Goal: Task Accomplishment & Management: Use online tool/utility

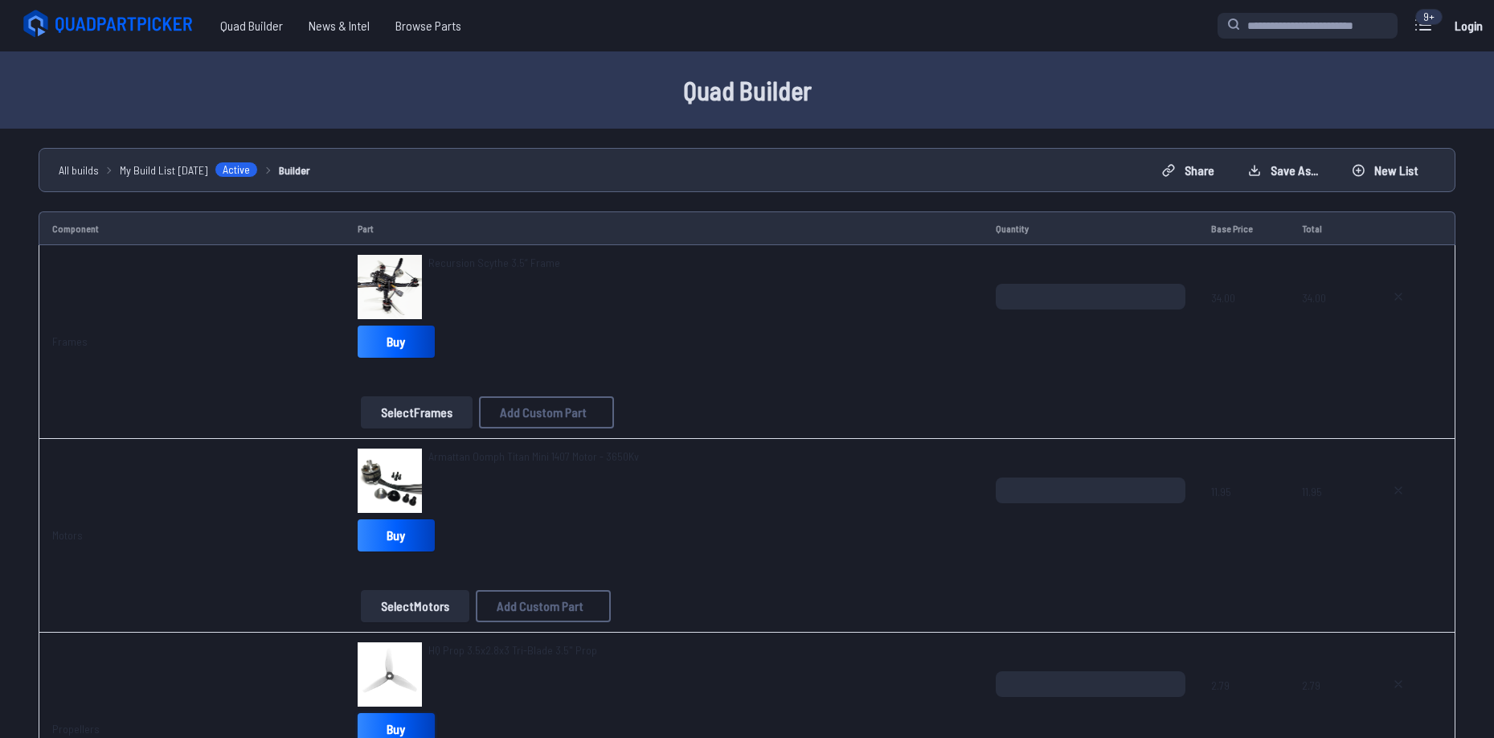
scroll to position [402, 0]
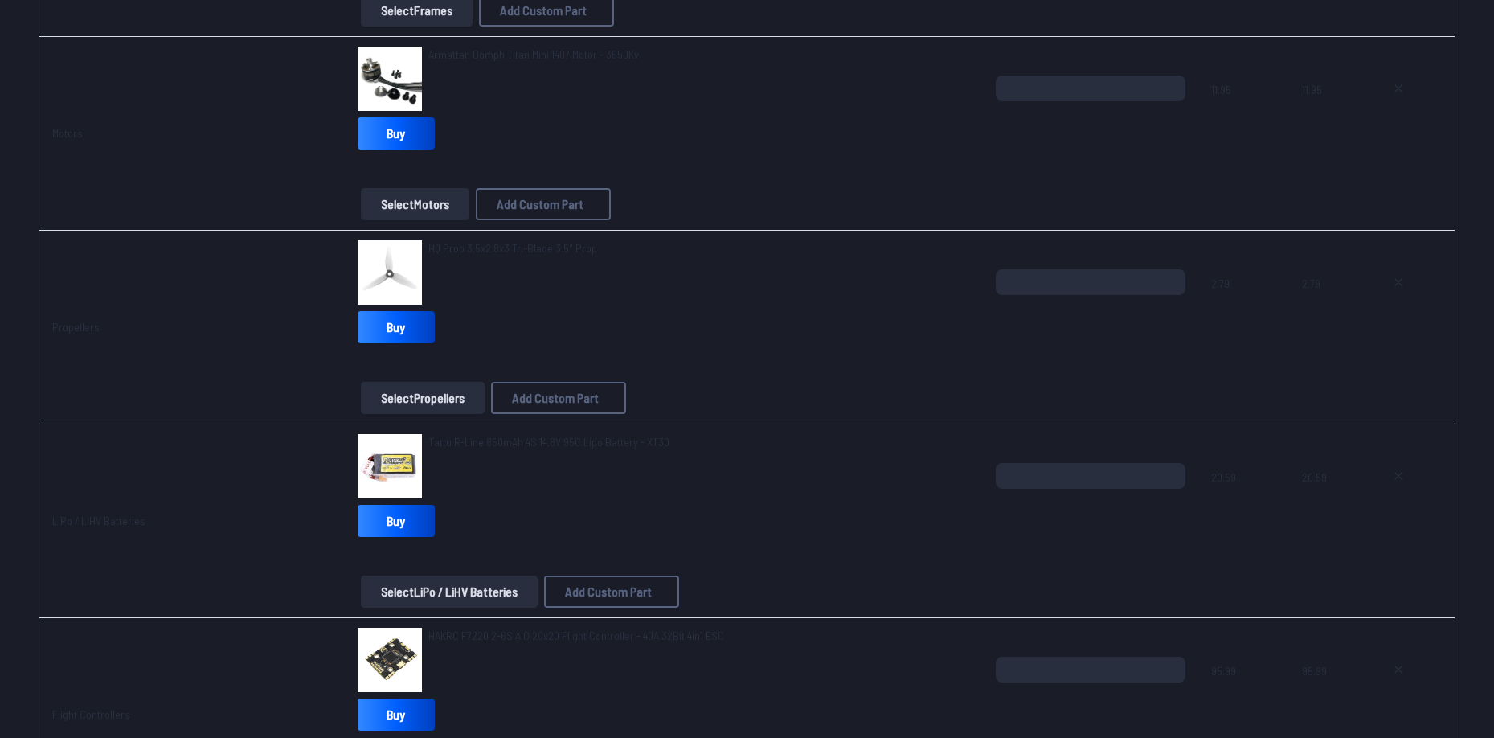
click at [486, 248] on span "HQ Prop 3.5x2.8x3 Tri-Blade 3.5" Prop" at bounding box center [512, 248] width 169 height 14
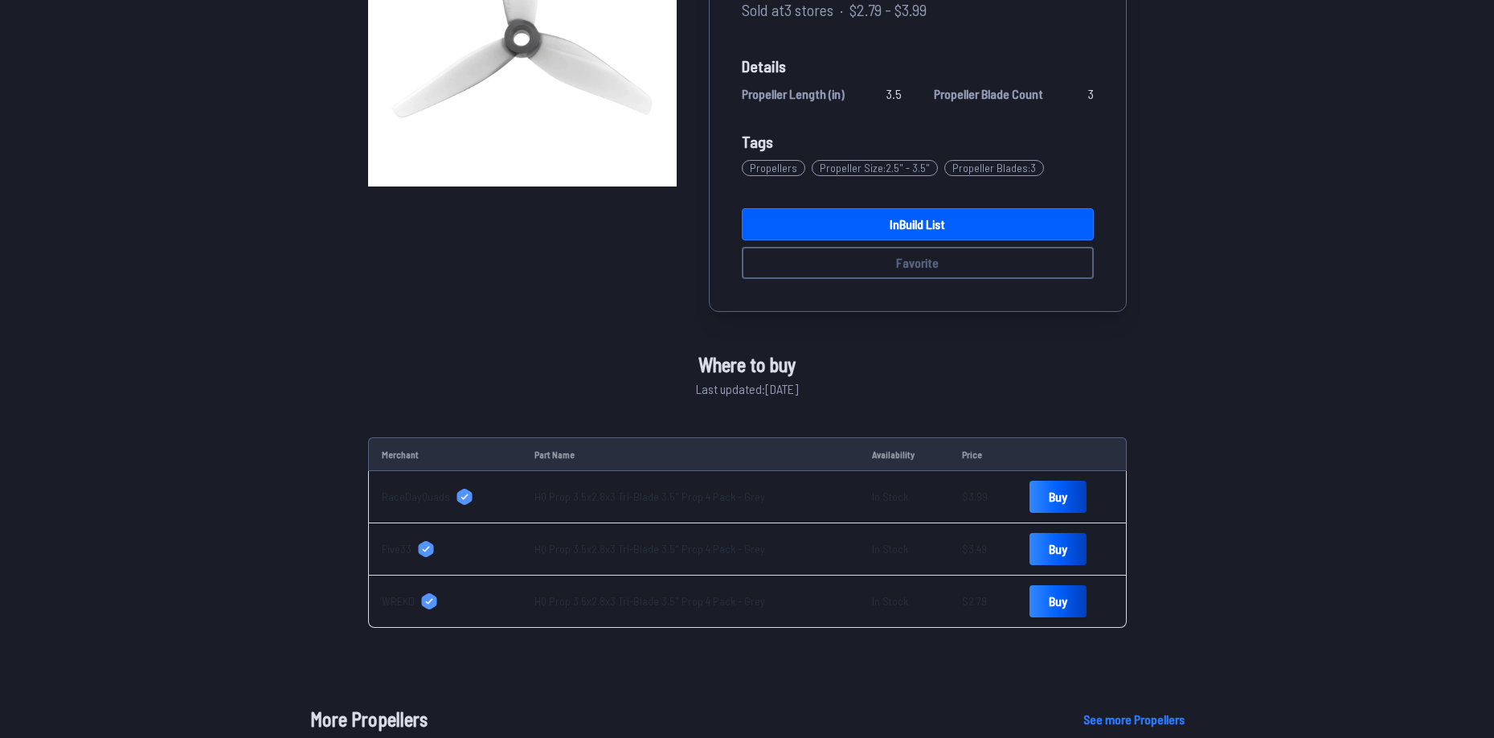
scroll to position [321, 0]
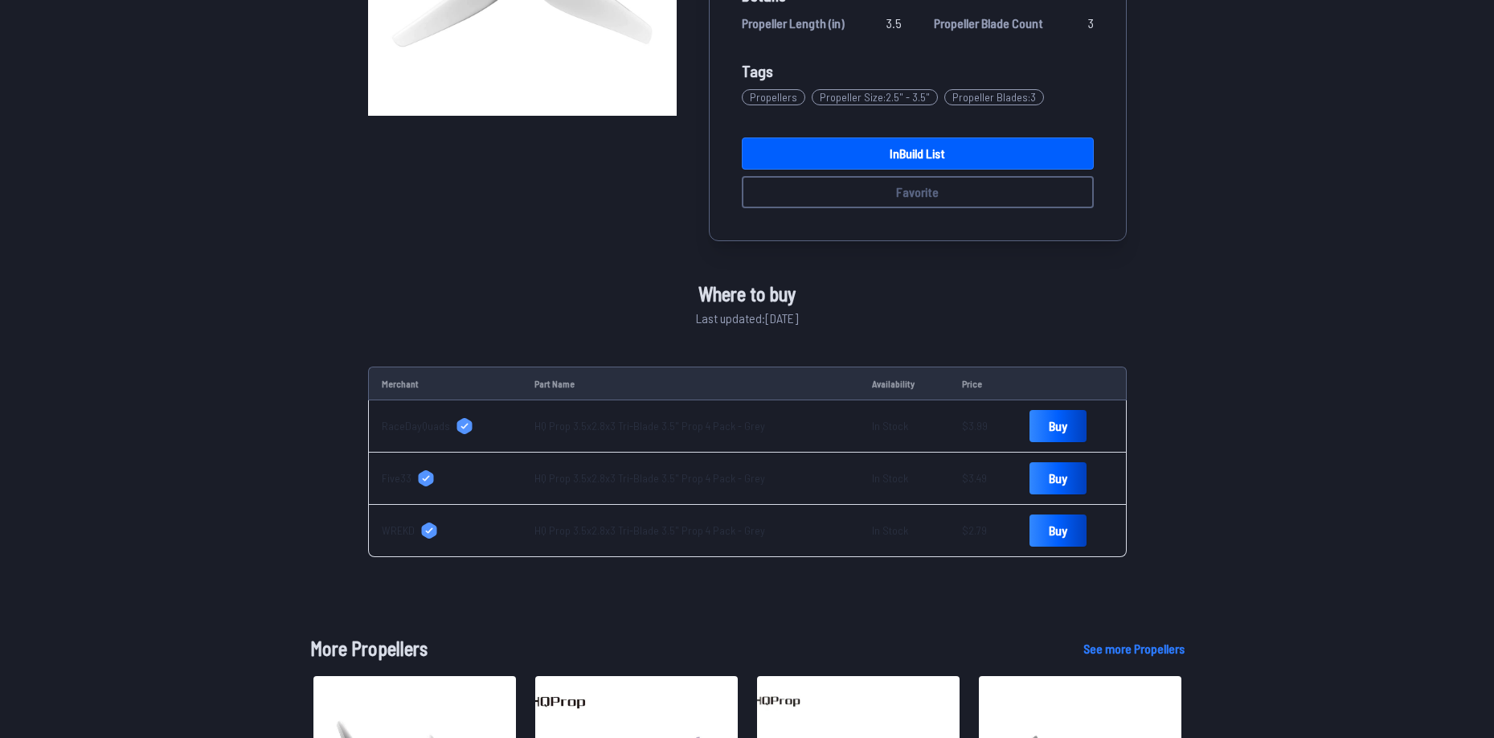
click at [410, 541] on td "WREKD" at bounding box center [445, 531] width 154 height 52
click at [407, 536] on span "WREKD" at bounding box center [398, 530] width 33 height 16
click at [624, 531] on link "HQ Prop 3.5x2.8x3 Tri-Blade 3.5" Prop 4 Pack - Grey" at bounding box center [649, 530] width 231 height 14
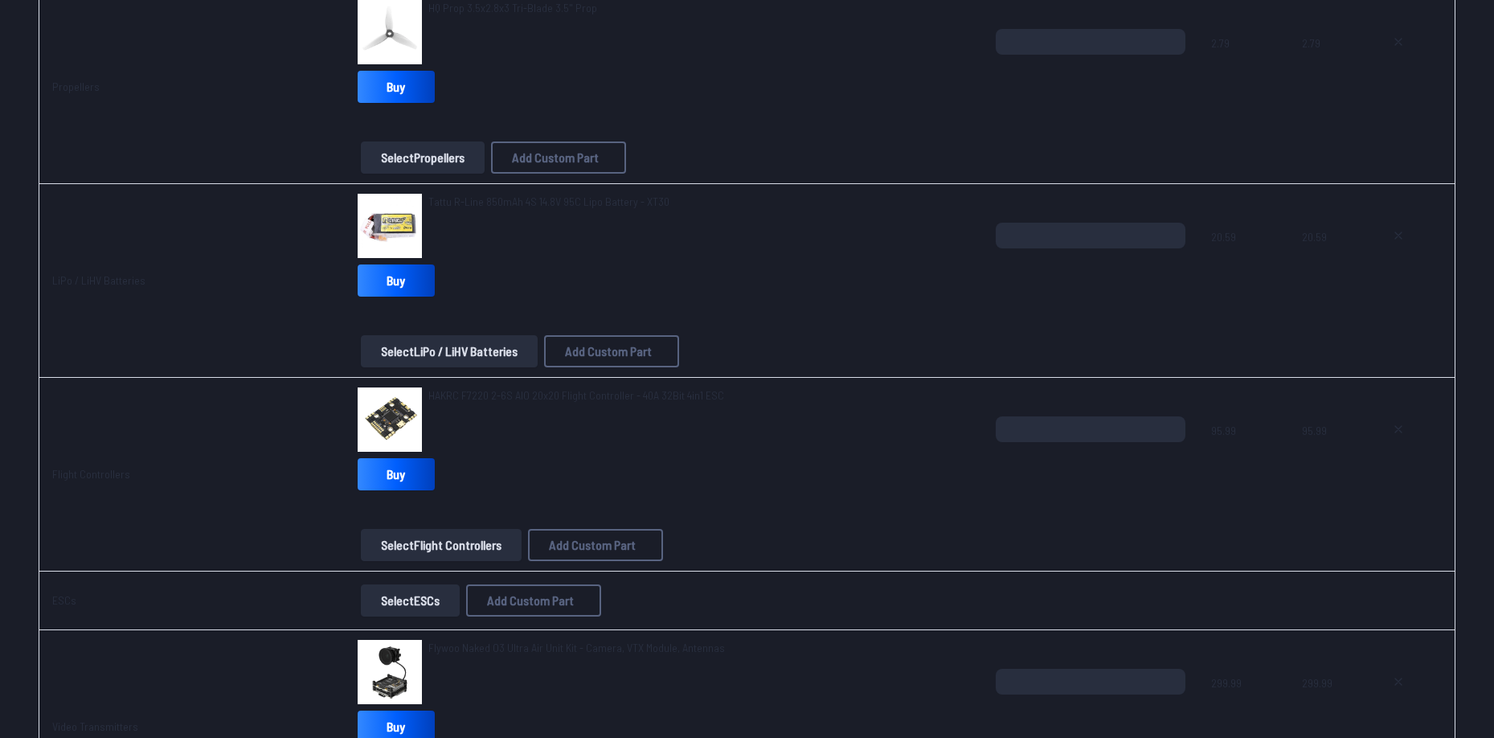
scroll to position [643, 0]
click at [560, 198] on span "Tattu R-Line 850mAh 4S 14.8V 95C Lipo Battery - XT30" at bounding box center [548, 201] width 241 height 14
click at [563, 199] on span "Tattu R-Line 850mAh 4S 14.8V 95C Lipo Battery - XT30" at bounding box center [548, 201] width 241 height 14
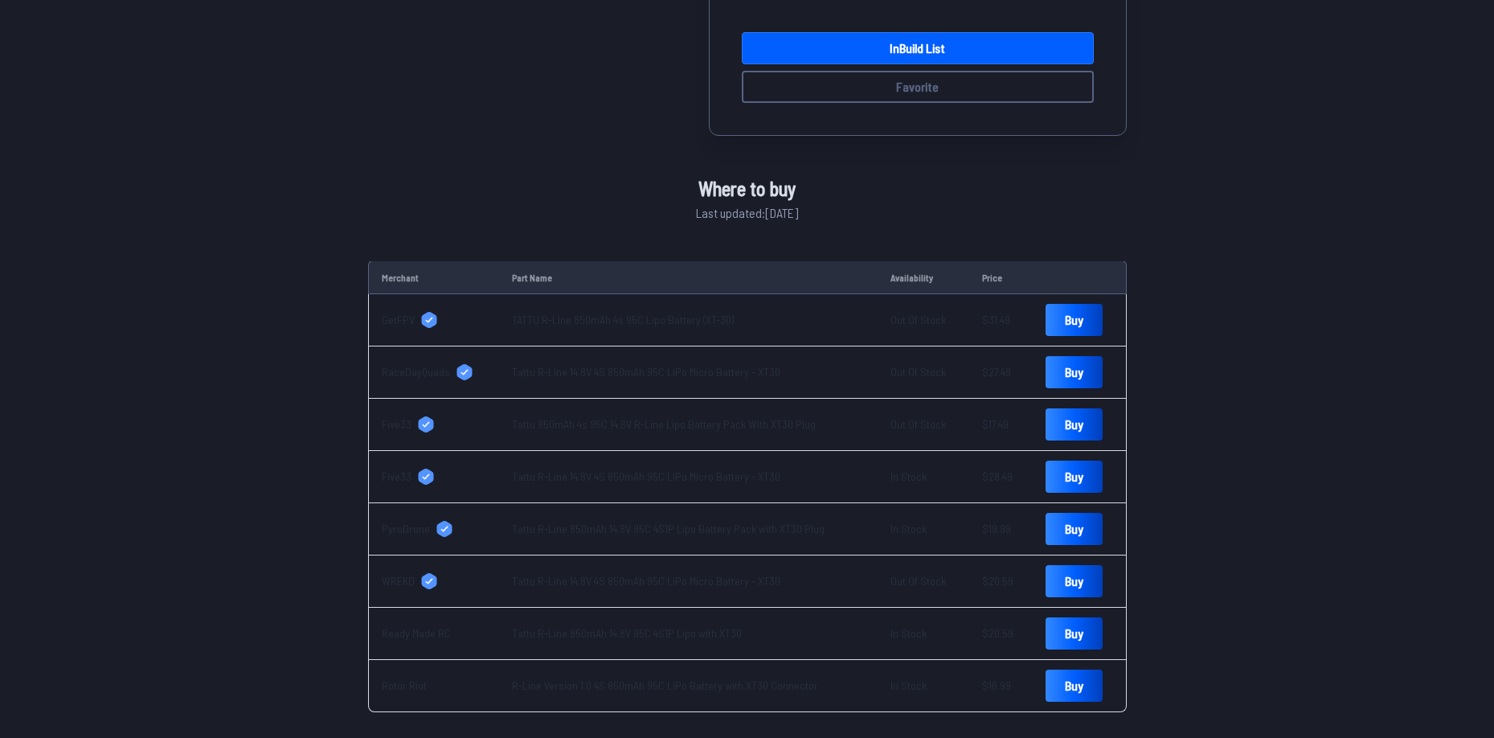
scroll to position [481, 0]
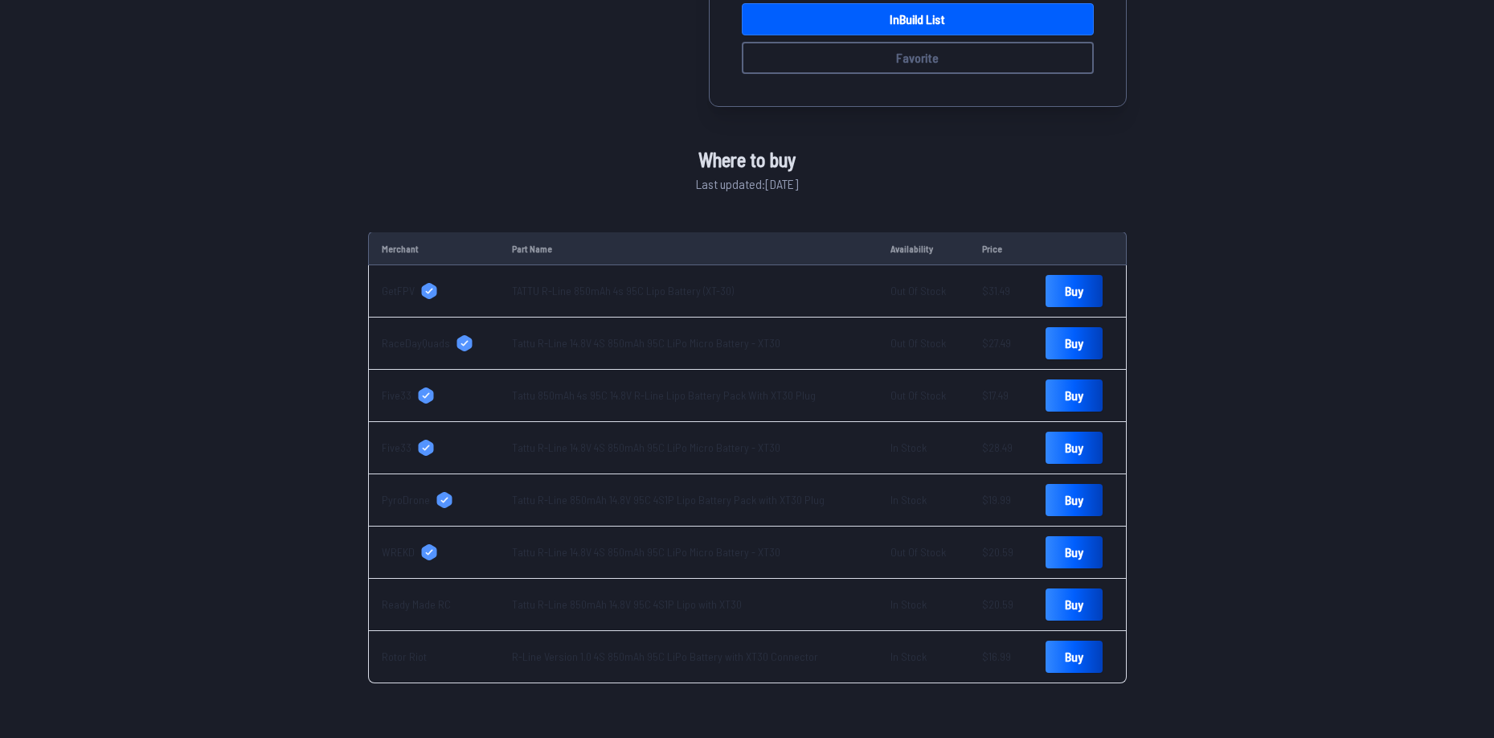
click at [623, 543] on td "Tattu R-Line 14.8V 4S 850mAh 95C LiPo Micro Battery - XT30" at bounding box center [688, 552] width 379 height 52
click at [624, 553] on link "Tattu R-Line 14.8V 4S 850mAh 95C LiPo Micro Battery - XT30" at bounding box center [646, 552] width 268 height 14
click at [442, 174] on div "Tattu R-Line 850mAh 4S 14.8V 95C Lipo Battery - XT30 Sold at 7 stores · $16.99 …" at bounding box center [747, 165] width 759 height 1037
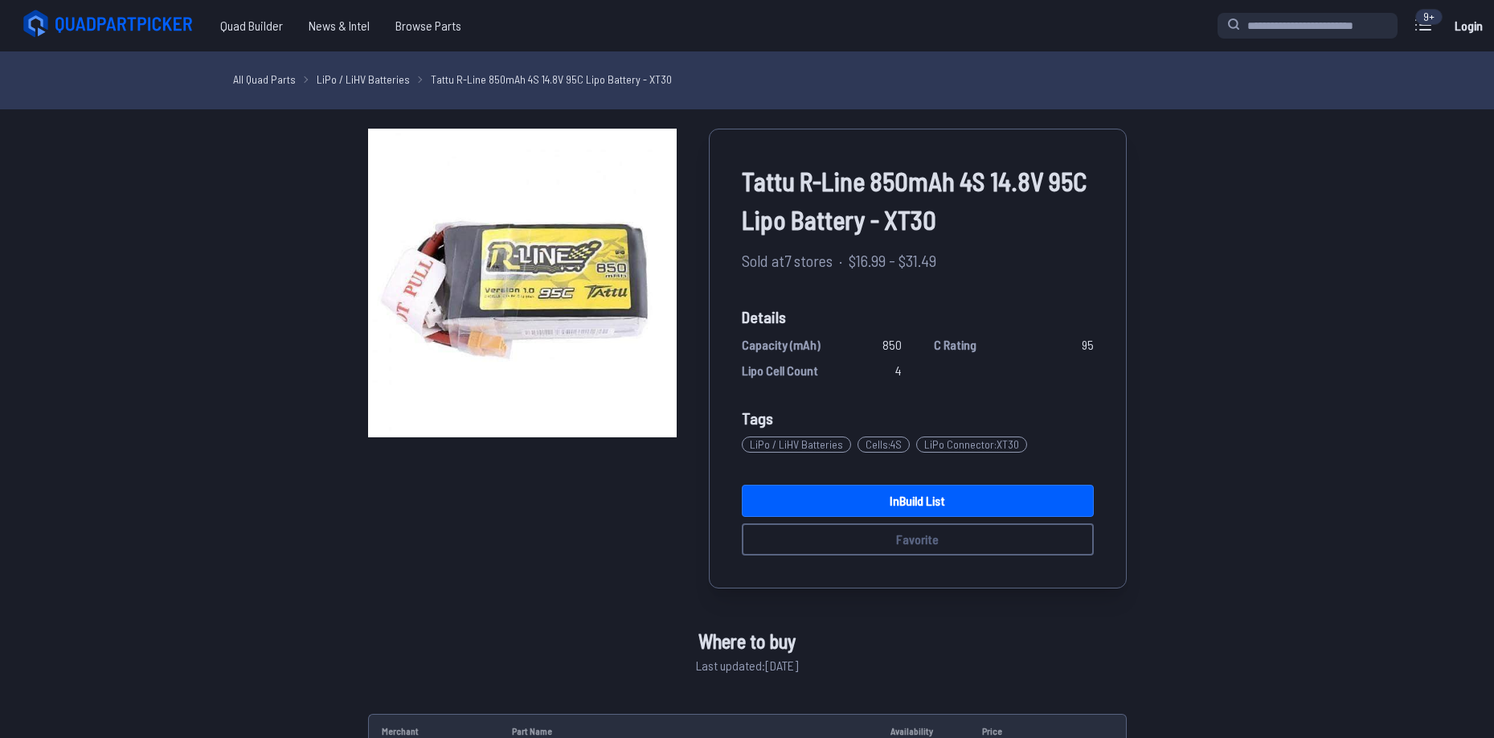
drag, startPoint x: 442, startPoint y: 174, endPoint x: 442, endPoint y: 160, distance: 13.7
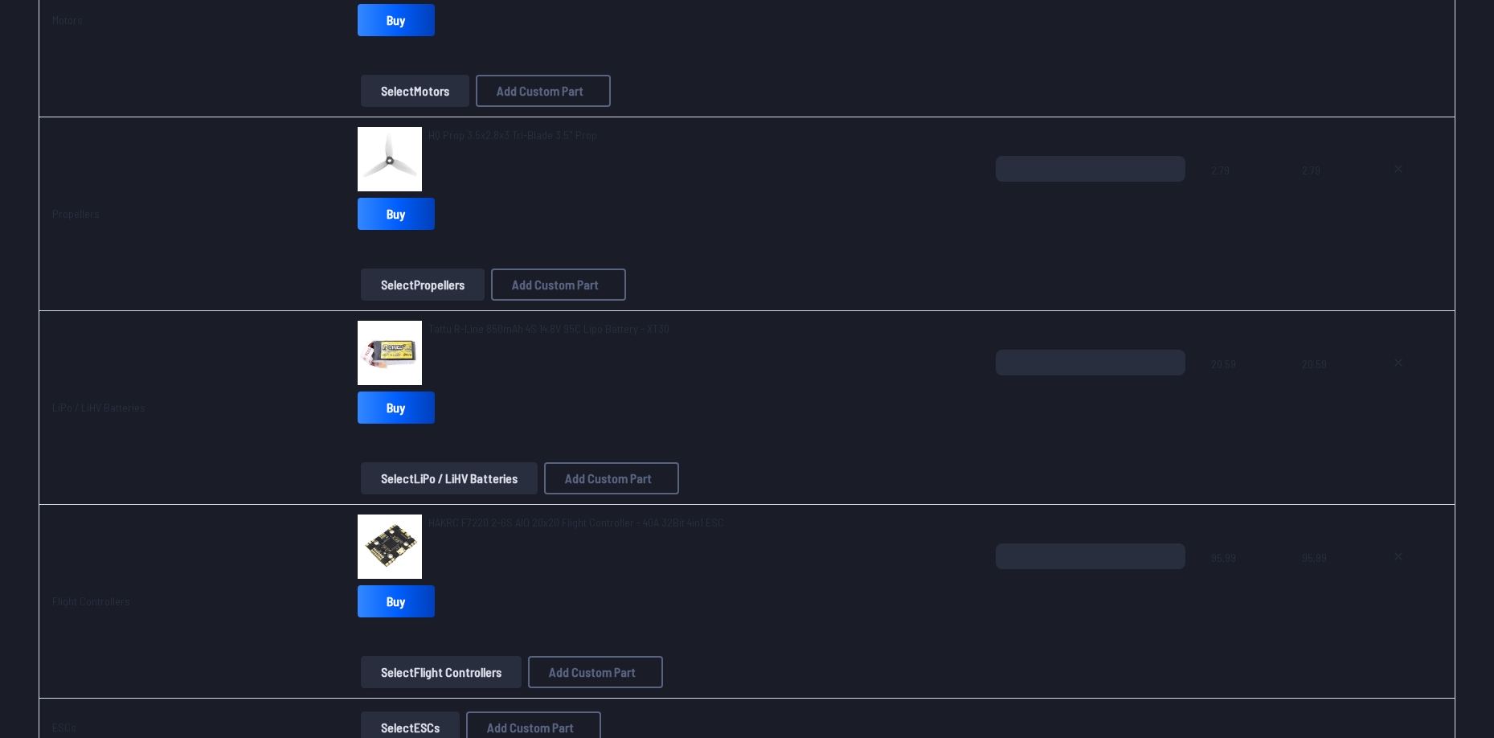
scroll to position [596, 0]
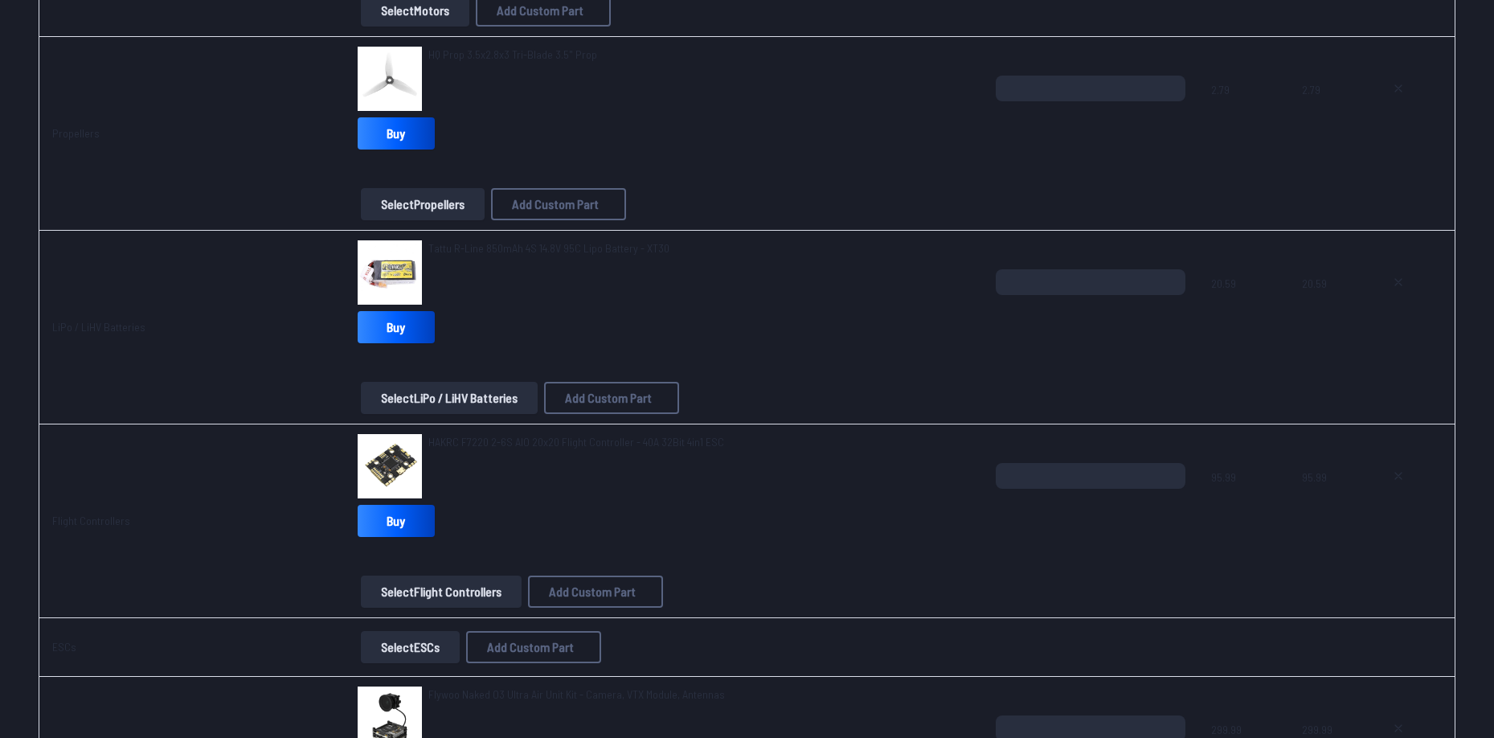
click at [501, 432] on td "HAKRC F7220 2-6S AIO 20x20 Flight Controller - 40A 32Bit 4in1 ESC Buy Select Fl…" at bounding box center [664, 521] width 638 height 194
click at [506, 437] on span "HAKRC F7220 2-6S AIO 20x20 Flight Controller - 40A 32Bit 4in1 ESC" at bounding box center [576, 442] width 296 height 14
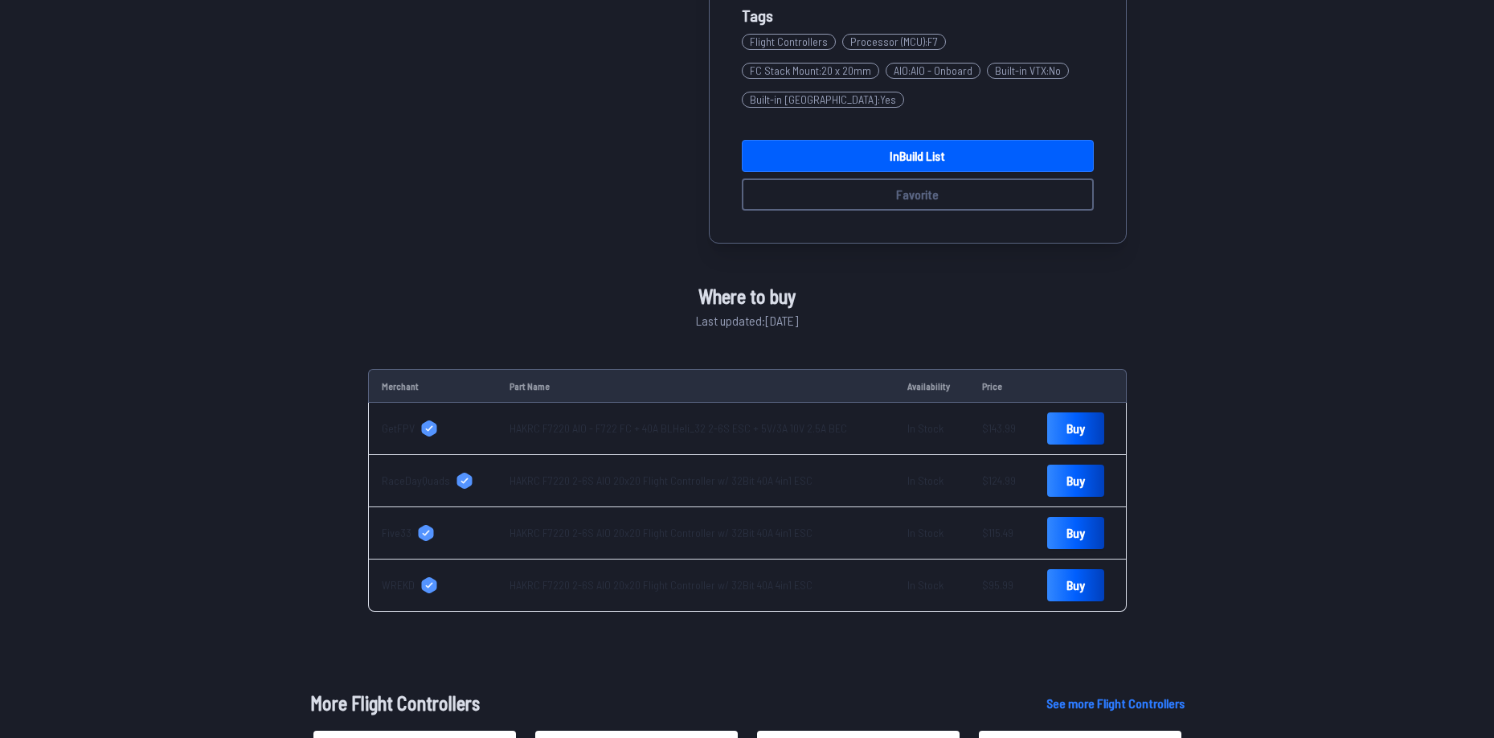
scroll to position [482, 0]
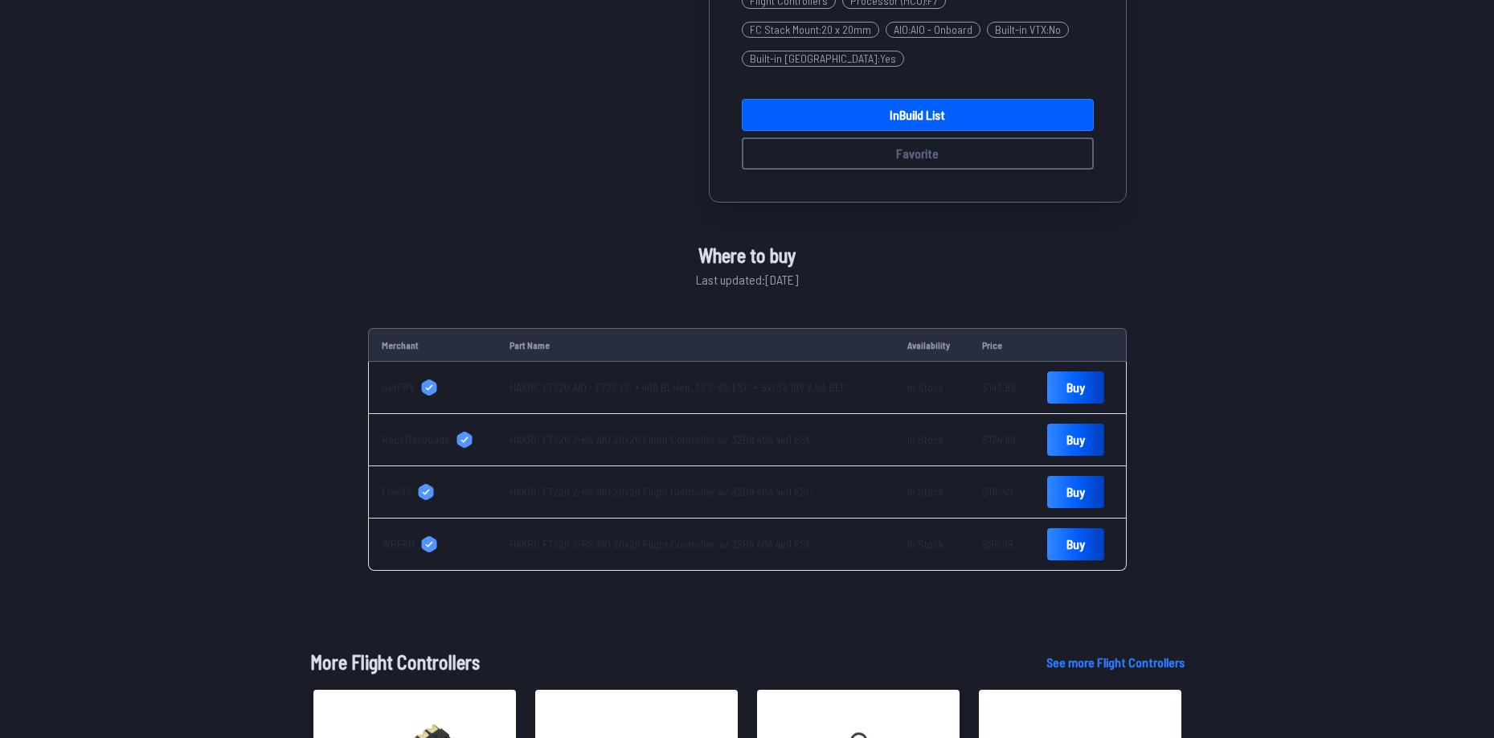
click at [605, 537] on link "HAKRC F7220 2-6S AIO 20x20 Flight Controller w/ 32Bit 40A 4in1 ESC" at bounding box center [661, 544] width 303 height 14
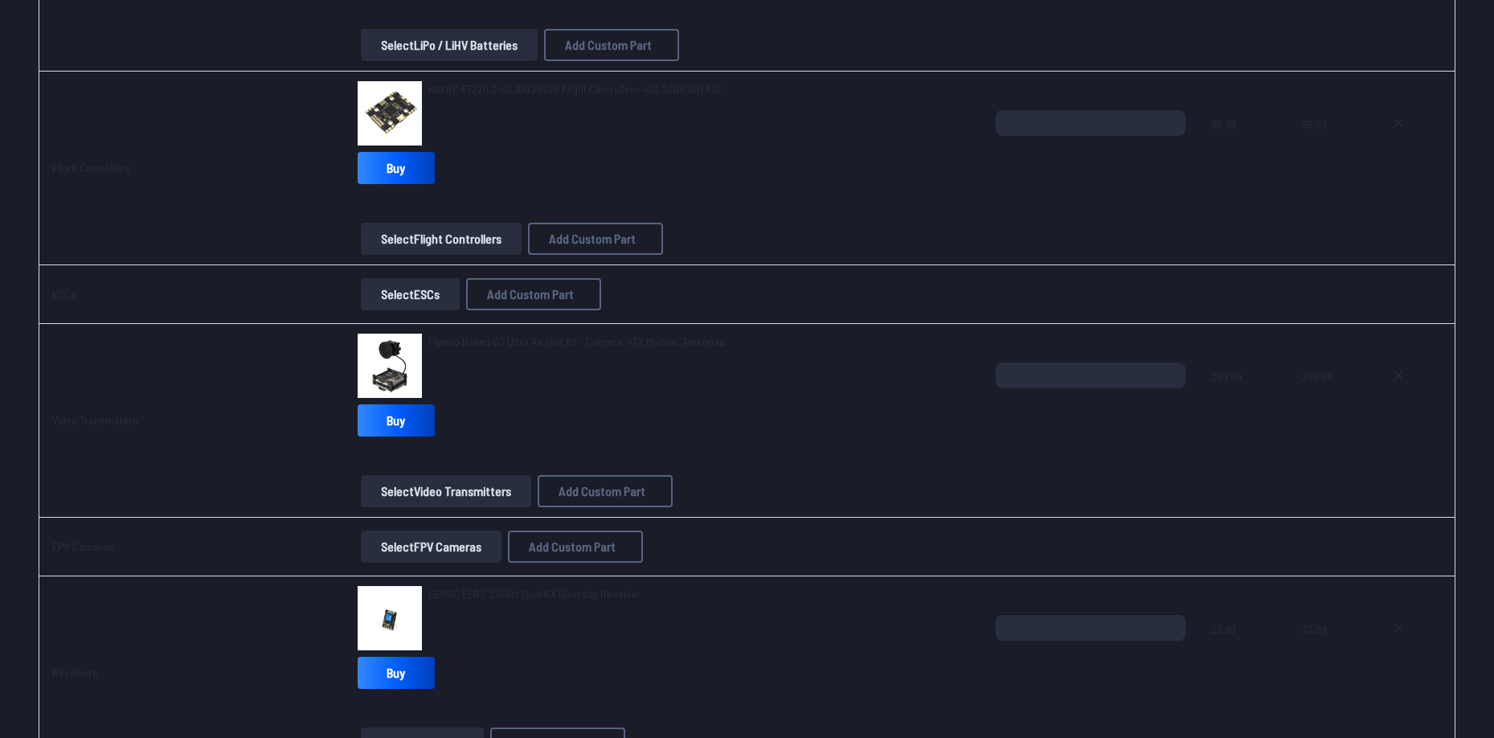
scroll to position [997, 0]
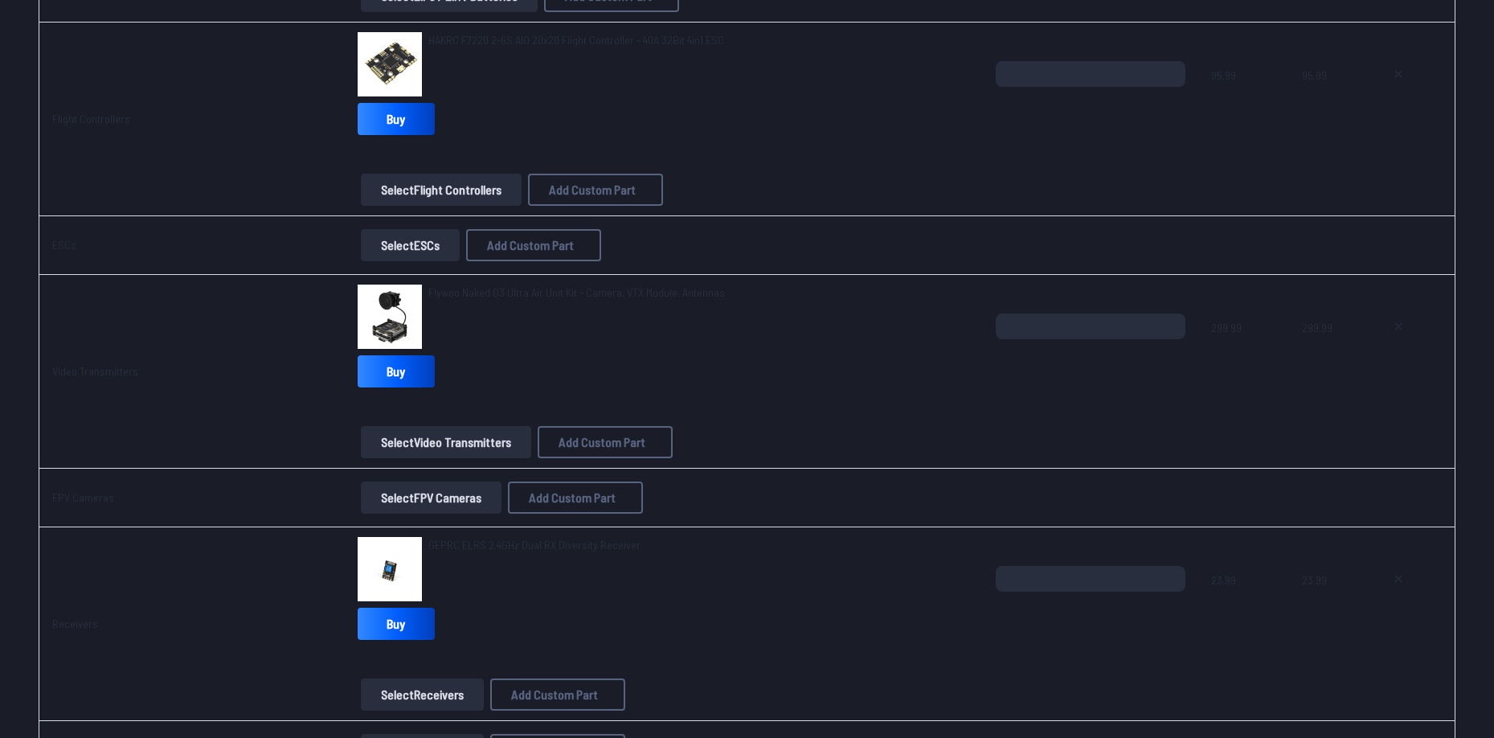
click at [494, 290] on span "Flywoo Naked O3 Ultra Air Unit Kit - Camera, VTX Module, Antennas" at bounding box center [576, 292] width 297 height 14
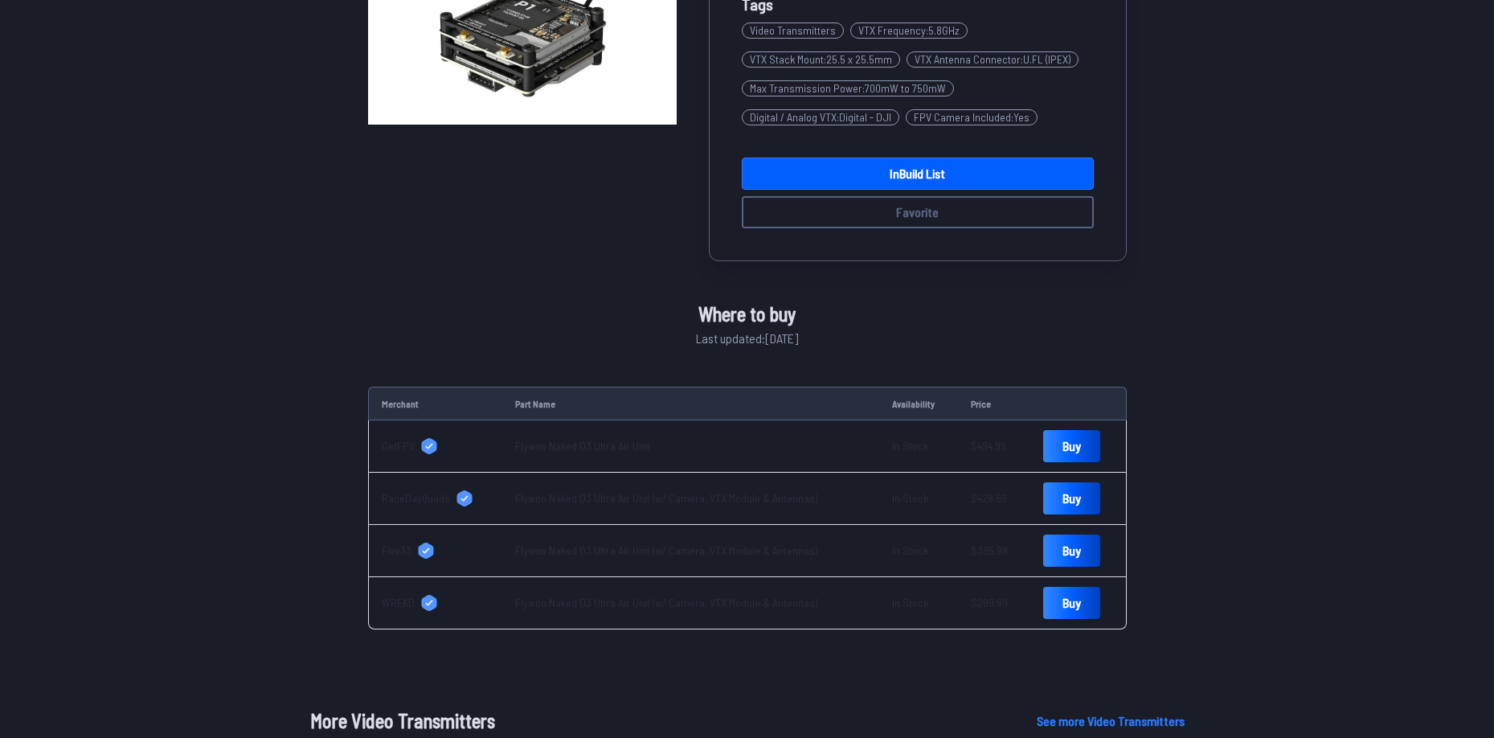
scroll to position [321, 0]
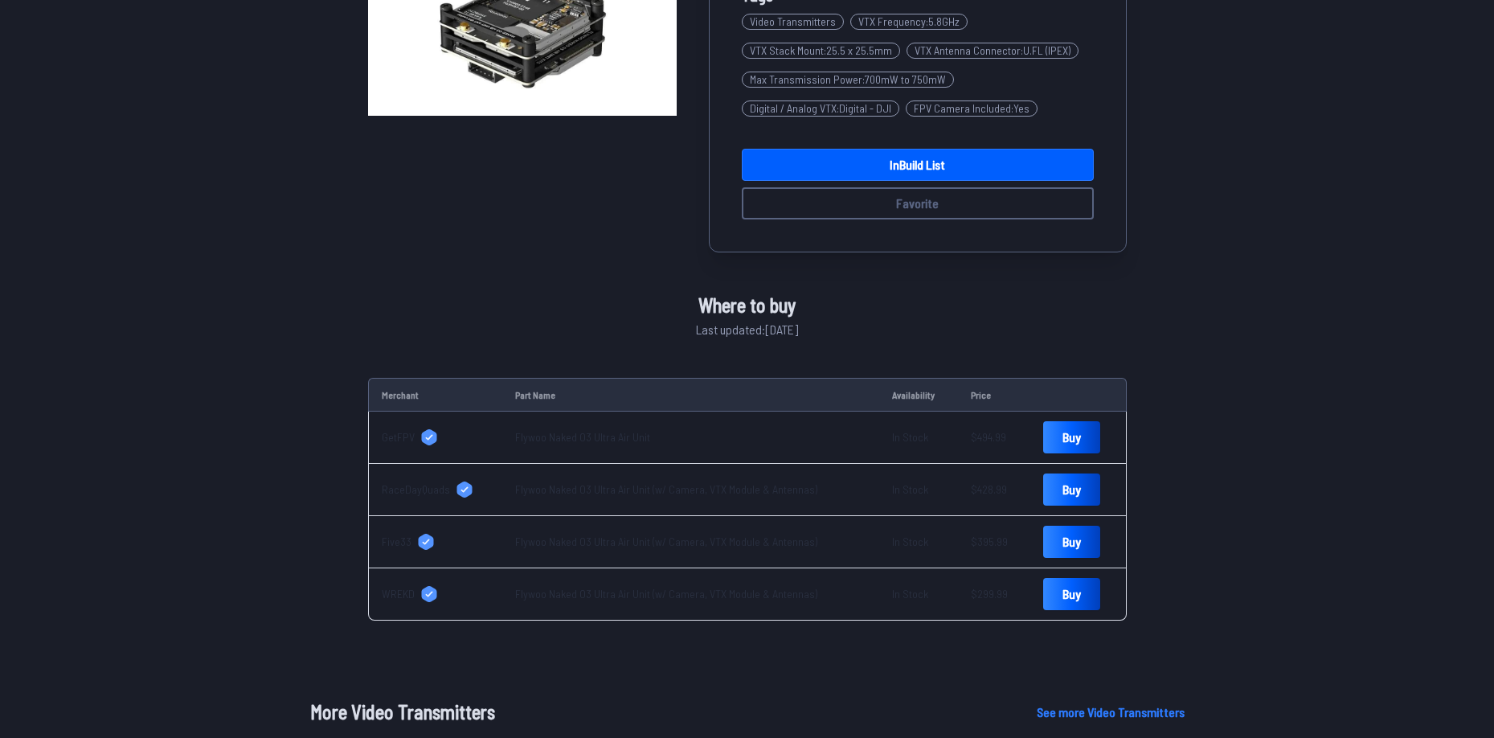
click at [569, 598] on link "Flywoo Naked O3 Ultra Air Unit (w/ Camera, VTX Module & Antennas)" at bounding box center [666, 594] width 302 height 14
click at [256, 219] on div "Flywoo Naked O3 Ultra Air Unit Kit - Camera, VTX Module, Antennas Sold at 4 sto…" at bounding box center [747, 593] width 1494 height 1572
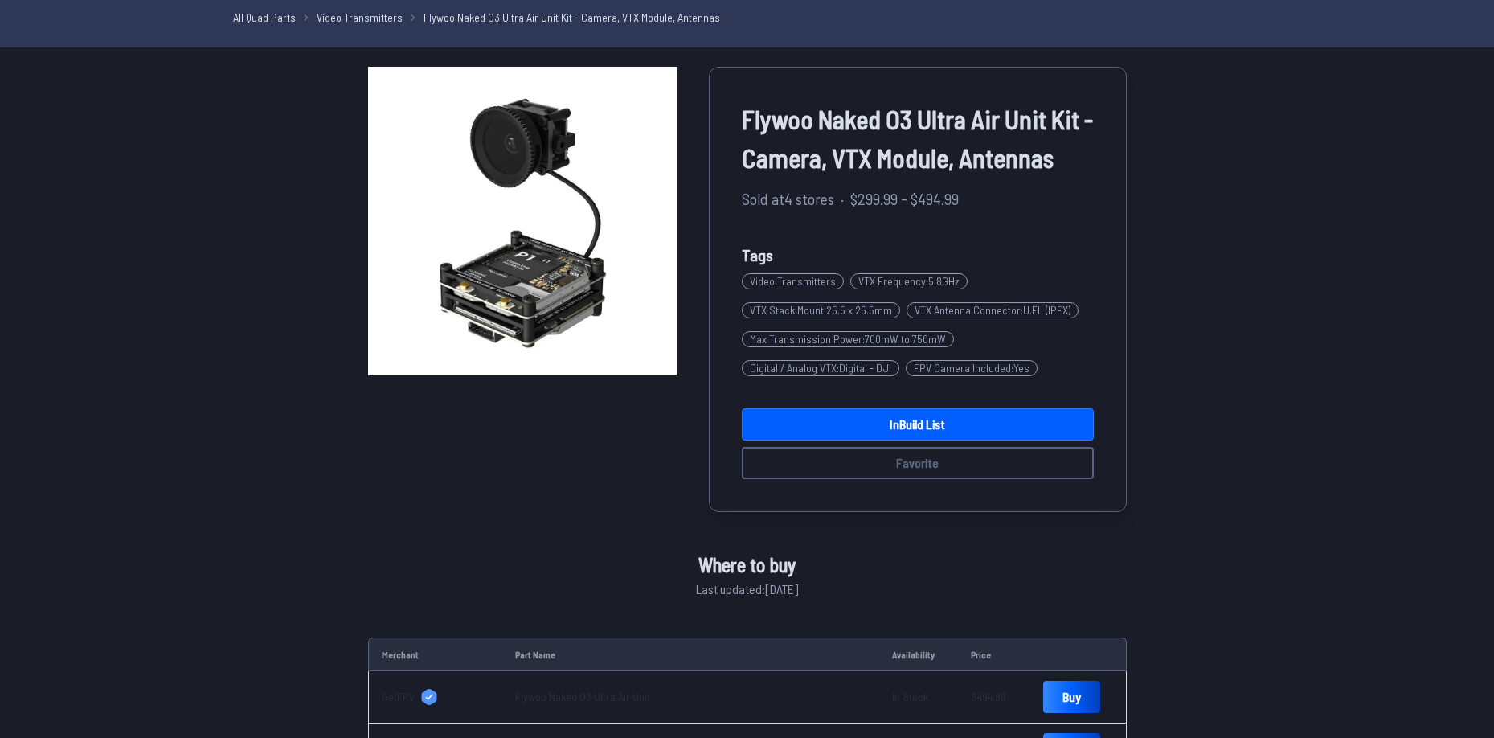
scroll to position [0, 0]
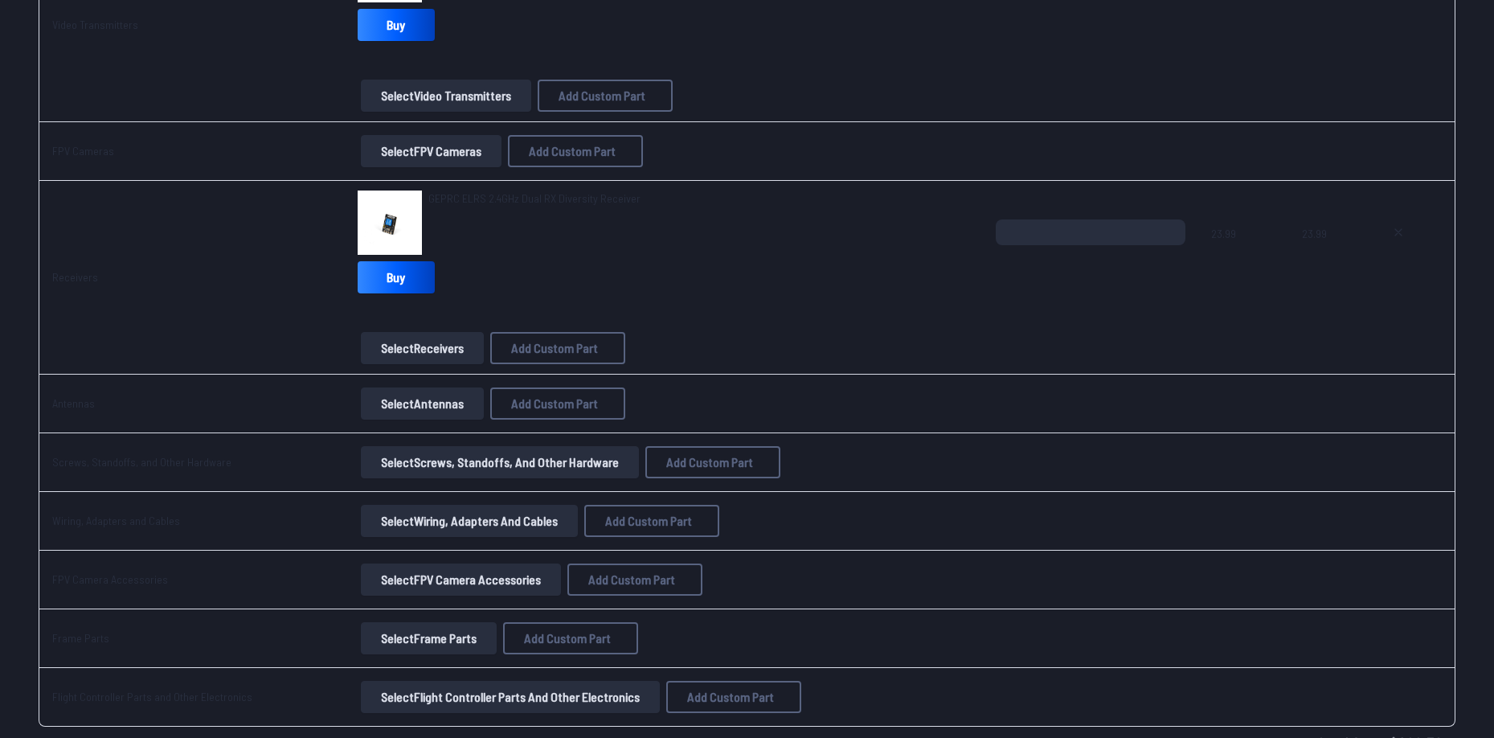
scroll to position [1205, 0]
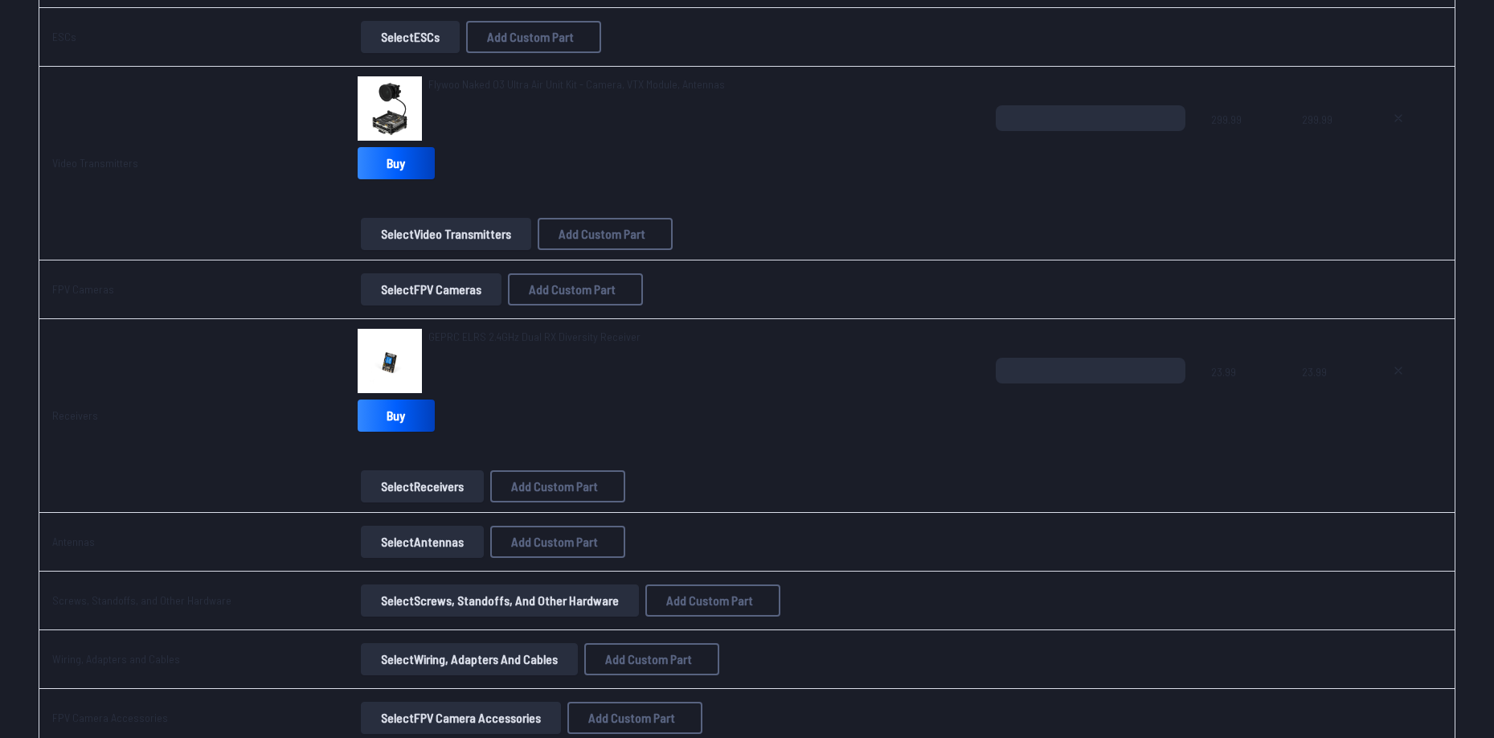
click at [583, 88] on div "Flywoo Naked O3 Ultra Air Unit Kit - Camera, VTX Module, Antennas" at bounding box center [576, 108] width 297 height 64
click at [584, 76] on td "Flywoo Naked O3 Ultra Air Unit Kit - Camera, VTX Module, Antennas Buy Select Vi…" at bounding box center [664, 164] width 638 height 194
click at [598, 82] on span "Flywoo Naked O3 Ultra Air Unit Kit - Camera, VTX Module, Antennas" at bounding box center [576, 84] width 297 height 14
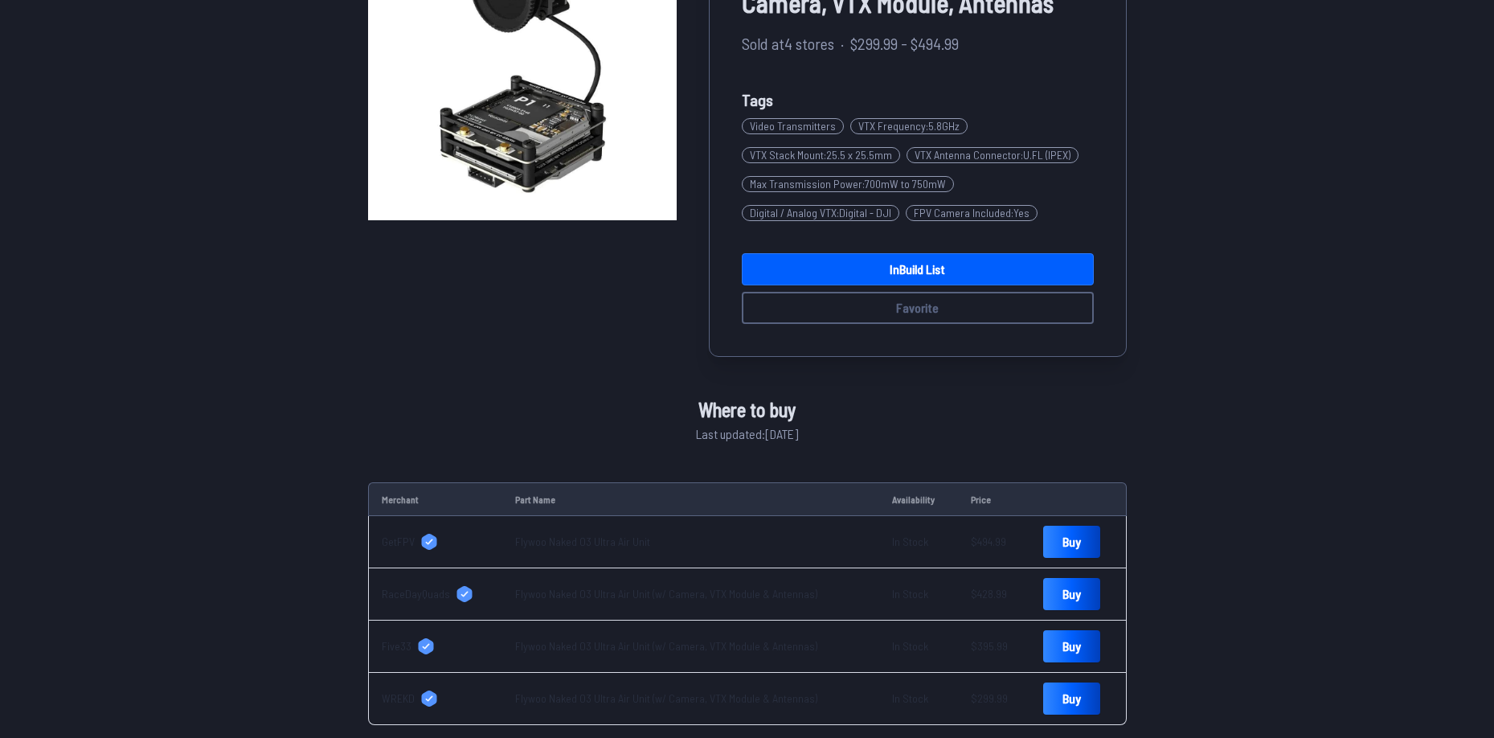
scroll to position [241, 0]
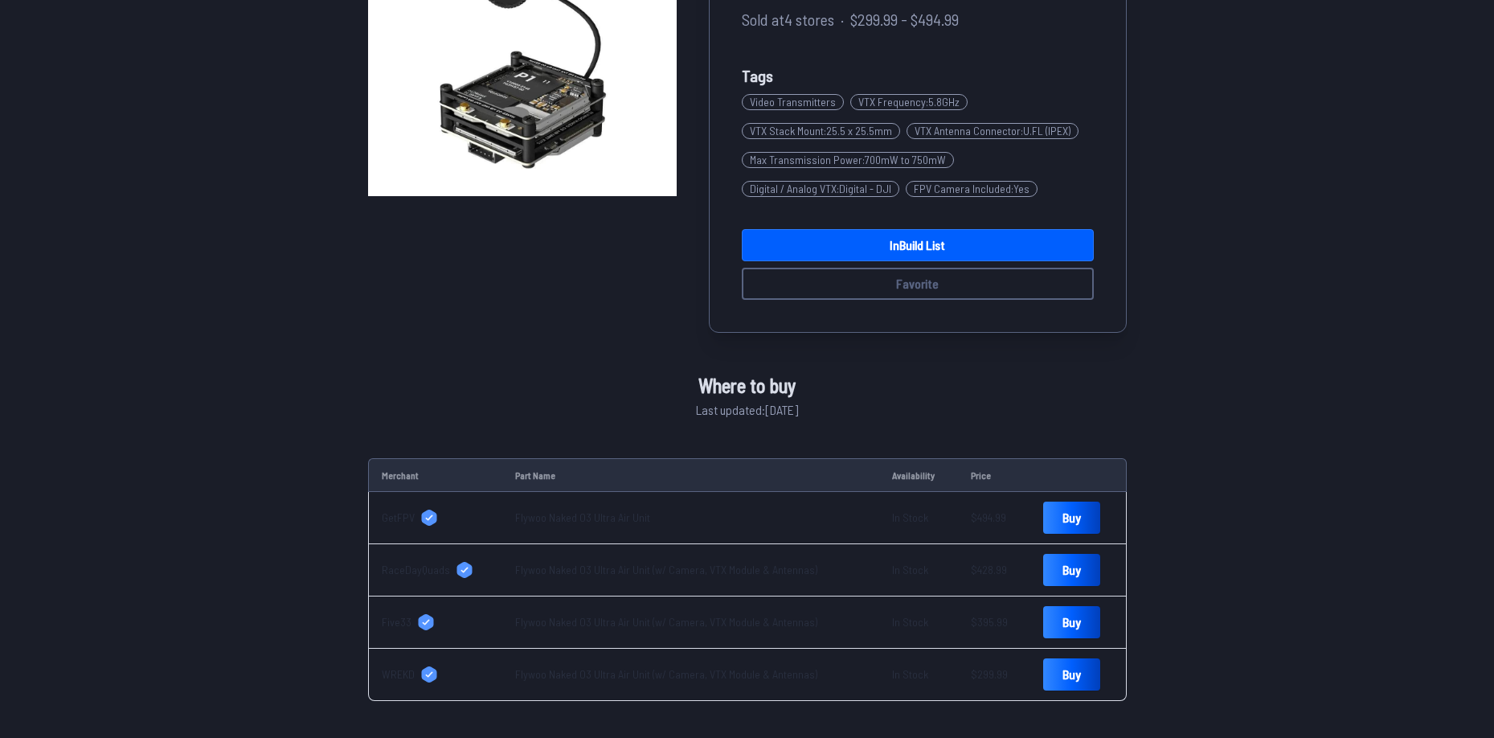
click at [382, 681] on span "WREKD" at bounding box center [398, 674] width 33 height 16
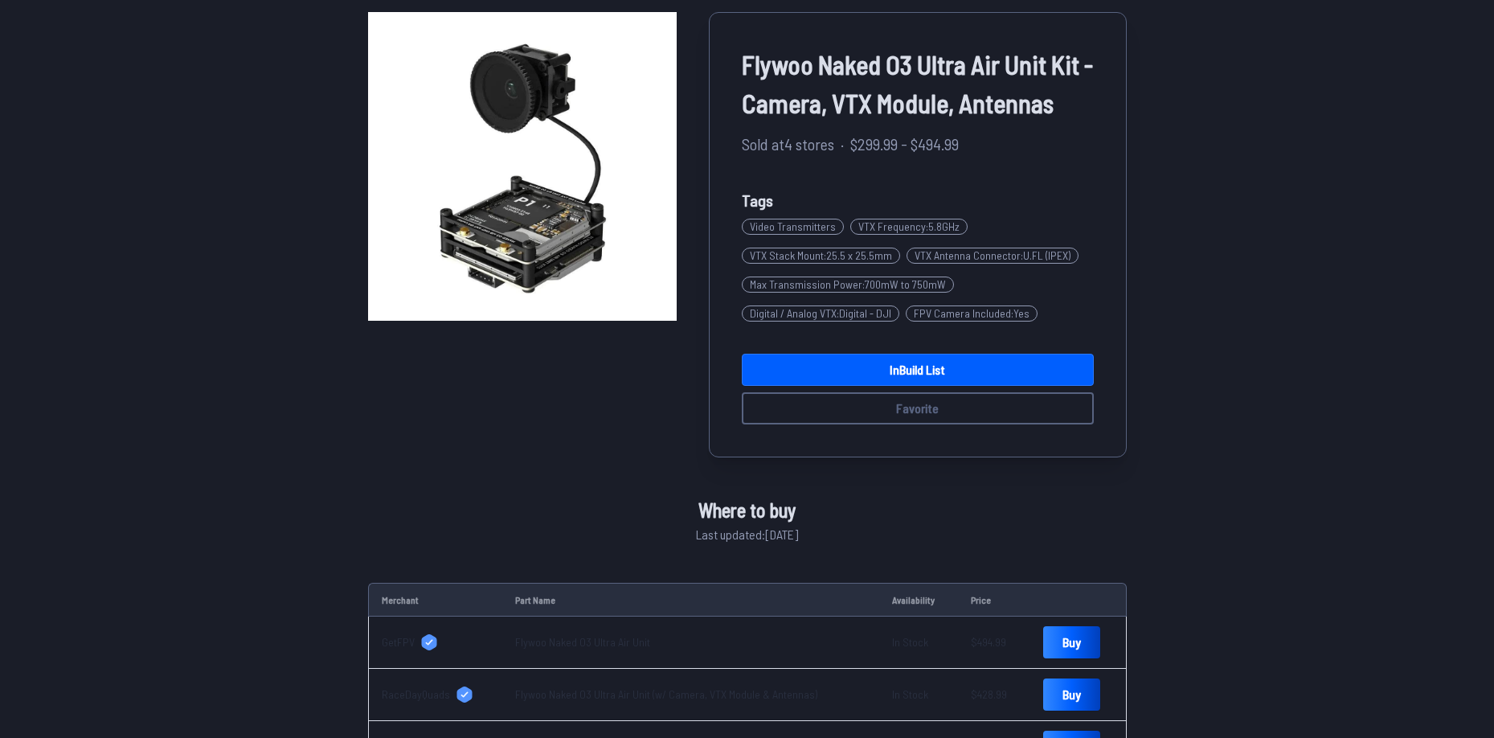
scroll to position [0, 0]
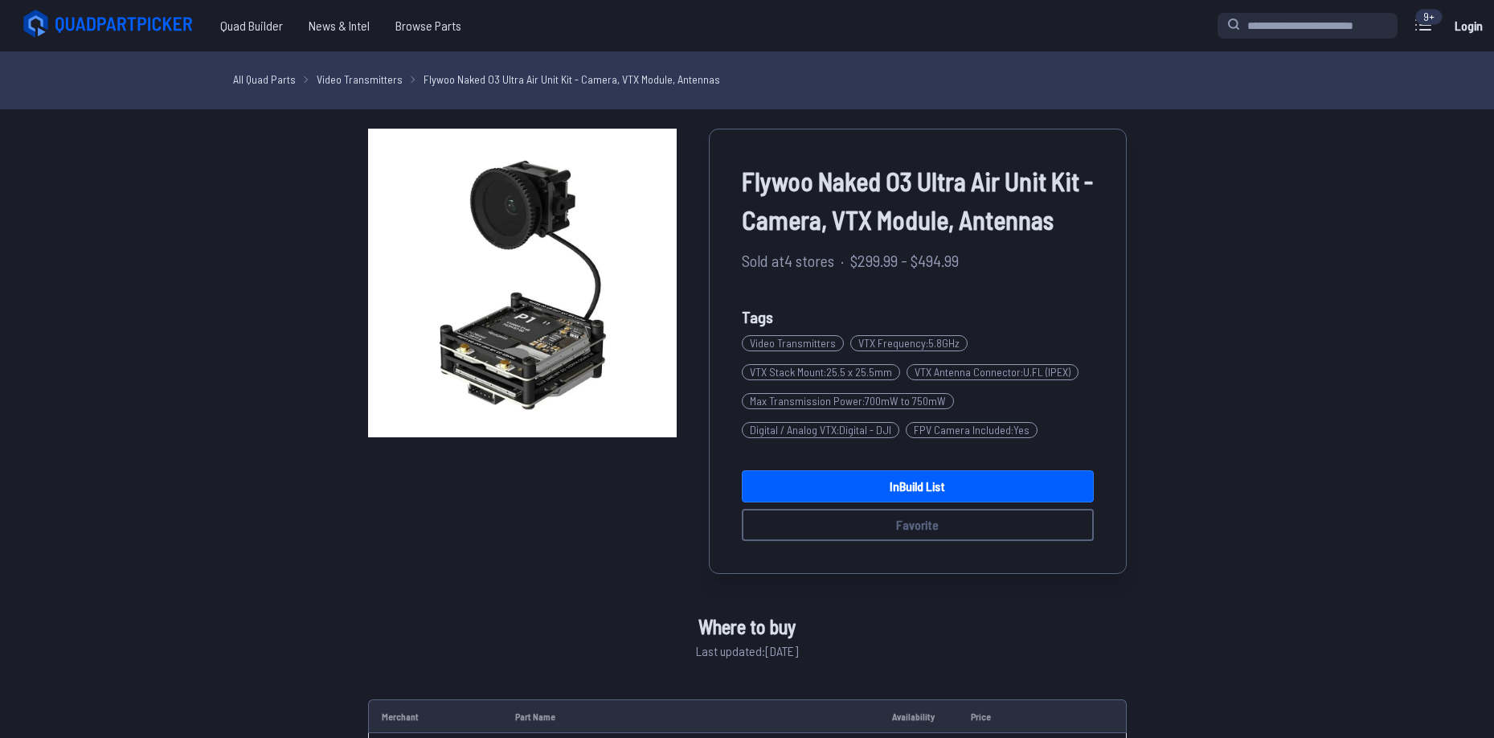
click at [880, 182] on span "Flywoo Naked O3 Ultra Air Unit Kit - Camera, VTX Module, Antennas" at bounding box center [918, 200] width 352 height 77
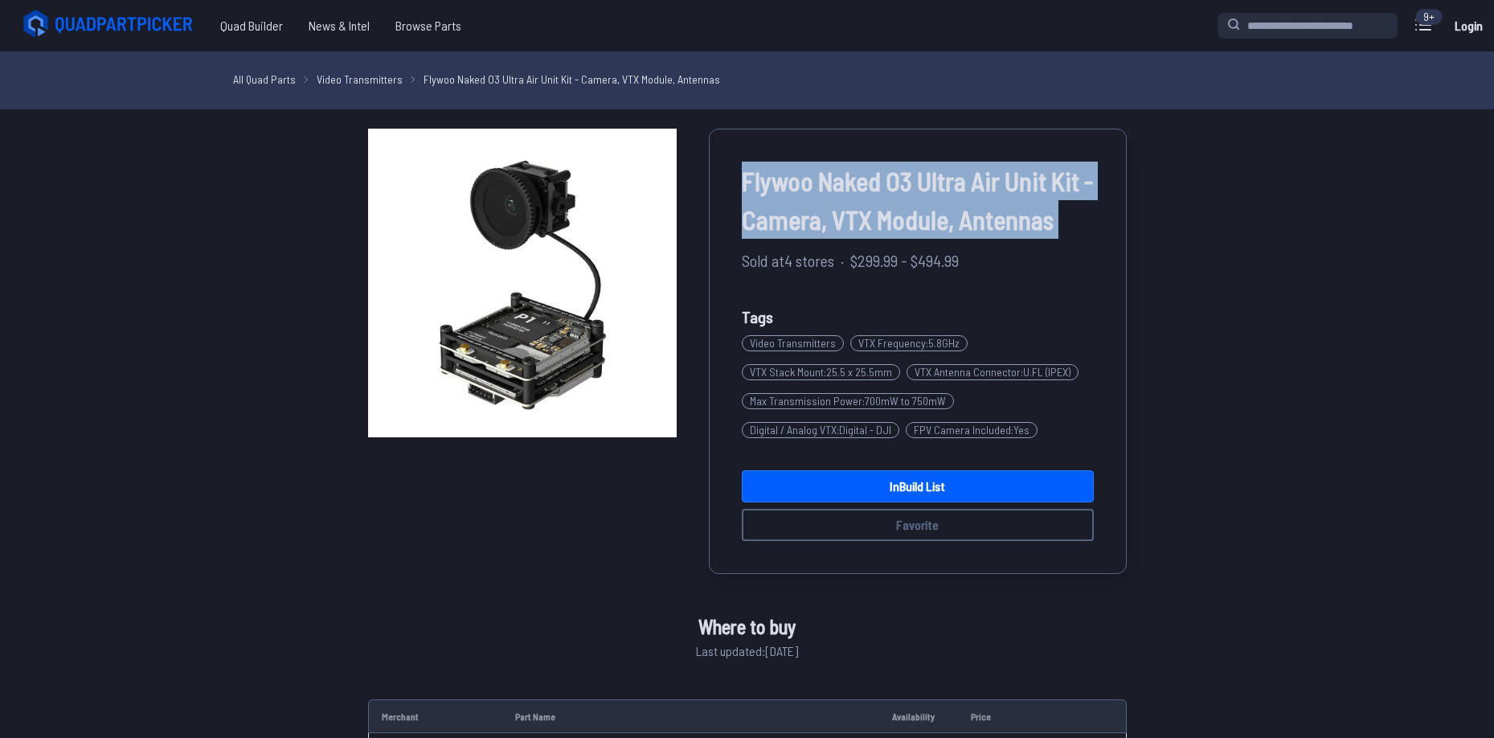
click at [880, 182] on span "Flywoo Naked O3 Ultra Air Unit Kit - Camera, VTX Module, Antennas" at bounding box center [918, 200] width 352 height 77
copy div "Flywoo Naked O3 Ultra Air Unit Kit - Camera, VTX Module, Antennas"
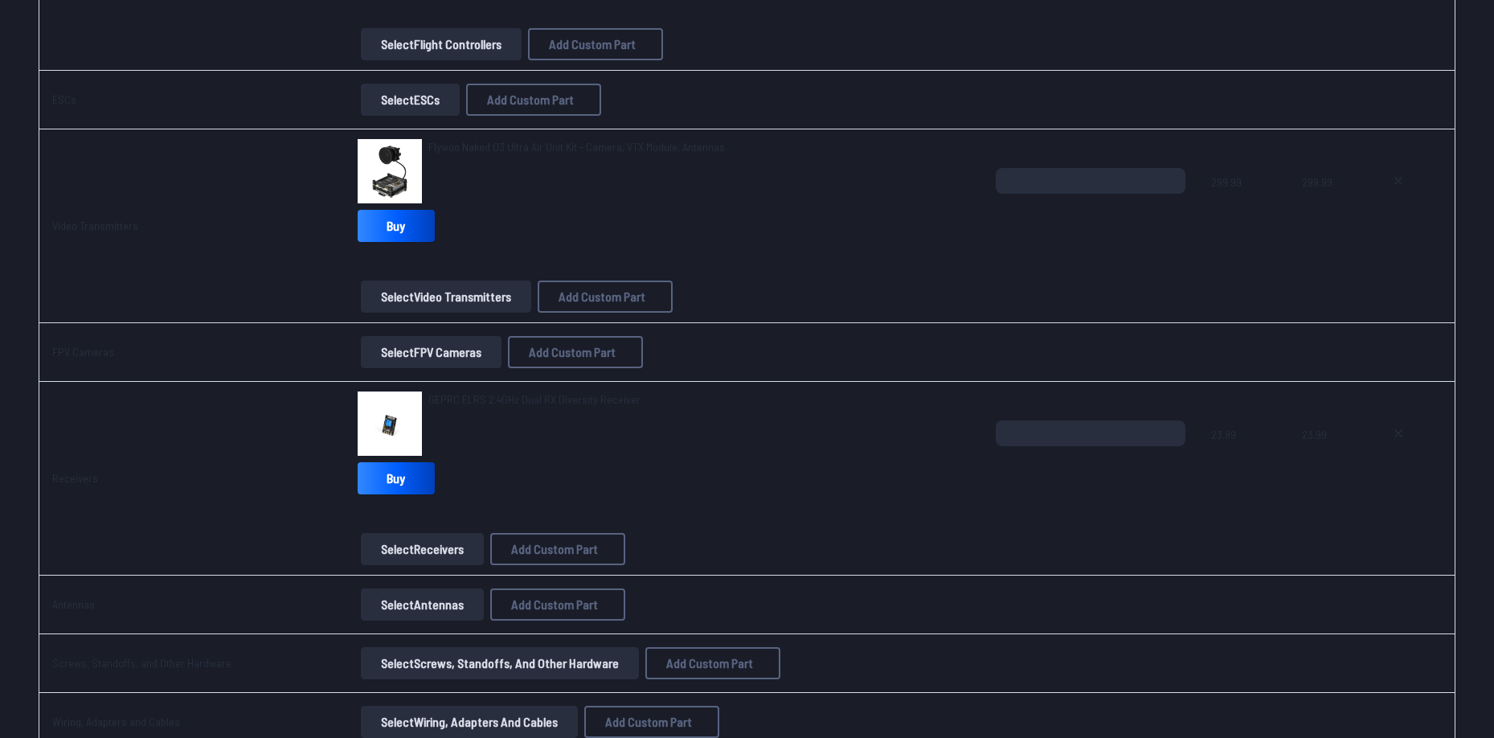
scroll to position [1045, 0]
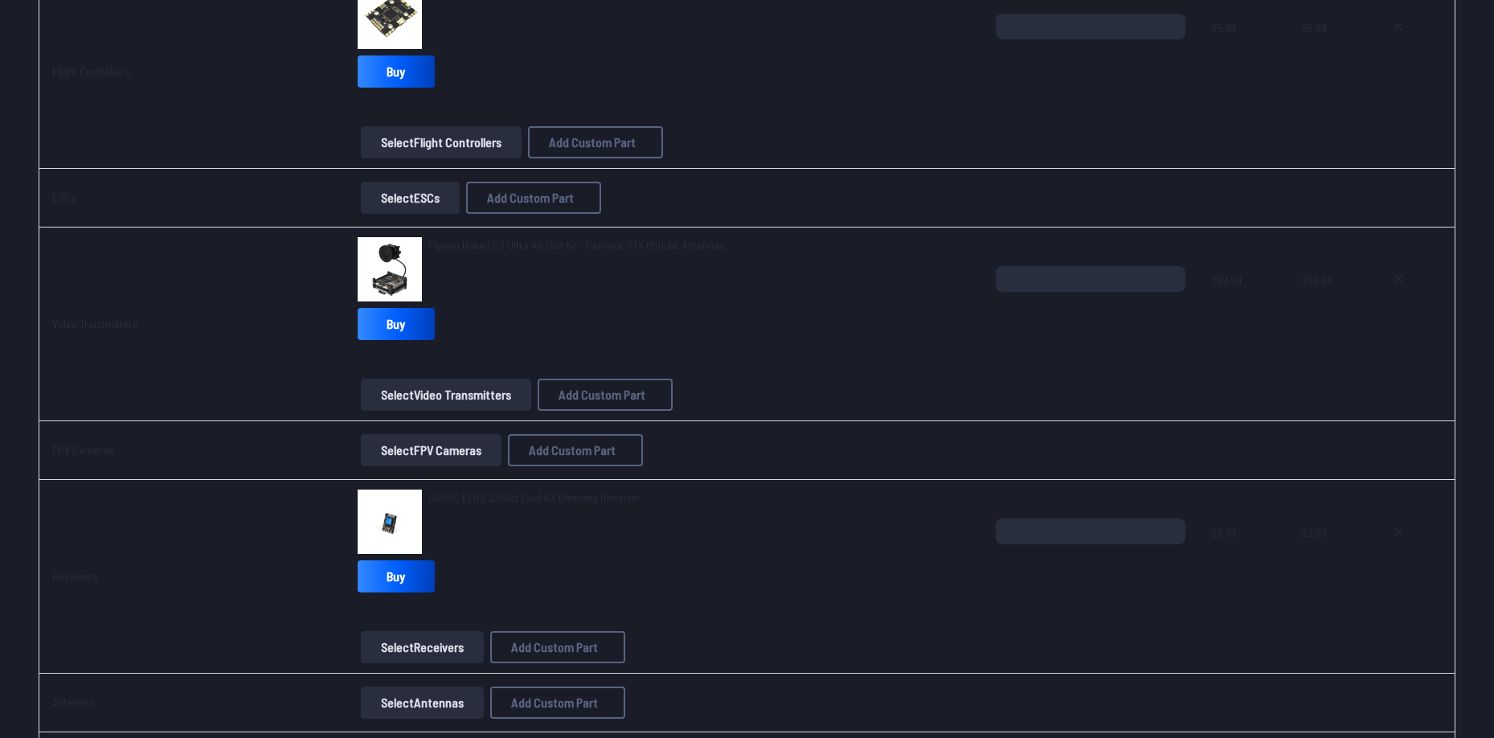
click at [525, 244] on span "Flywoo Naked O3 Ultra Air Unit Kit - Camera, VTX Module, Antennas" at bounding box center [576, 245] width 297 height 14
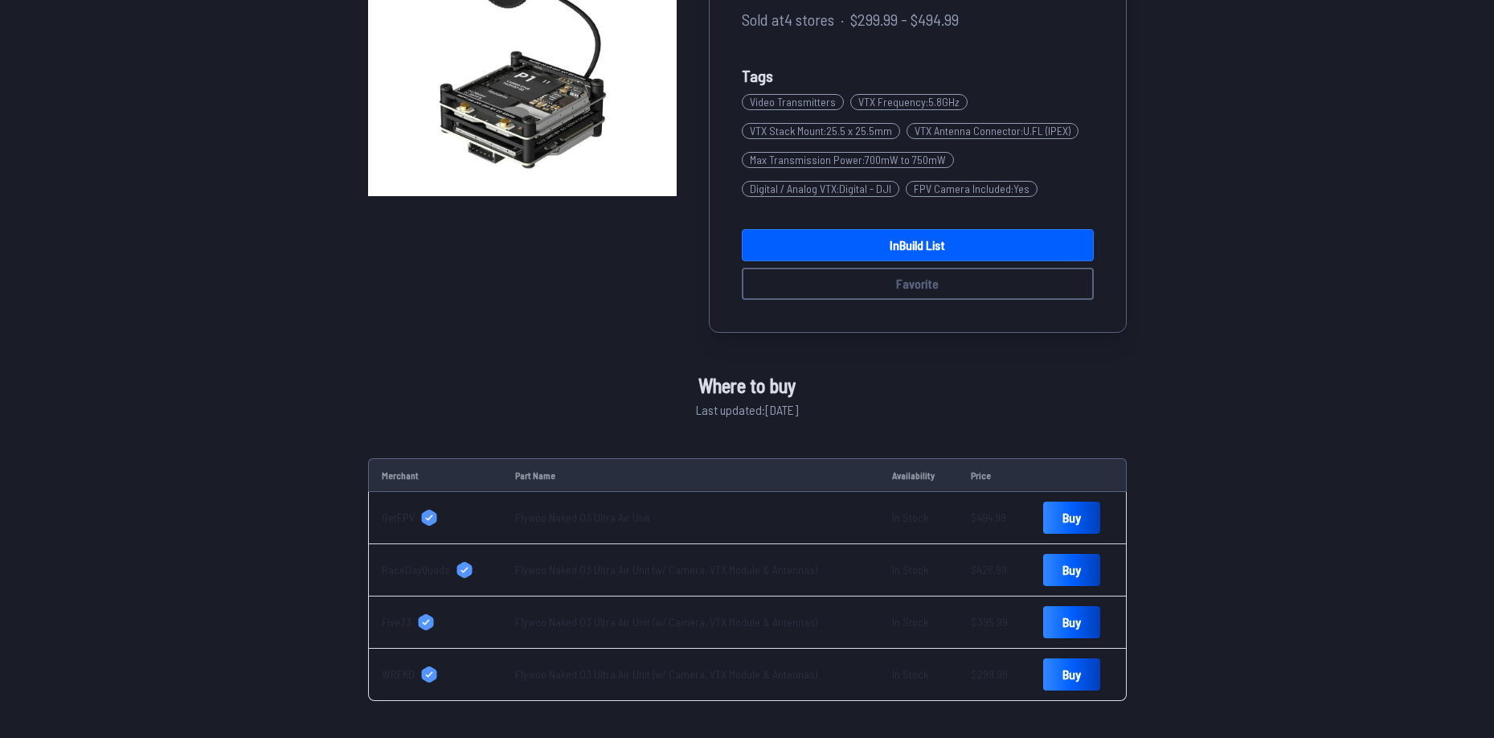
scroll to position [1, 0]
click at [534, 514] on link "Flywoo Naked O3 Ultra Air Unit" at bounding box center [582, 517] width 135 height 14
click at [722, 572] on link "Flywoo Naked O3 Ultra Air Unit (w/ Camera, VTX Module & Antennas)" at bounding box center [666, 569] width 302 height 14
click at [545, 626] on link "Flywoo Naked O3 Ultra Air Unit (w/ Camera, VTX Module & Antennas)" at bounding box center [666, 621] width 302 height 14
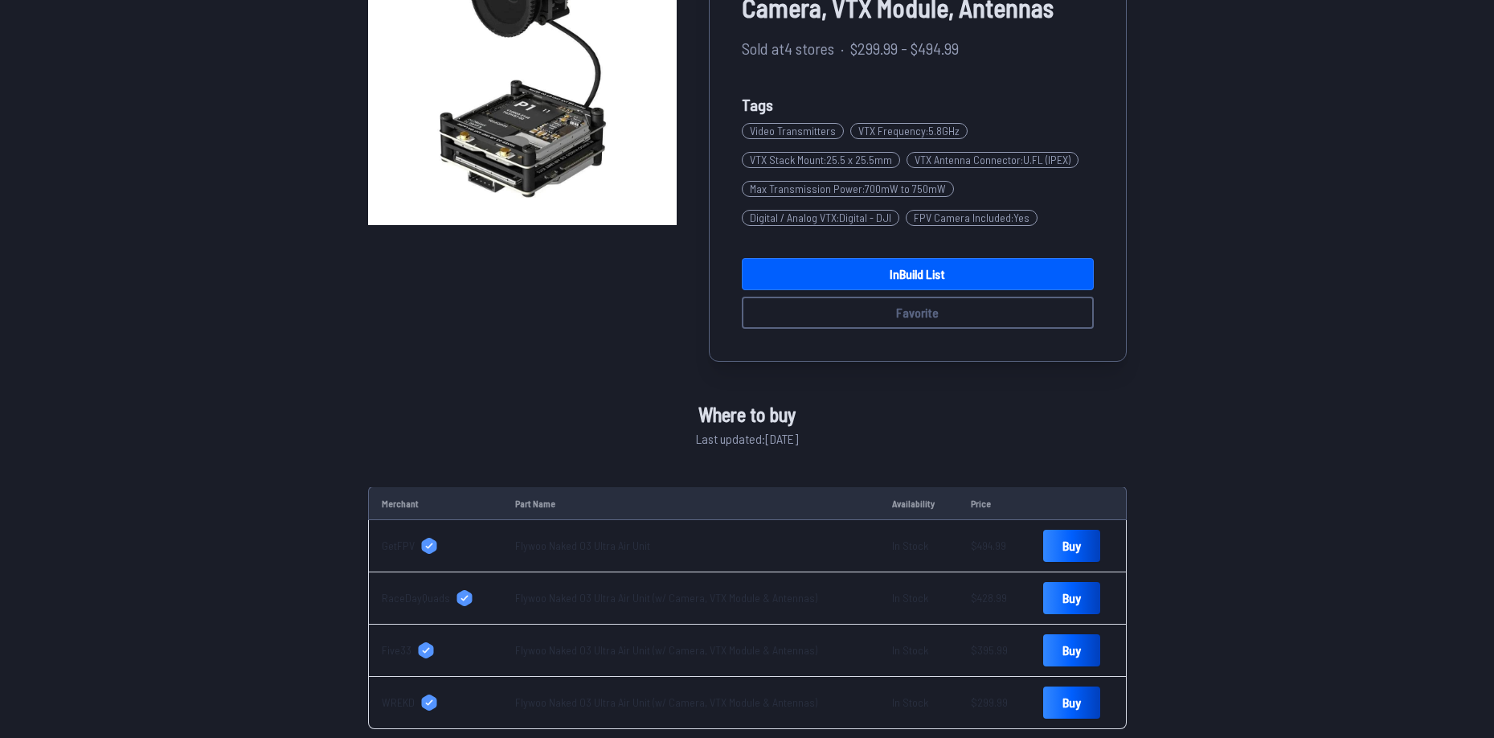
scroll to position [241, 0]
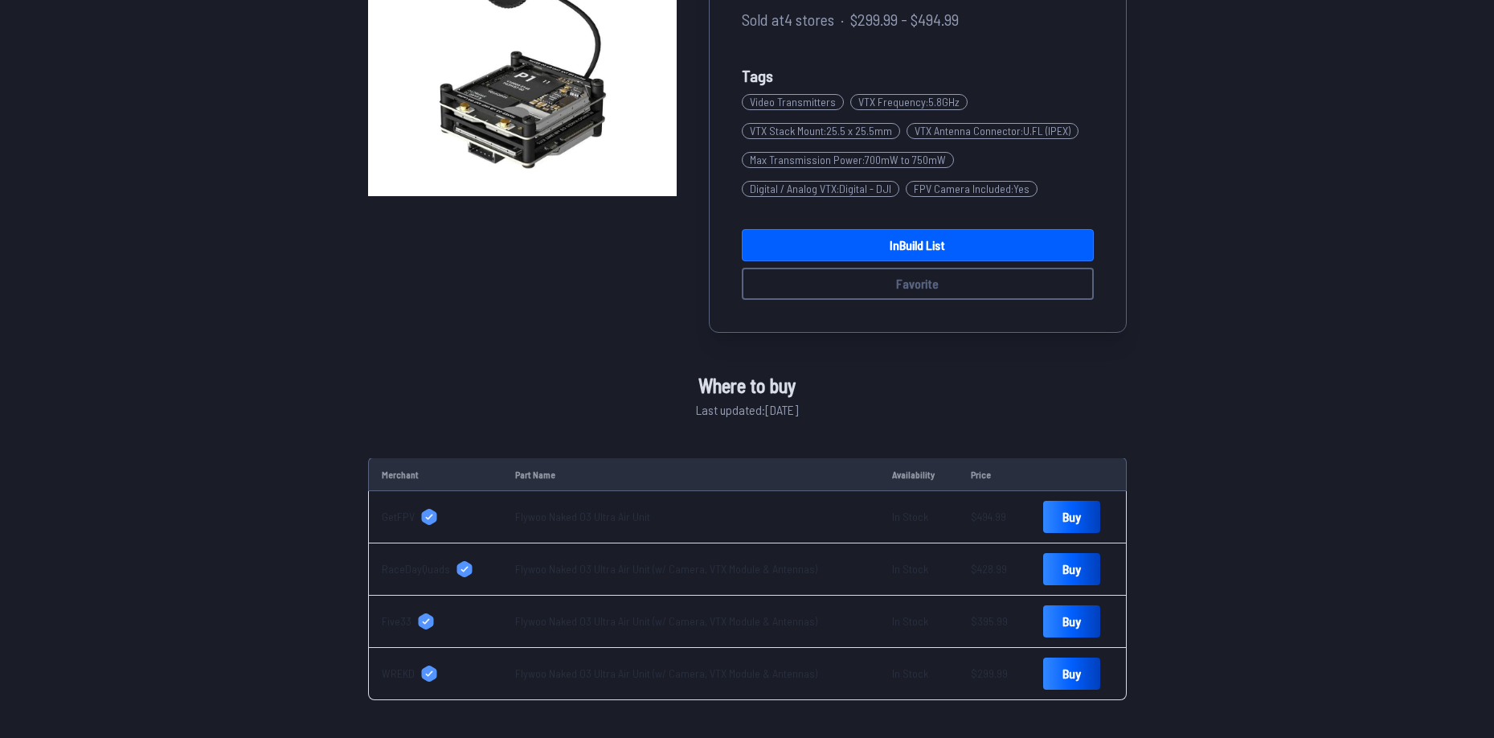
click at [711, 676] on link "Flywoo Naked O3 Ultra Air Unit (w/ Camera, VTX Module & Antennas)" at bounding box center [666, 673] width 302 height 14
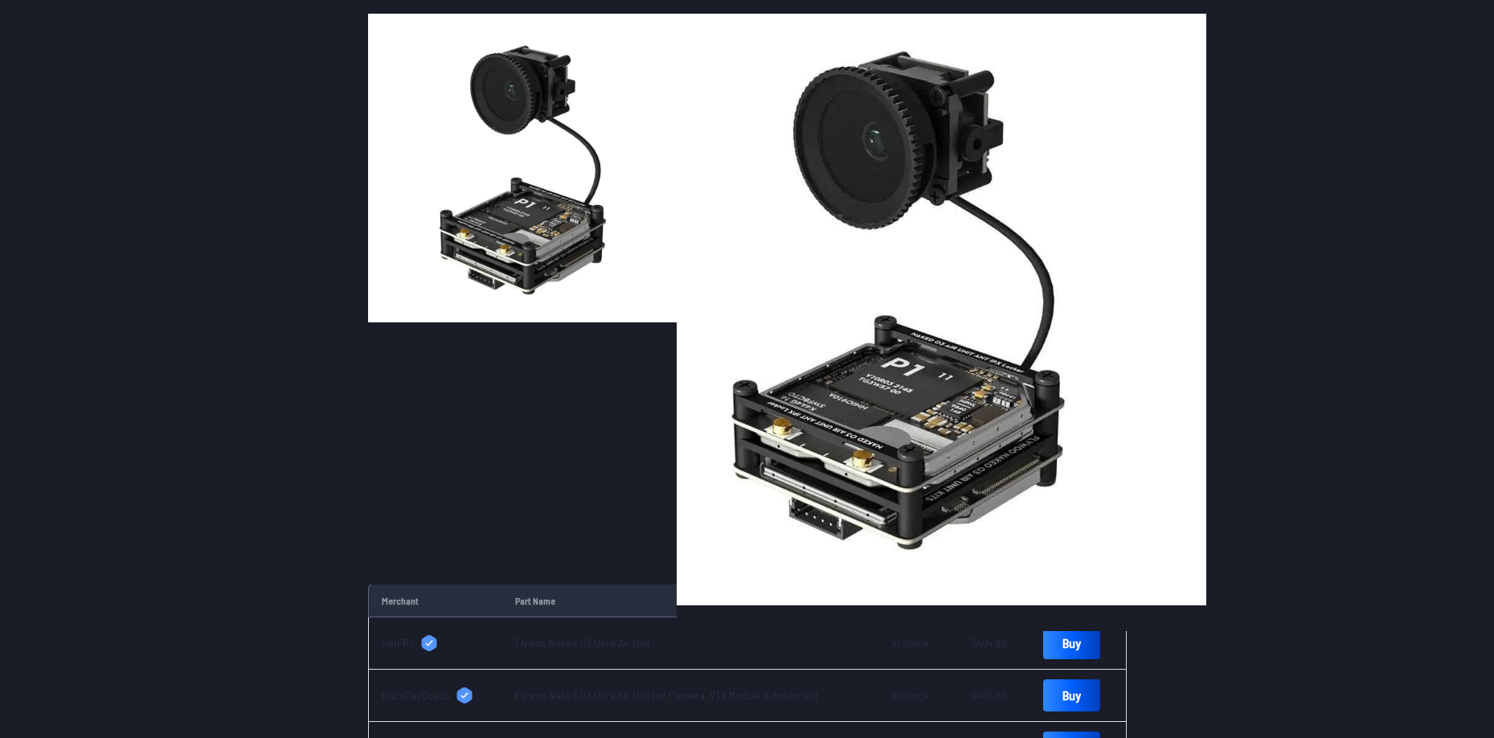
scroll to position [0, 0]
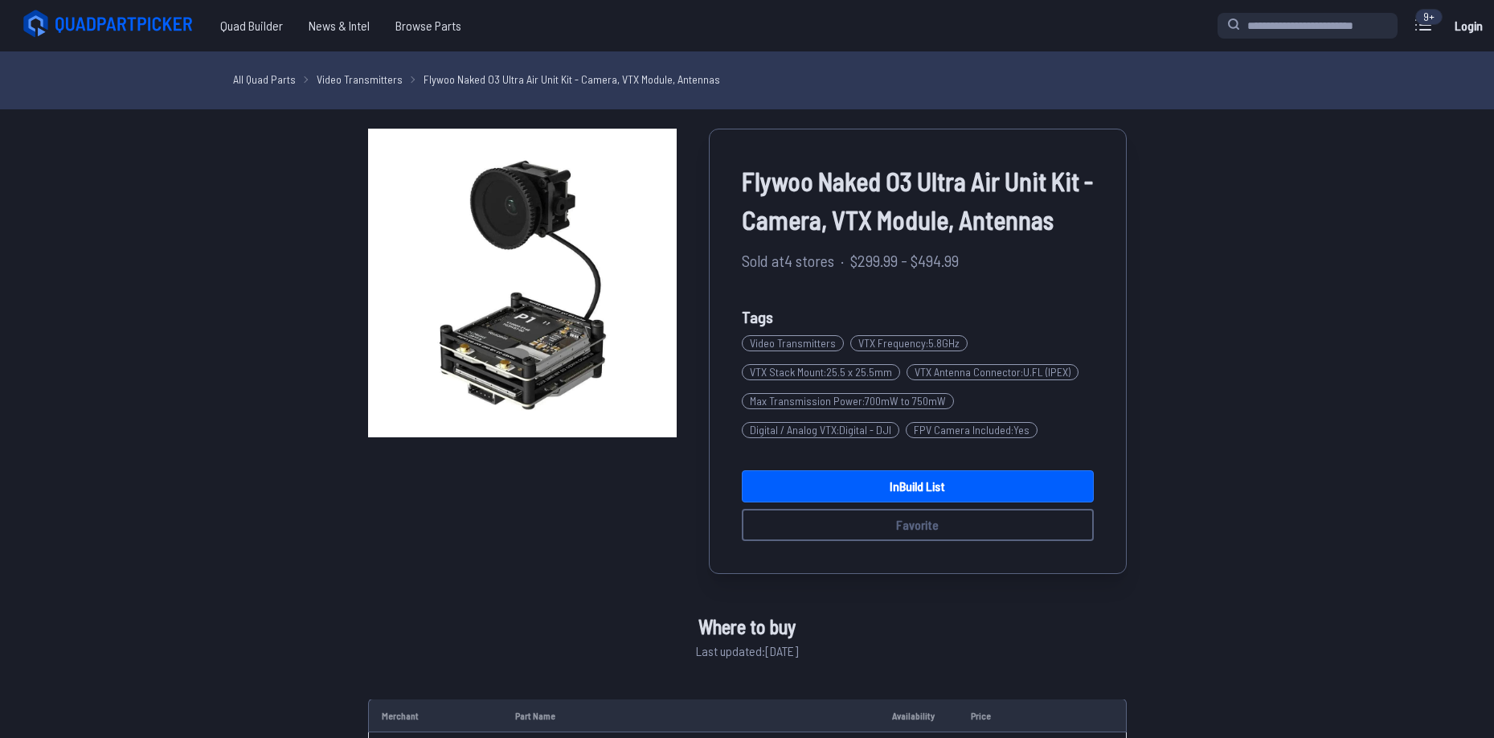
click at [790, 193] on span "Flywoo Naked O3 Ultra Air Unit Kit - Camera, VTX Module, Antennas" at bounding box center [918, 200] width 352 height 77
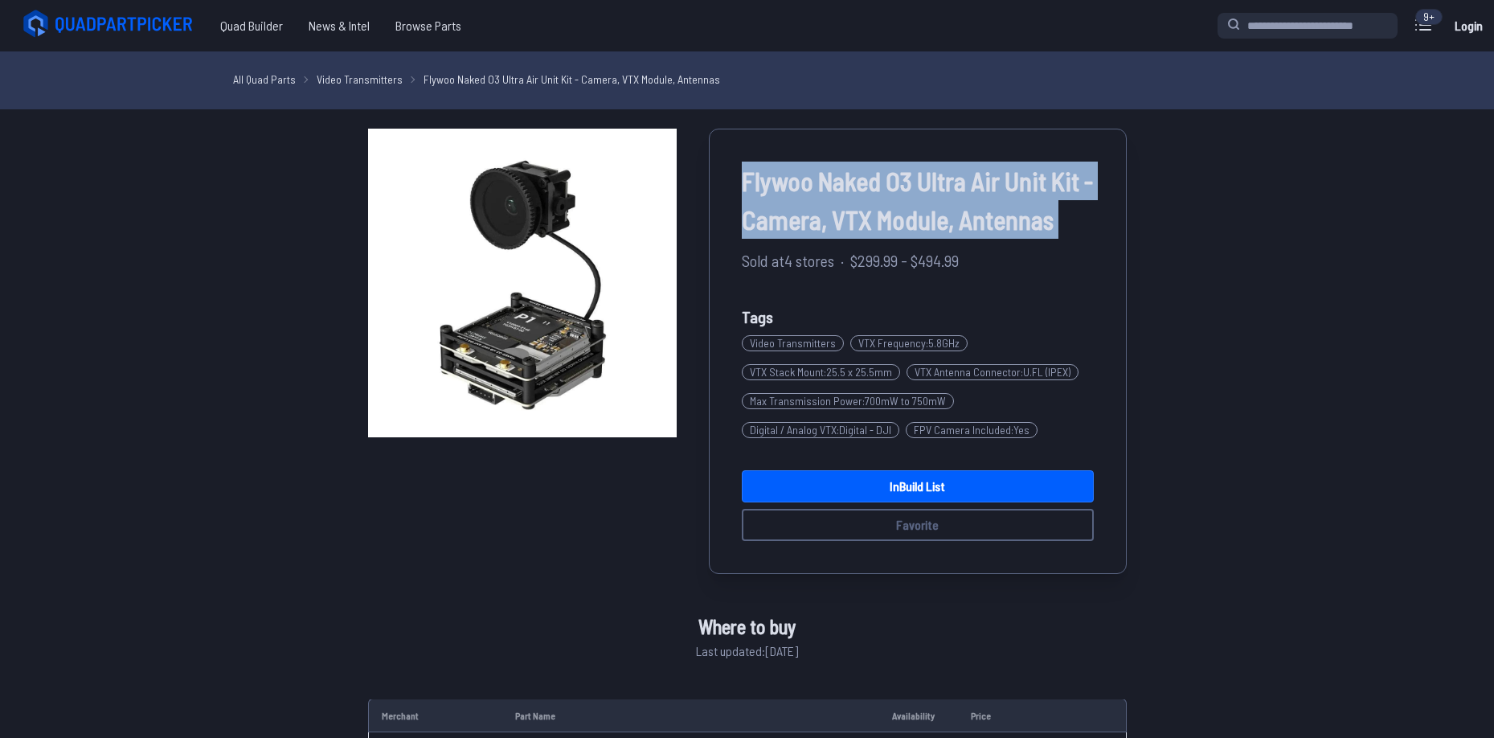
click at [790, 193] on span "Flywoo Naked O3 Ultra Air Unit Kit - Camera, VTX Module, Antennas" at bounding box center [918, 200] width 352 height 77
copy div "Flywoo Naked O3 Ultra Air Unit Kit - Camera, VTX Module, Antennas"
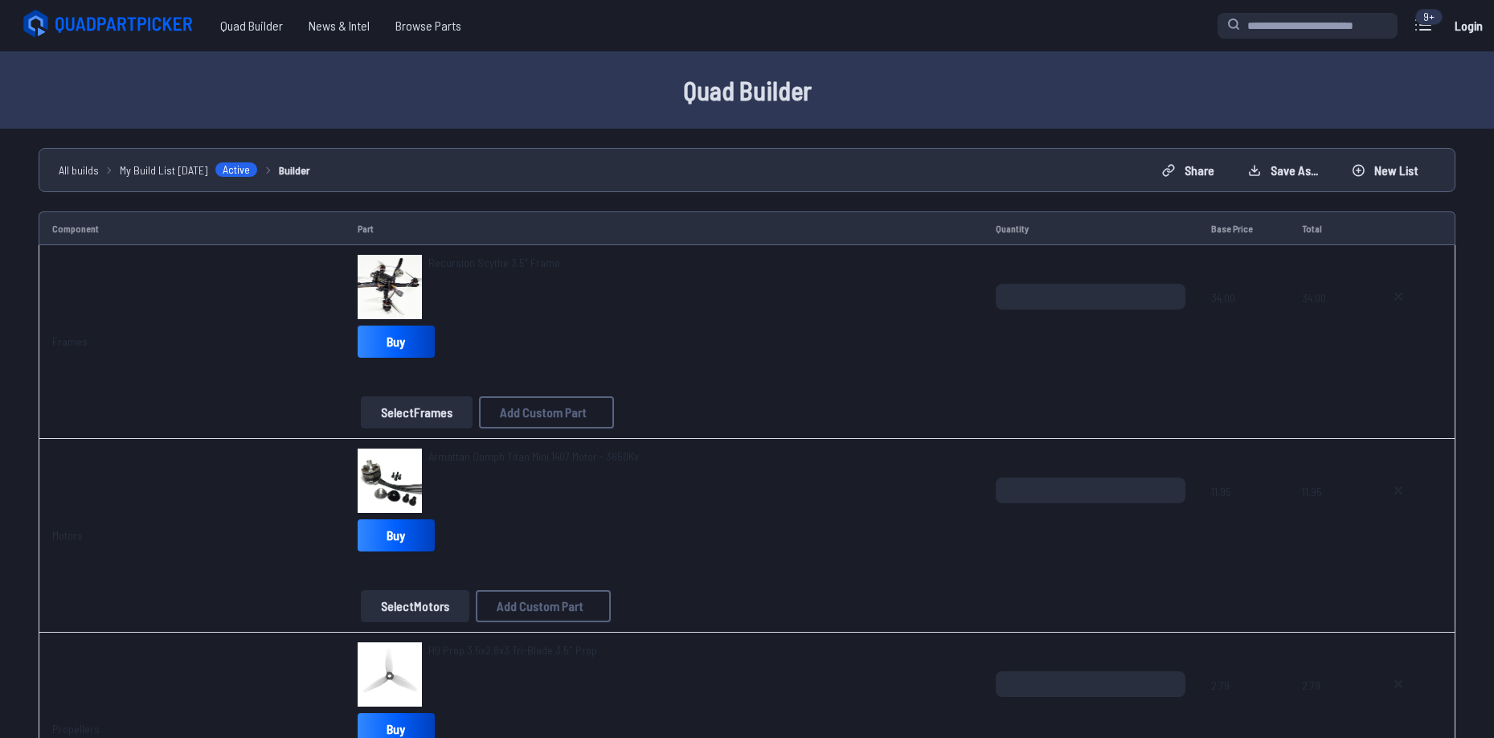
scroll to position [1045, 0]
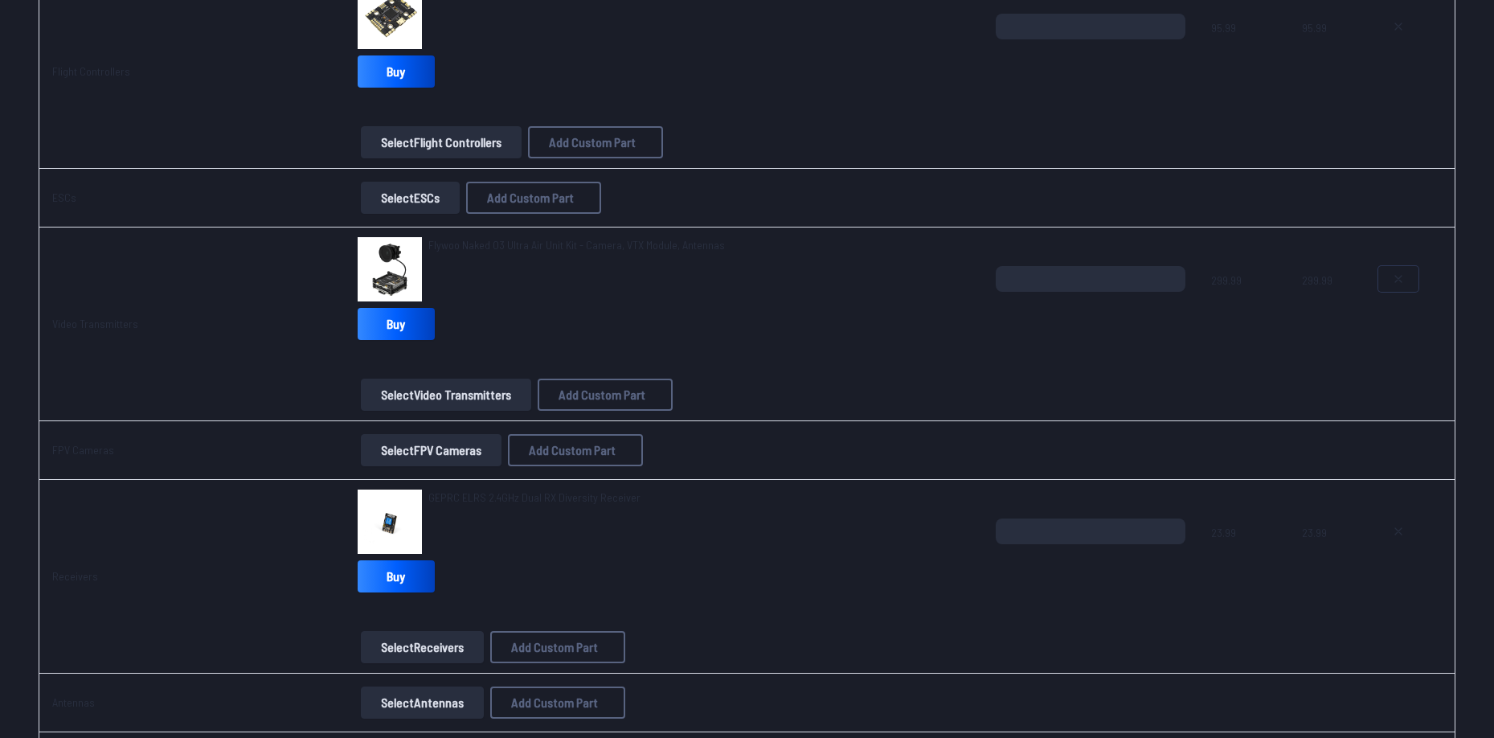
click at [1414, 278] on button at bounding box center [1398, 279] width 40 height 26
type textarea "**********"
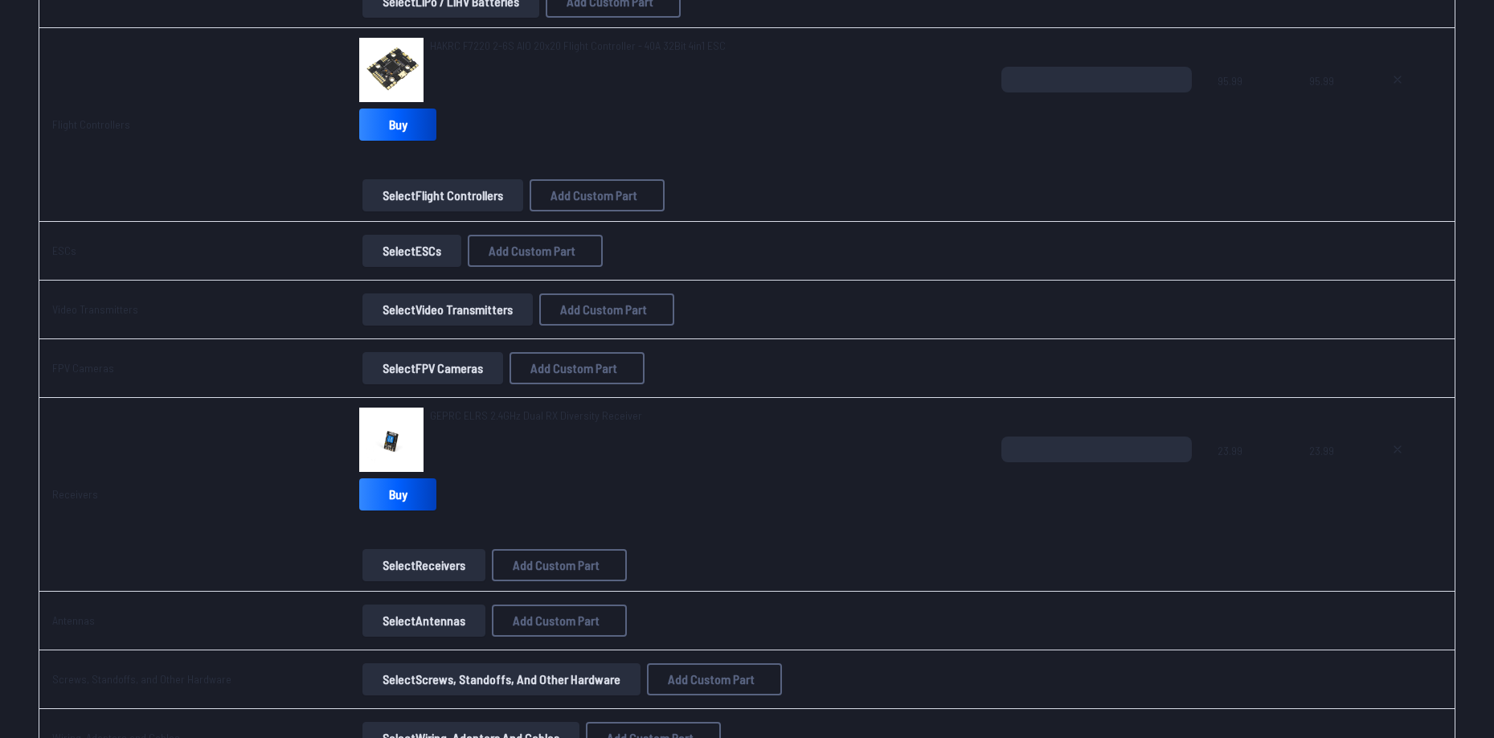
scroll to position [884, 0]
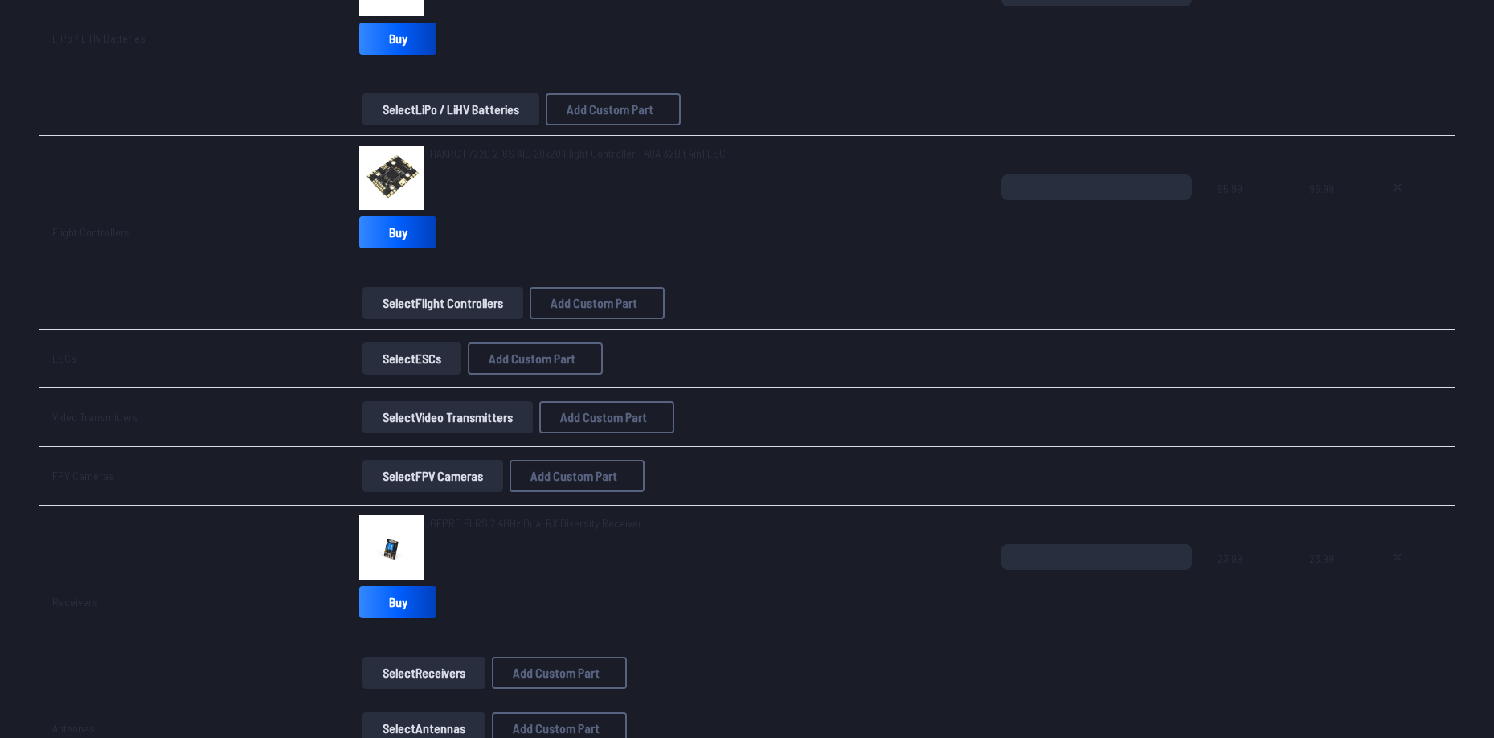
click at [403, 416] on button "Select Video Transmitters" at bounding box center [447, 417] width 170 height 32
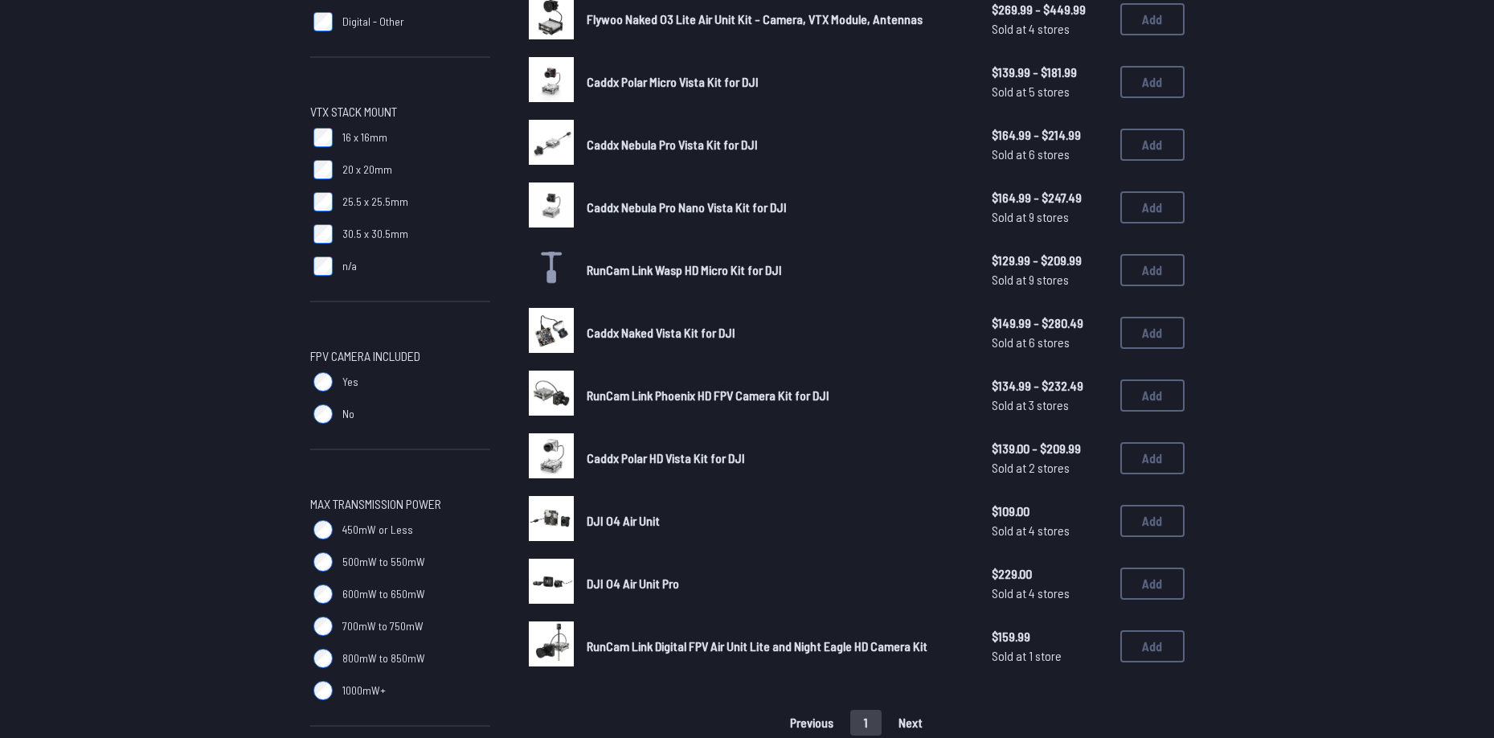
scroll to position [402, 0]
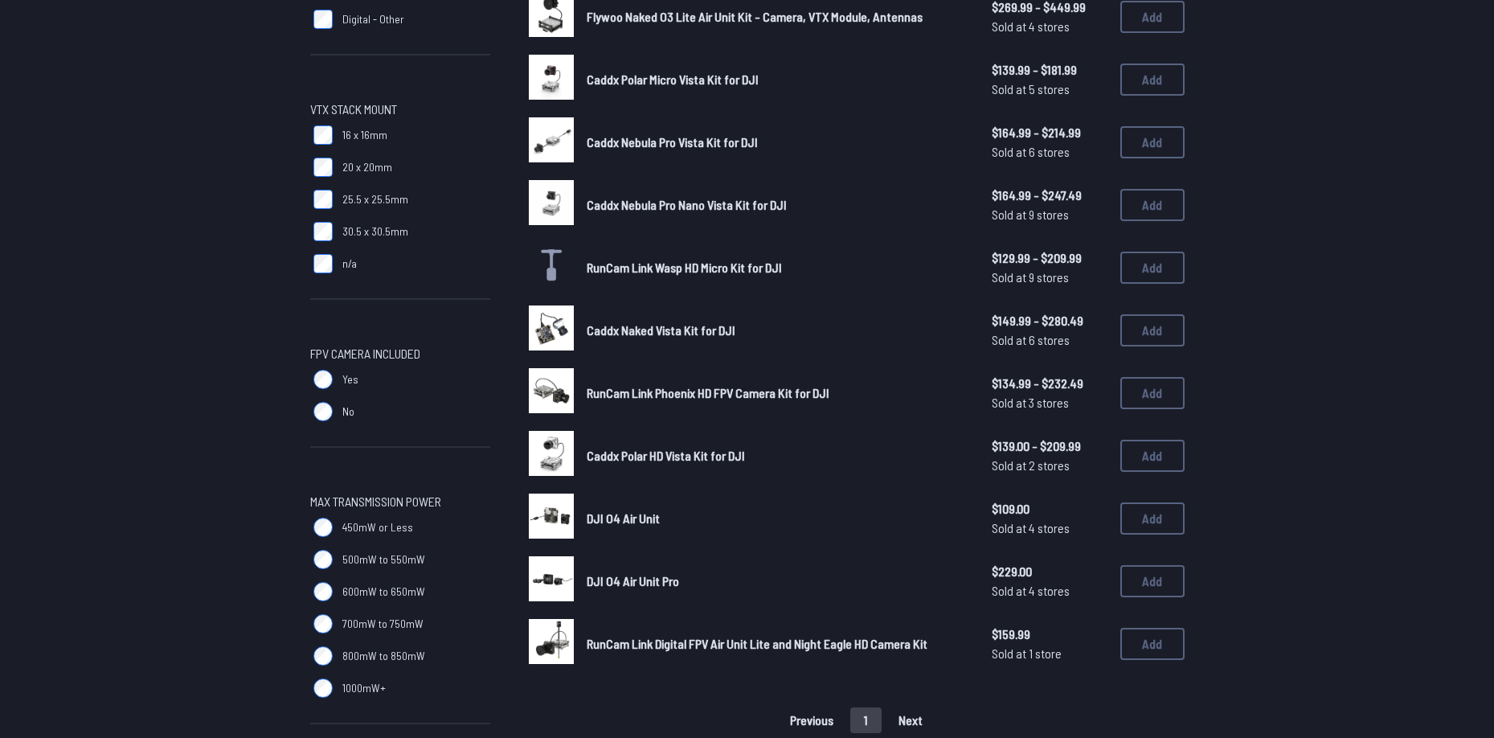
click at [329, 367] on label "Yes" at bounding box center [400, 379] width 180 height 32
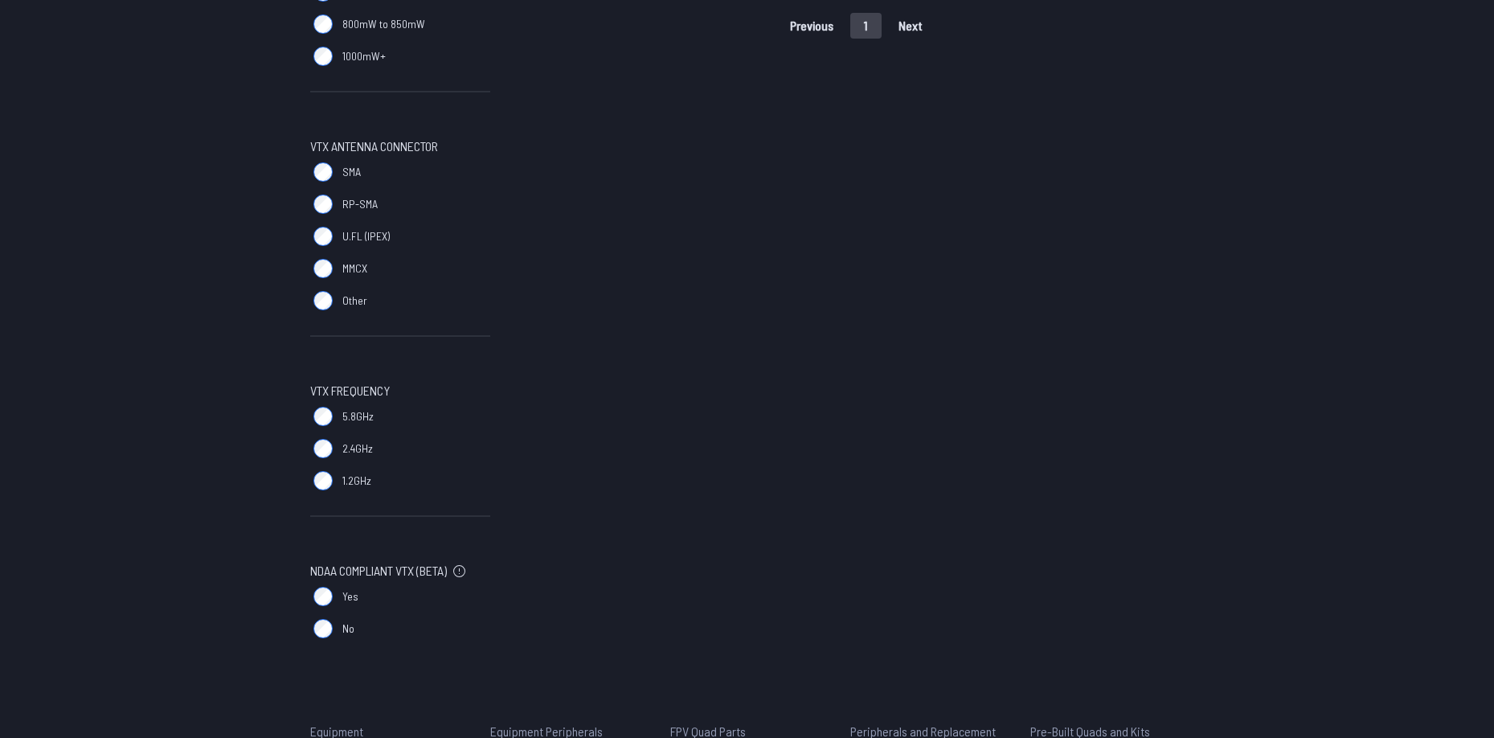
scroll to position [1045, 0]
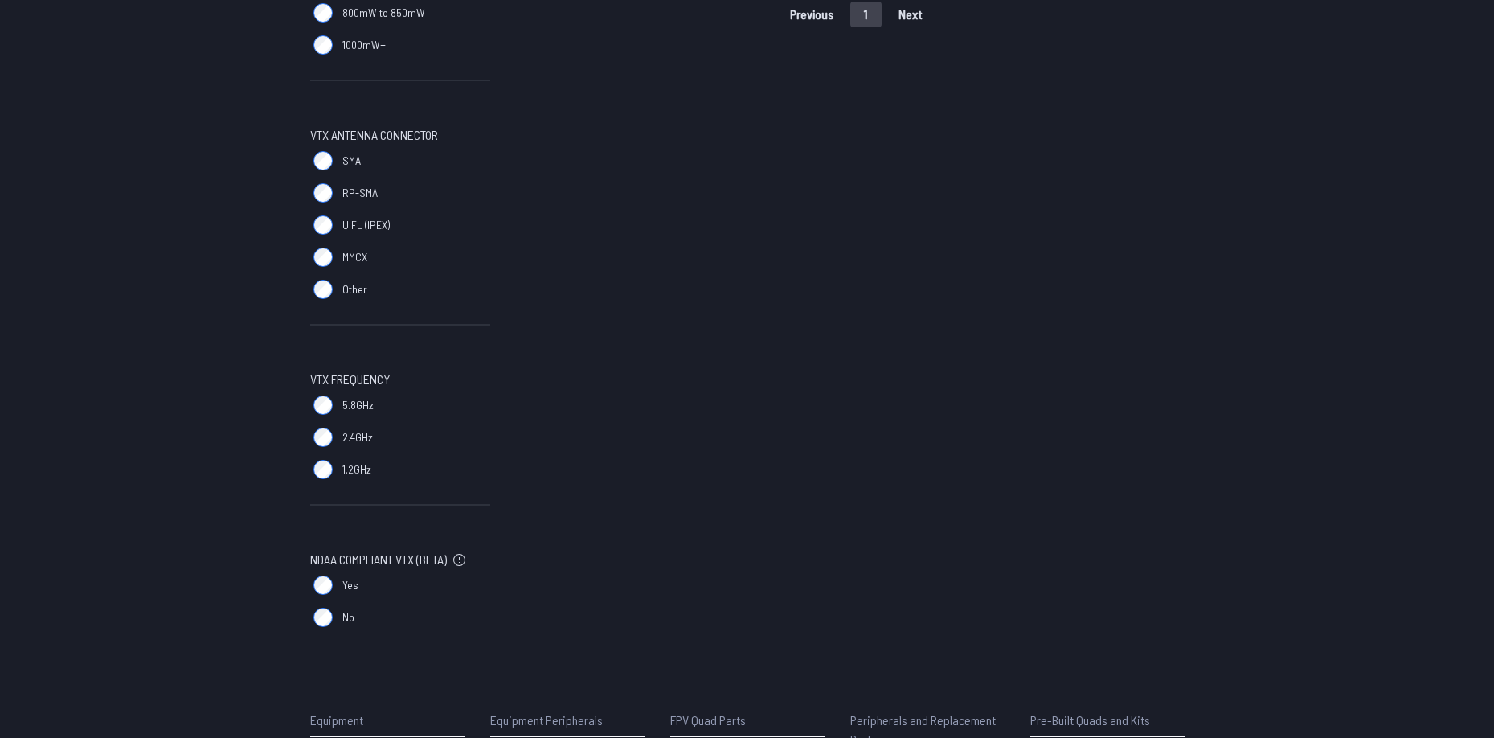
click at [346, 437] on span "2.4GHz" at bounding box center [357, 437] width 31 height 16
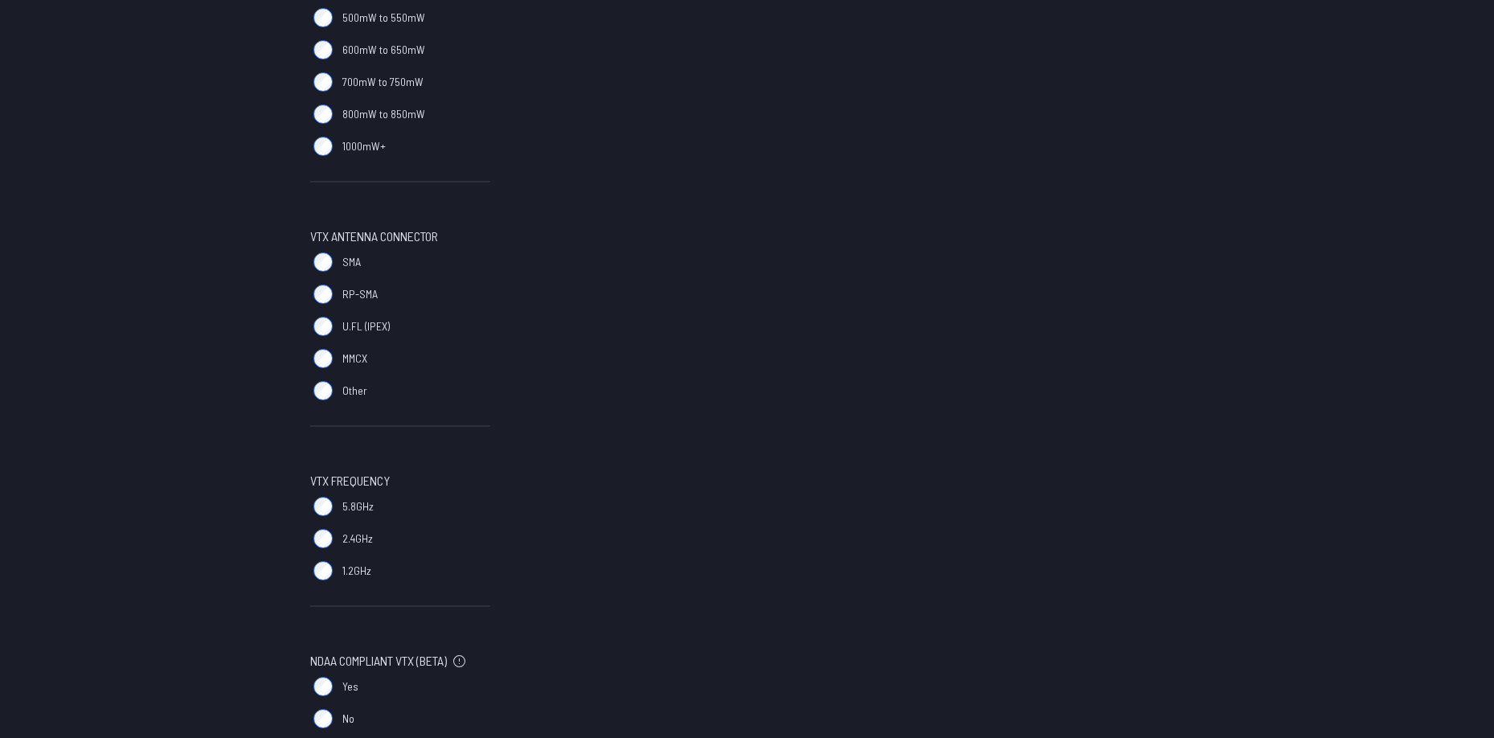
scroll to position [964, 0]
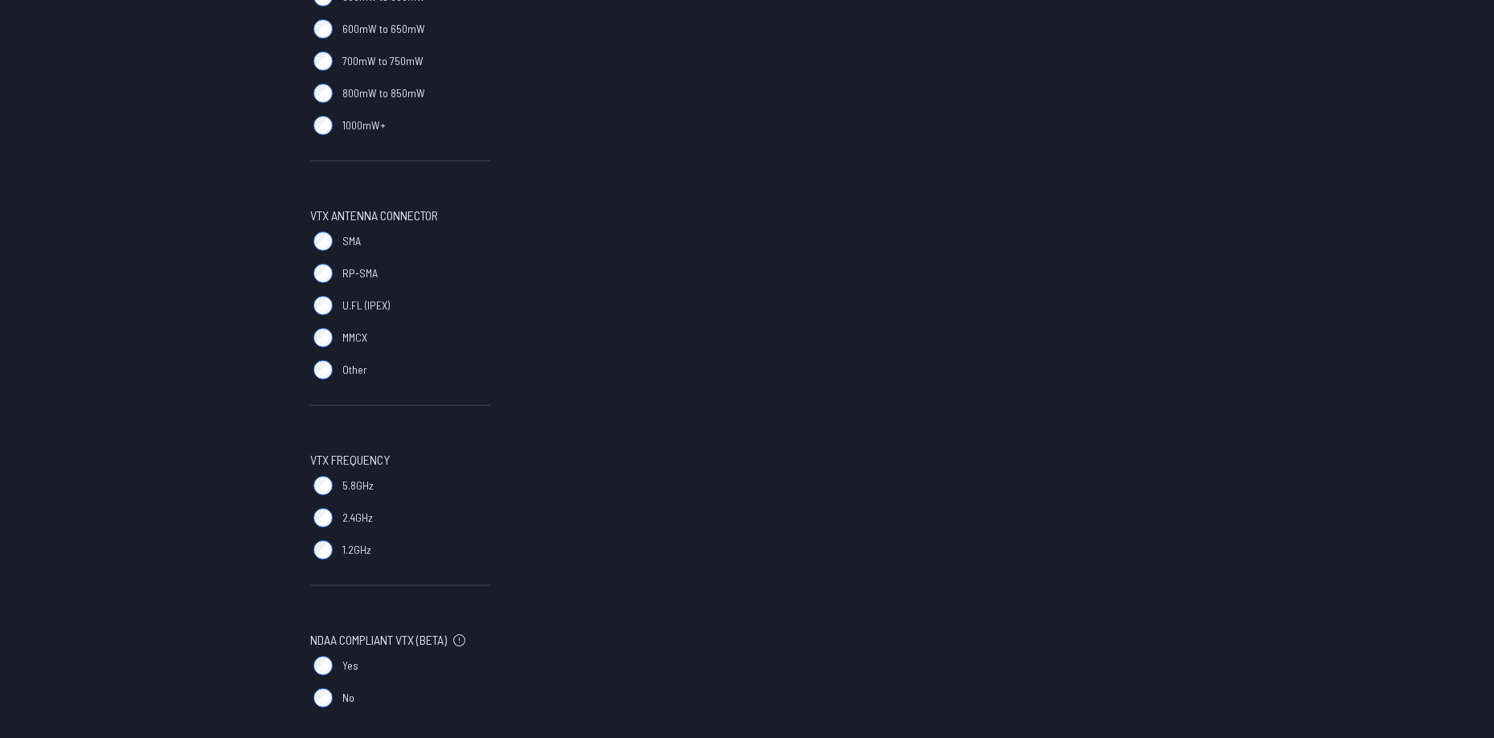
click at [348, 519] on span "2.4GHz" at bounding box center [357, 518] width 31 height 16
click at [342, 557] on span "1.2GHz" at bounding box center [356, 550] width 29 height 16
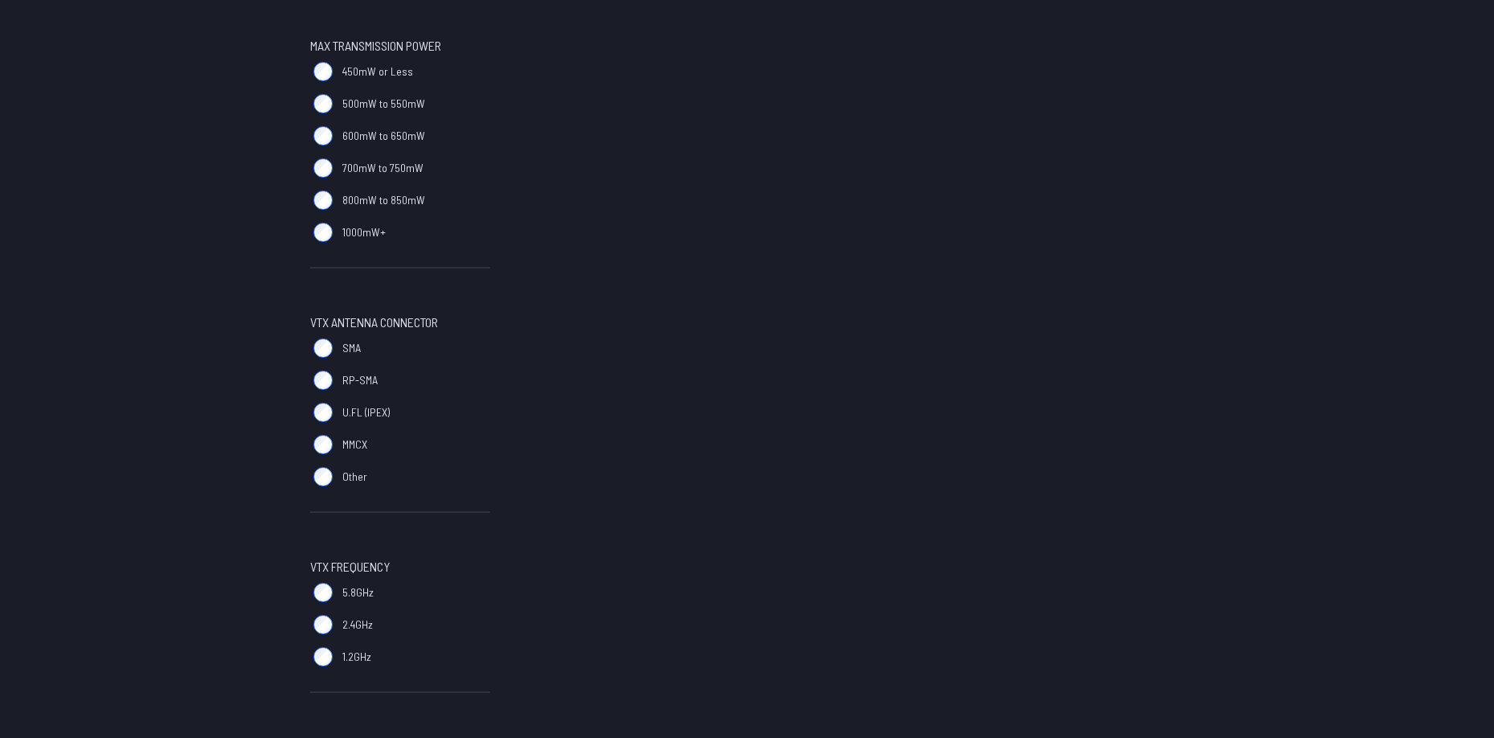
scroll to position [0, 0]
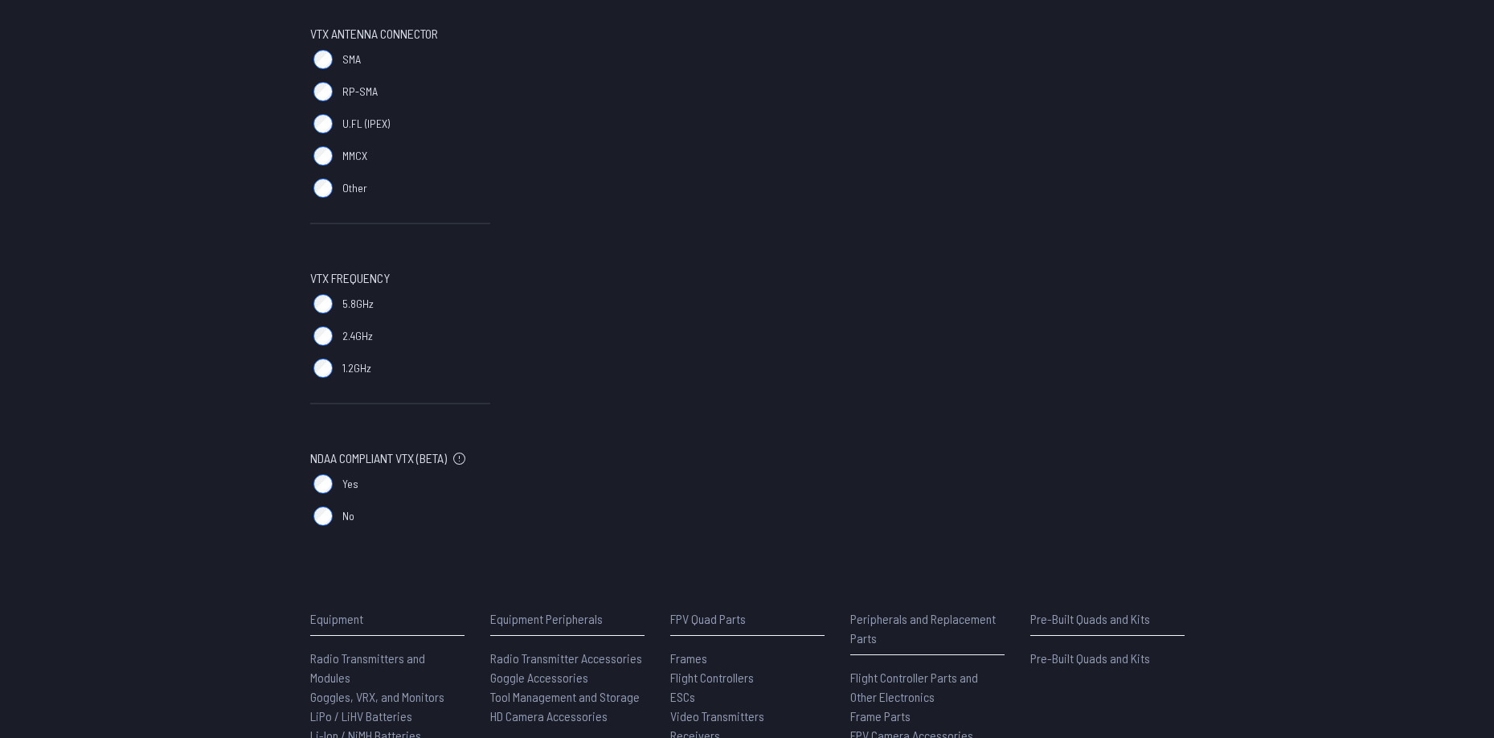
scroll to position [1205, 0]
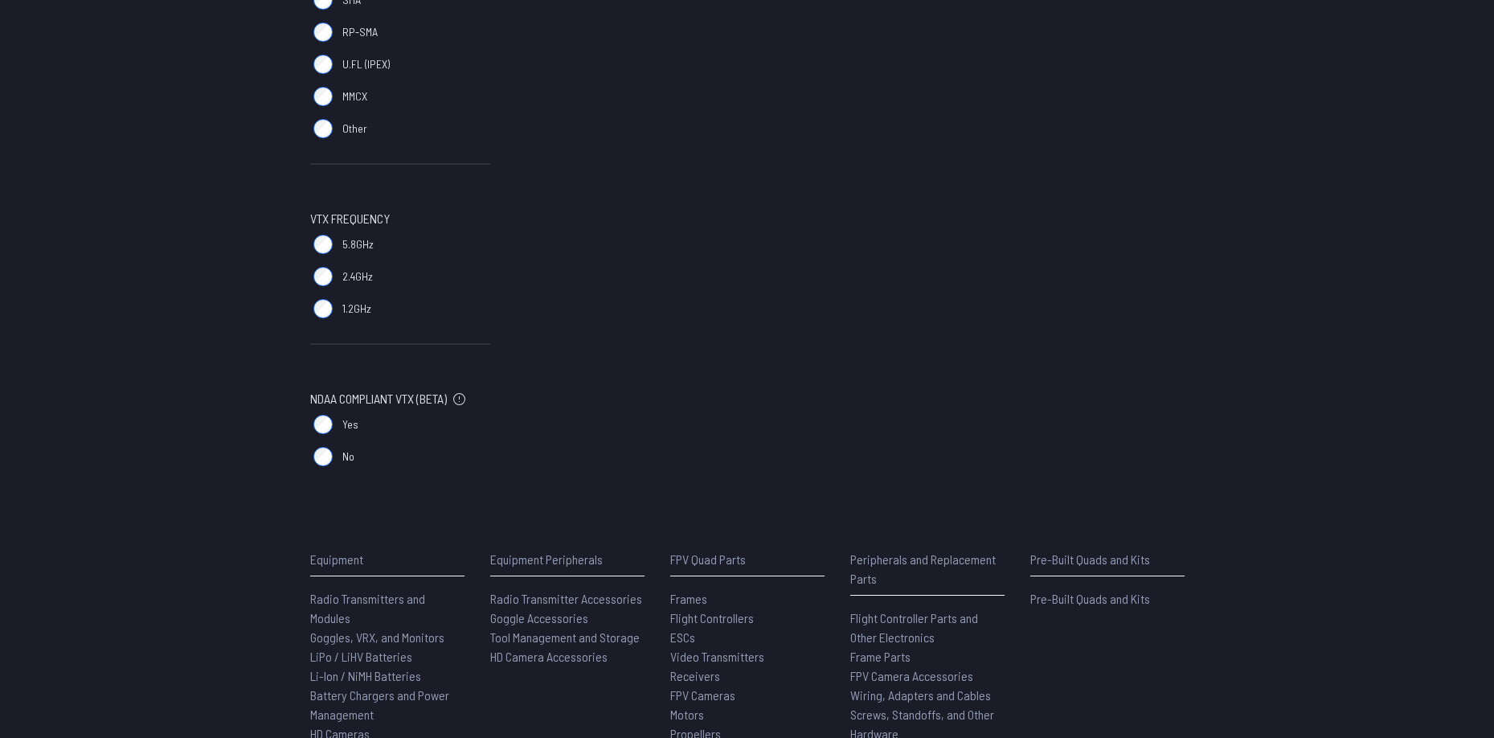
click at [359, 235] on label "5.8GHz" at bounding box center [400, 244] width 180 height 32
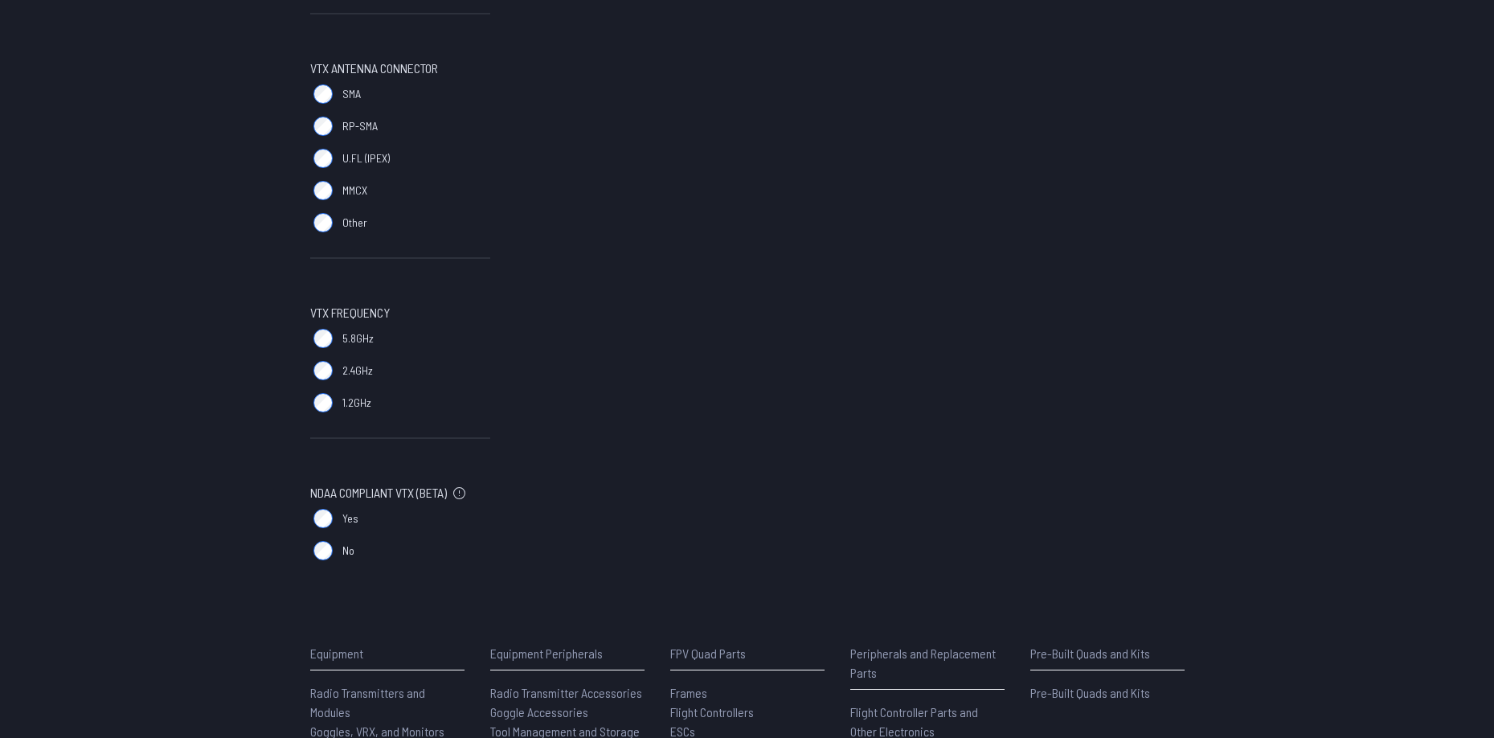
scroll to position [949, 0]
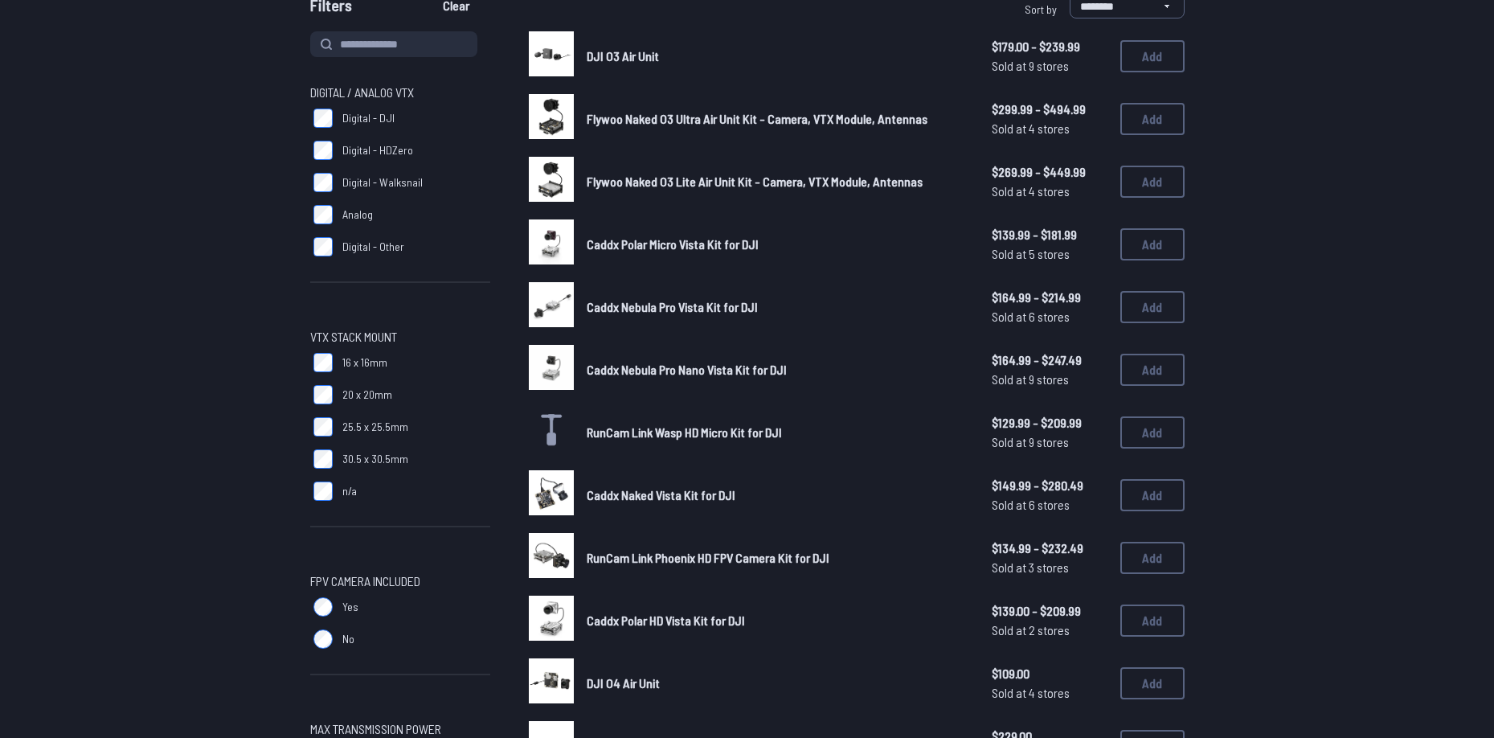
scroll to position [80, 0]
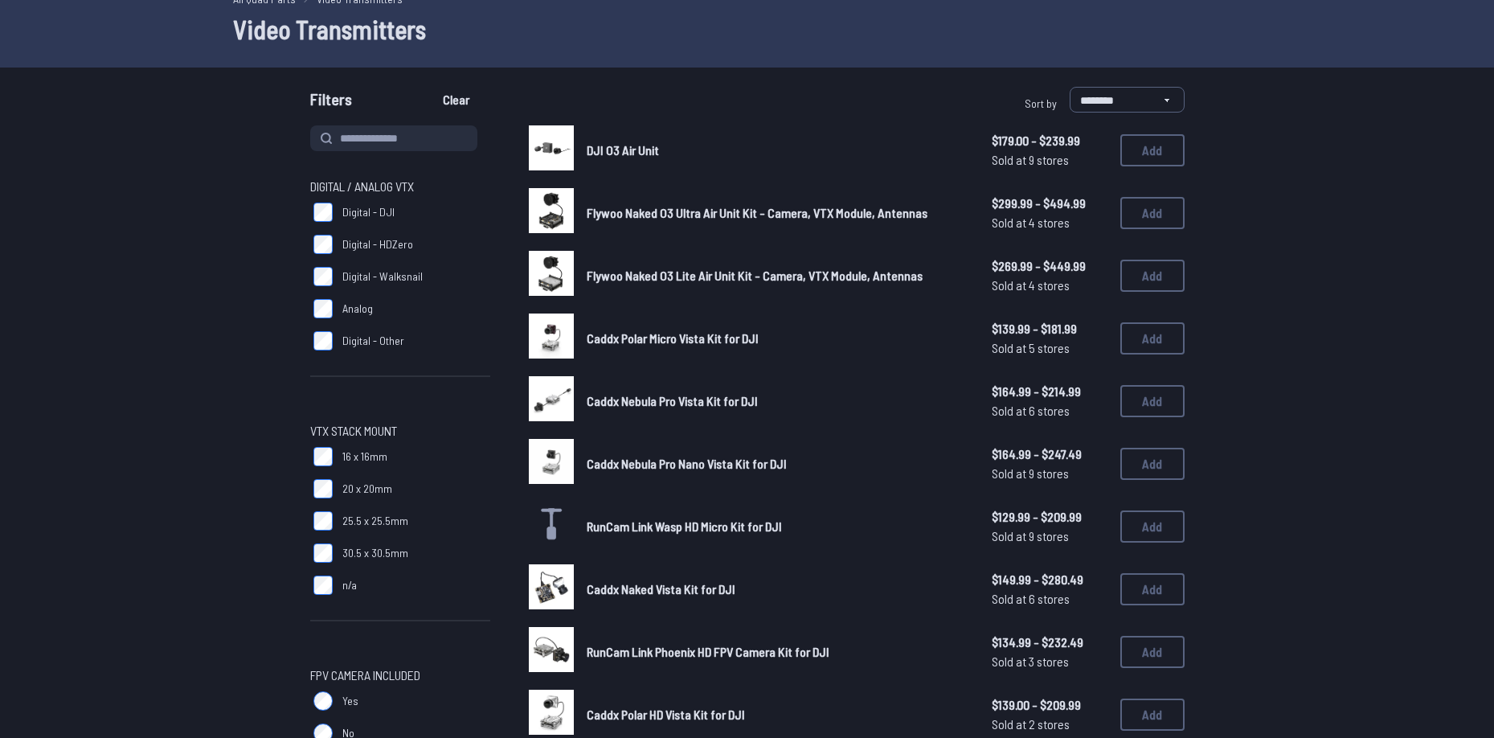
click at [739, 330] on span "Caddx Polar Micro Vista Kit for DJI" at bounding box center [673, 337] width 172 height 15
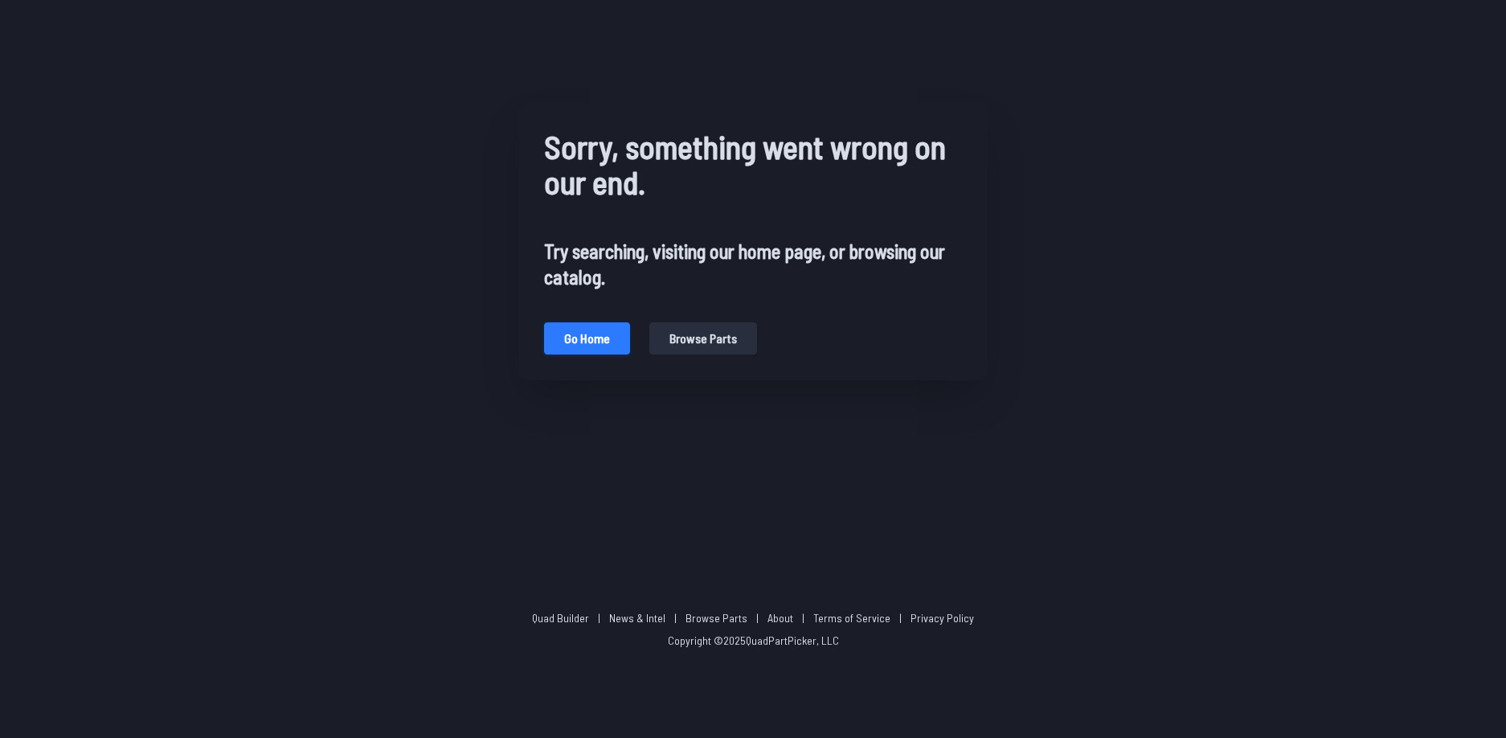
click at [579, 342] on button "Go home" at bounding box center [587, 338] width 86 height 32
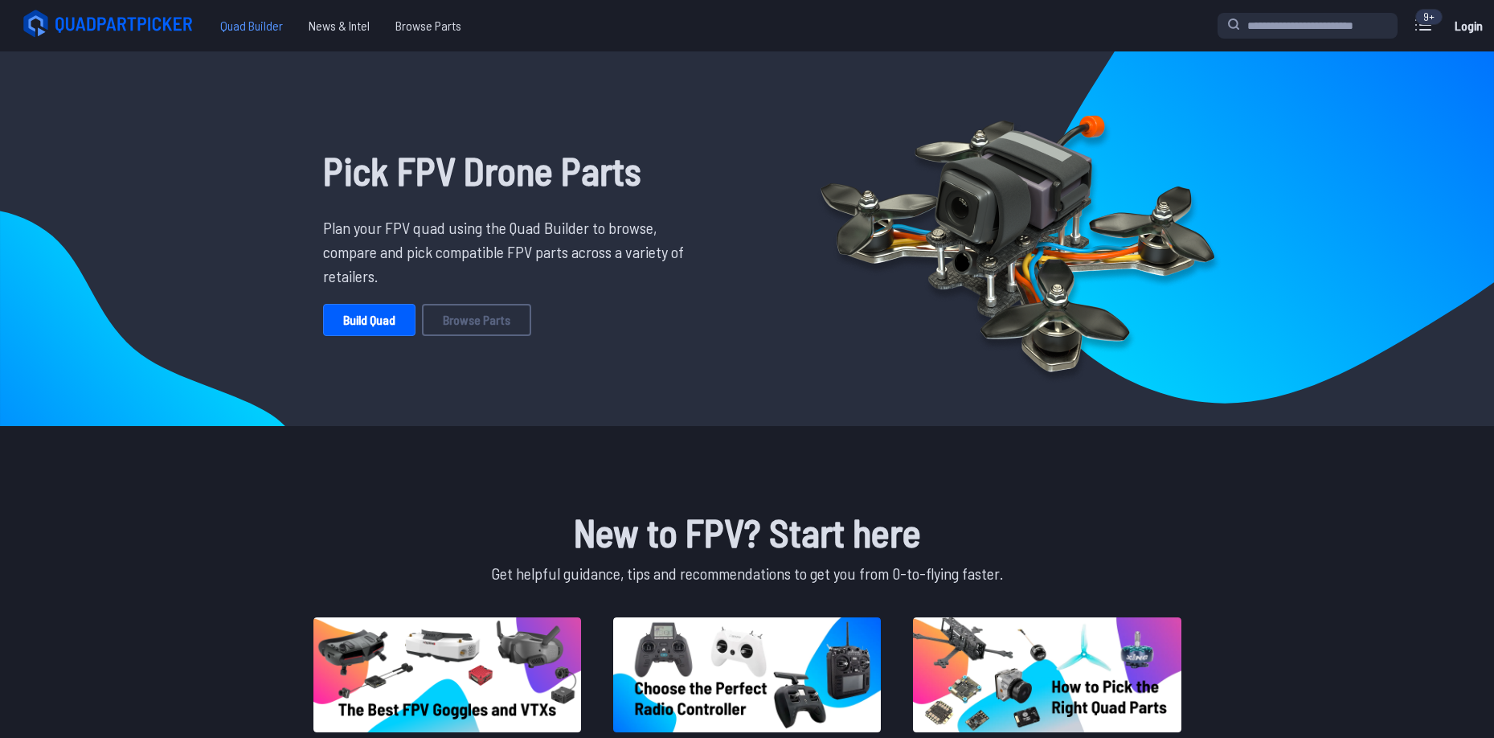
click at [243, 23] on span "Quad Builder" at bounding box center [251, 26] width 88 height 32
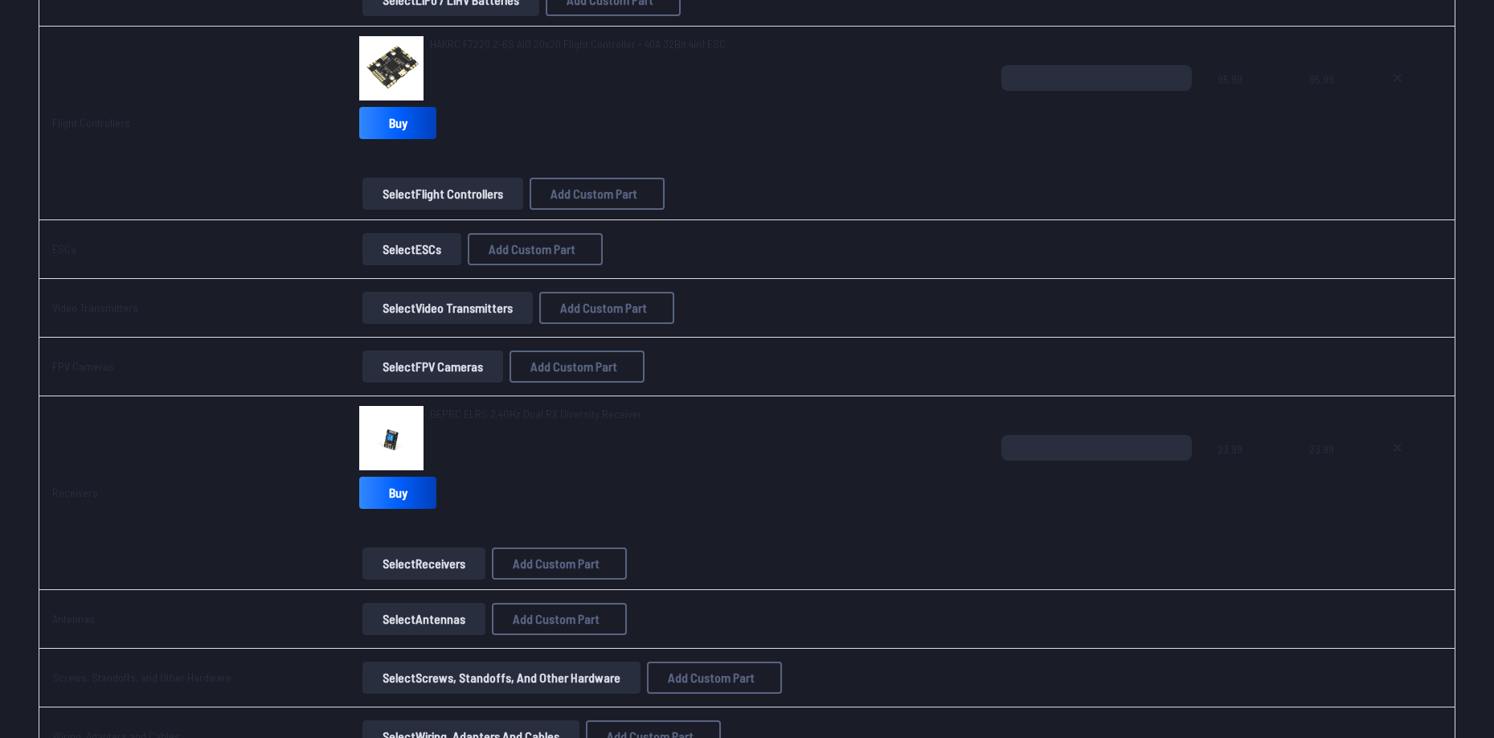
scroll to position [964, 0]
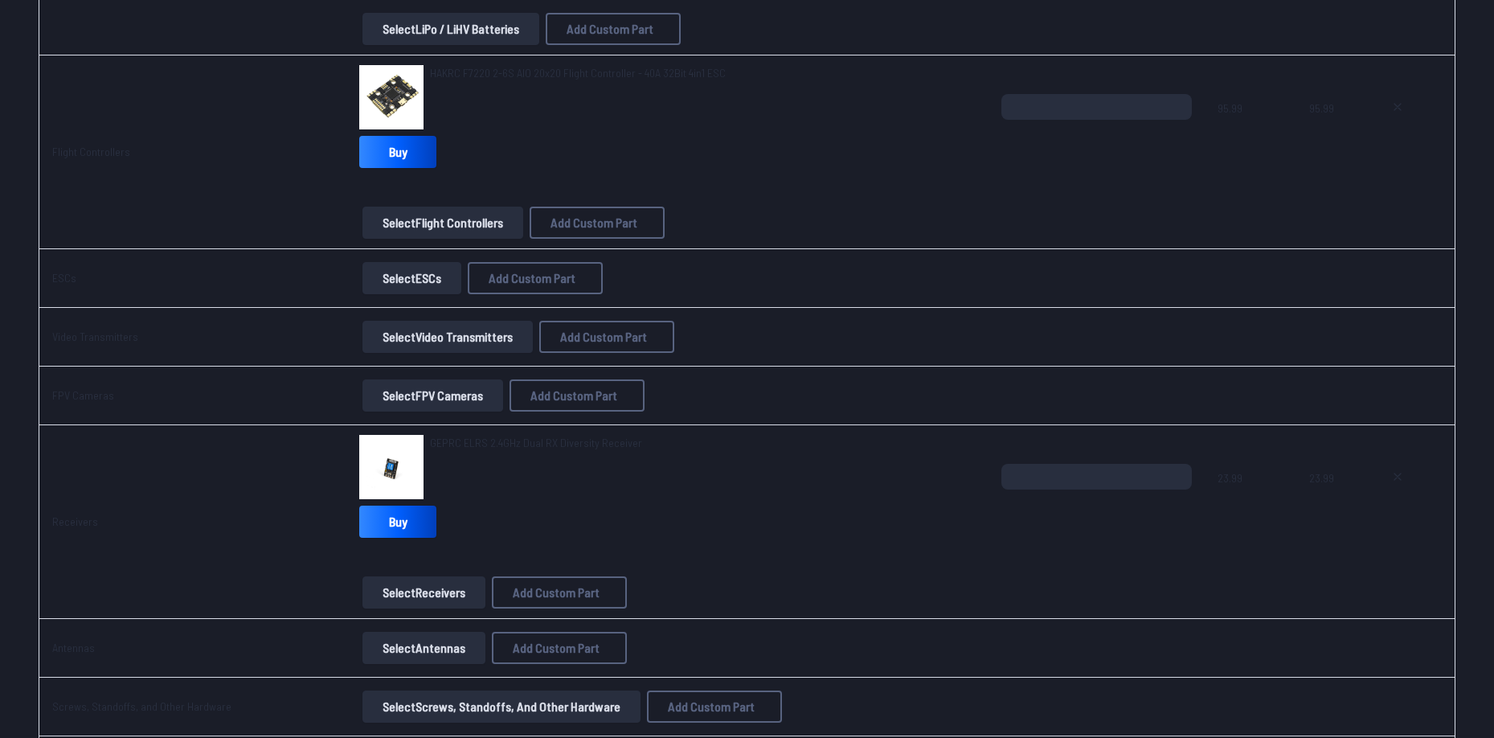
click at [425, 330] on button "Select Video Transmitters" at bounding box center [447, 337] width 170 height 32
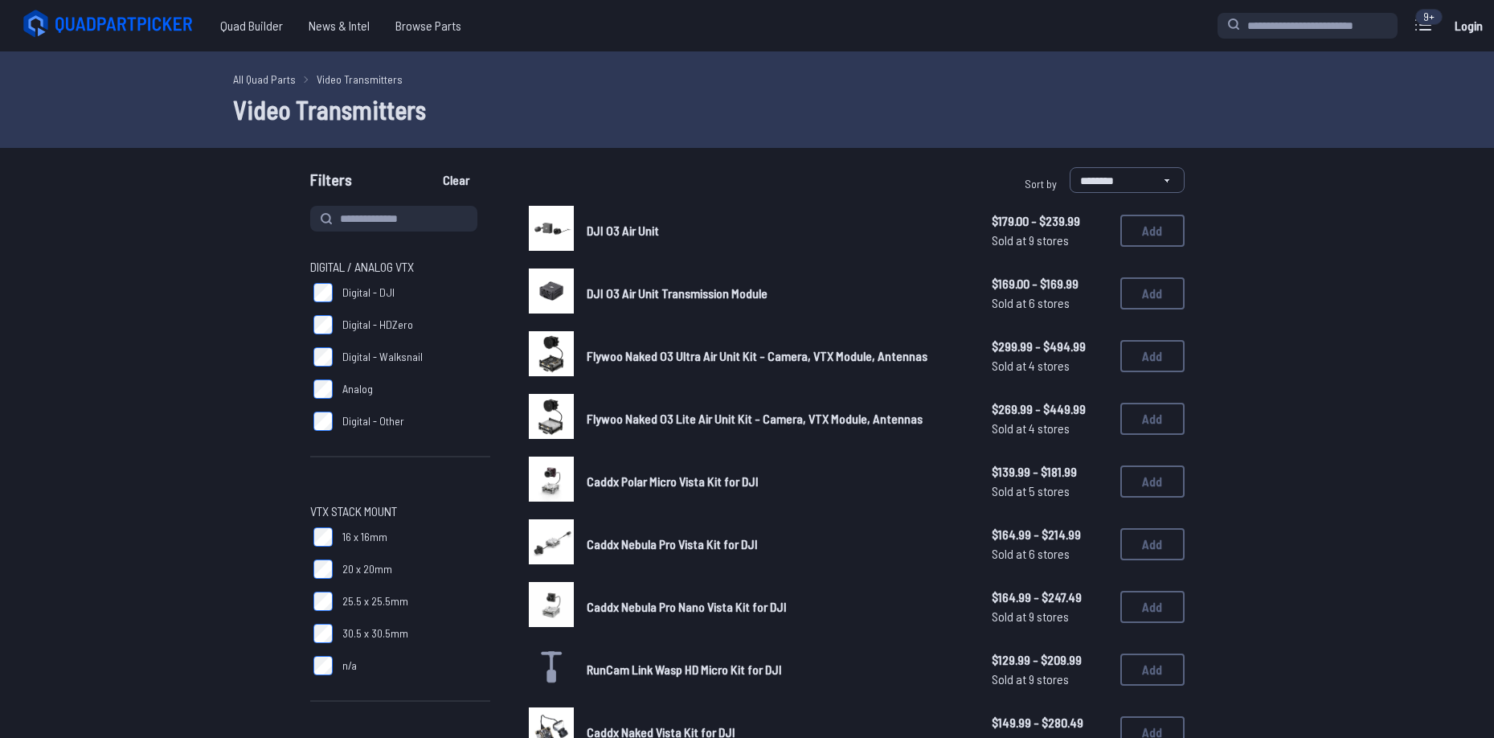
click at [646, 232] on span "DJI O3 Air Unit" at bounding box center [623, 230] width 72 height 15
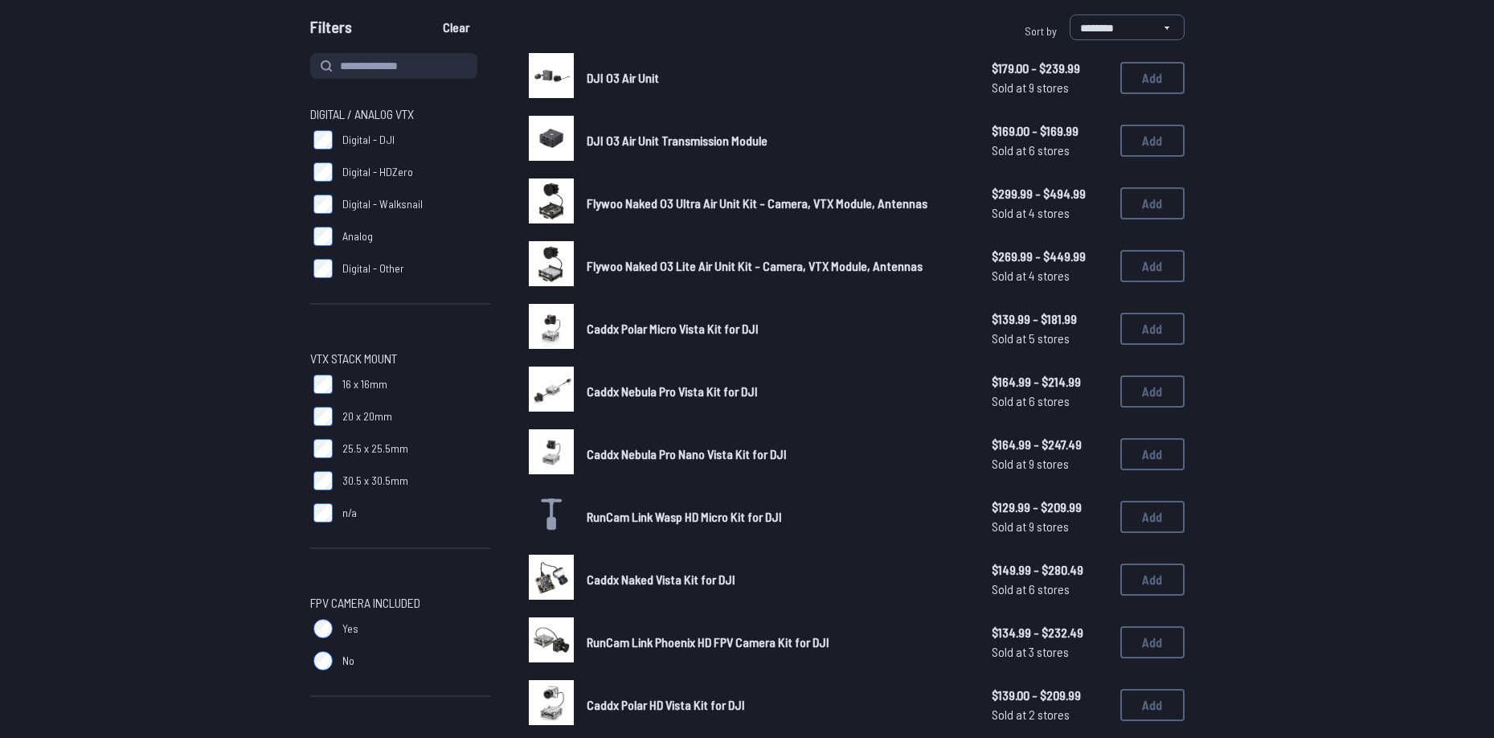
scroll to position [402, 0]
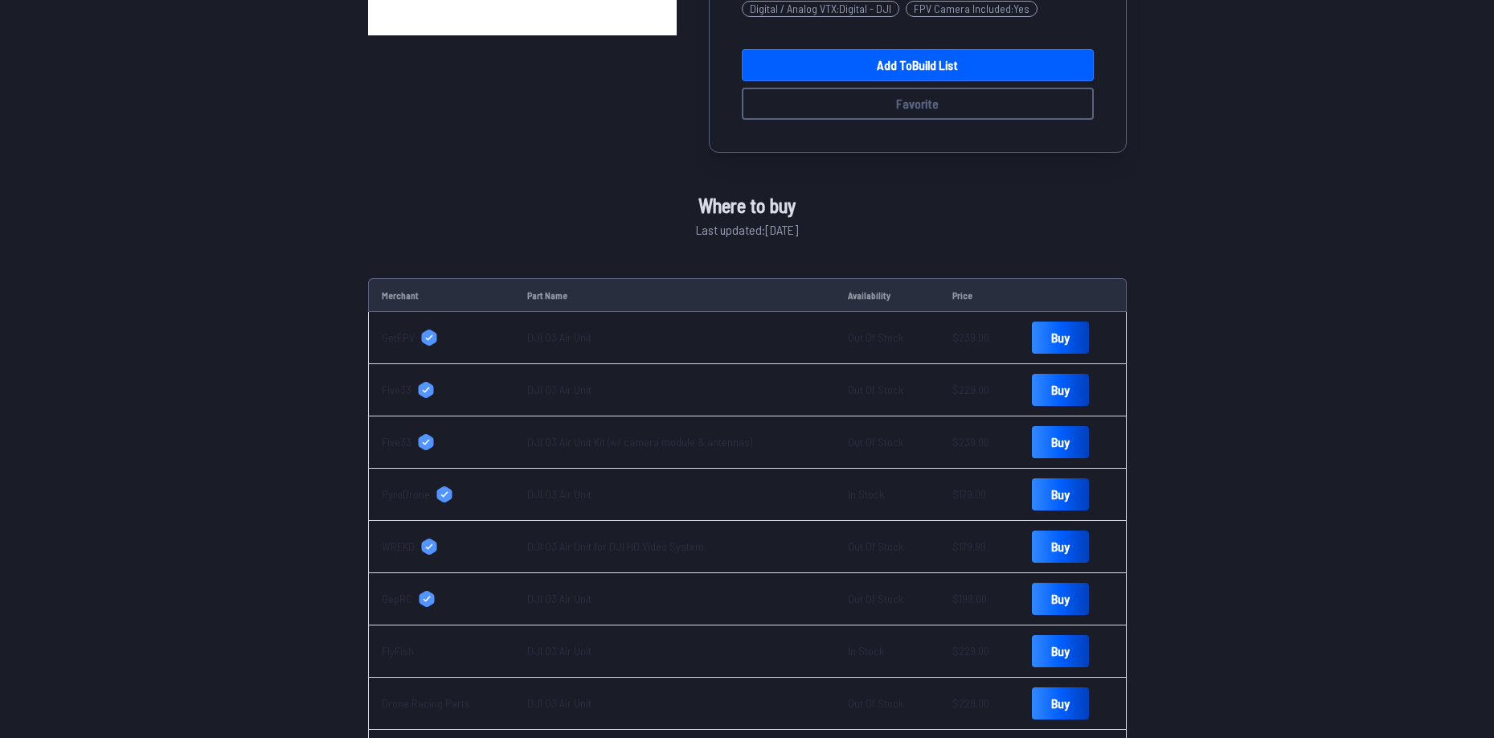
scroll to position [1, 0]
click at [406, 540] on span "WREKD" at bounding box center [398, 546] width 33 height 16
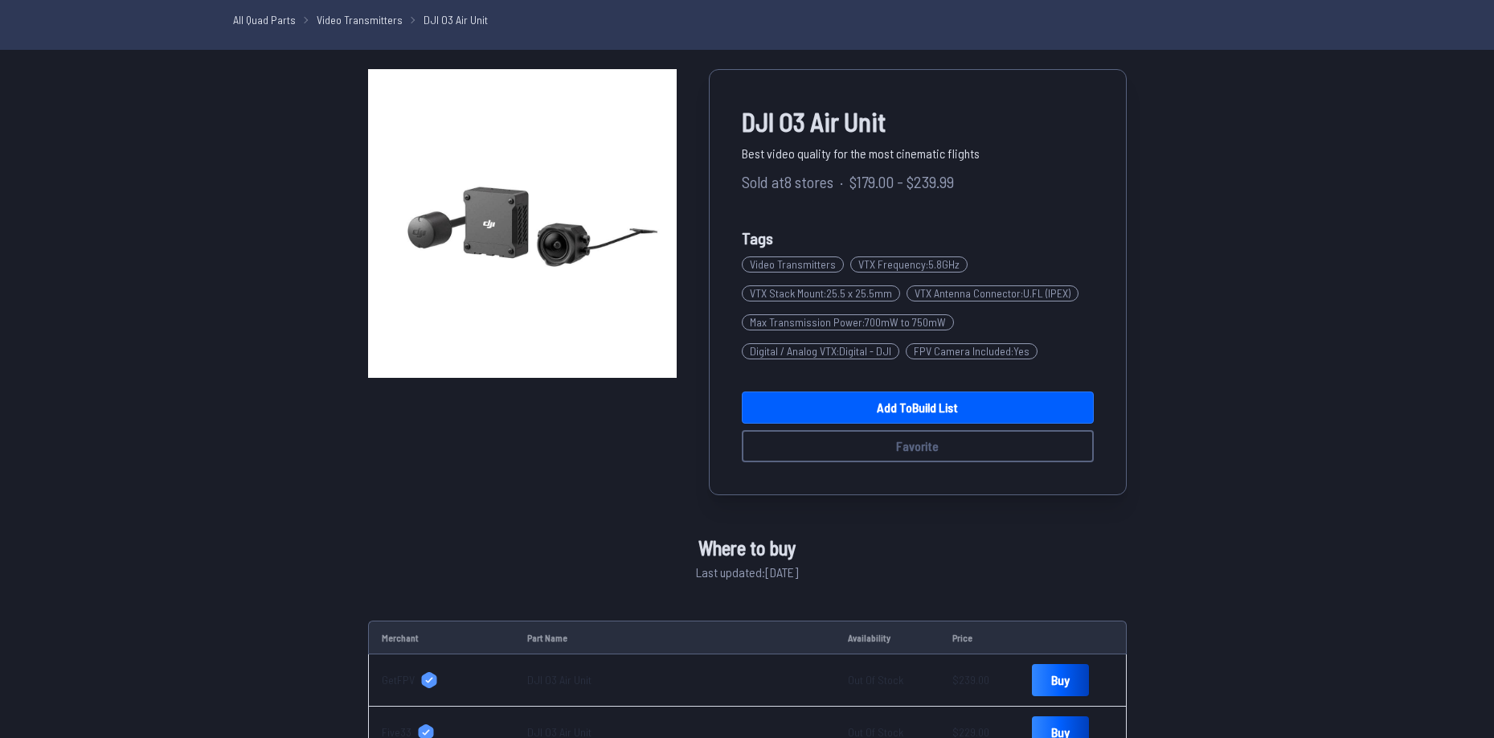
scroll to position [0, 0]
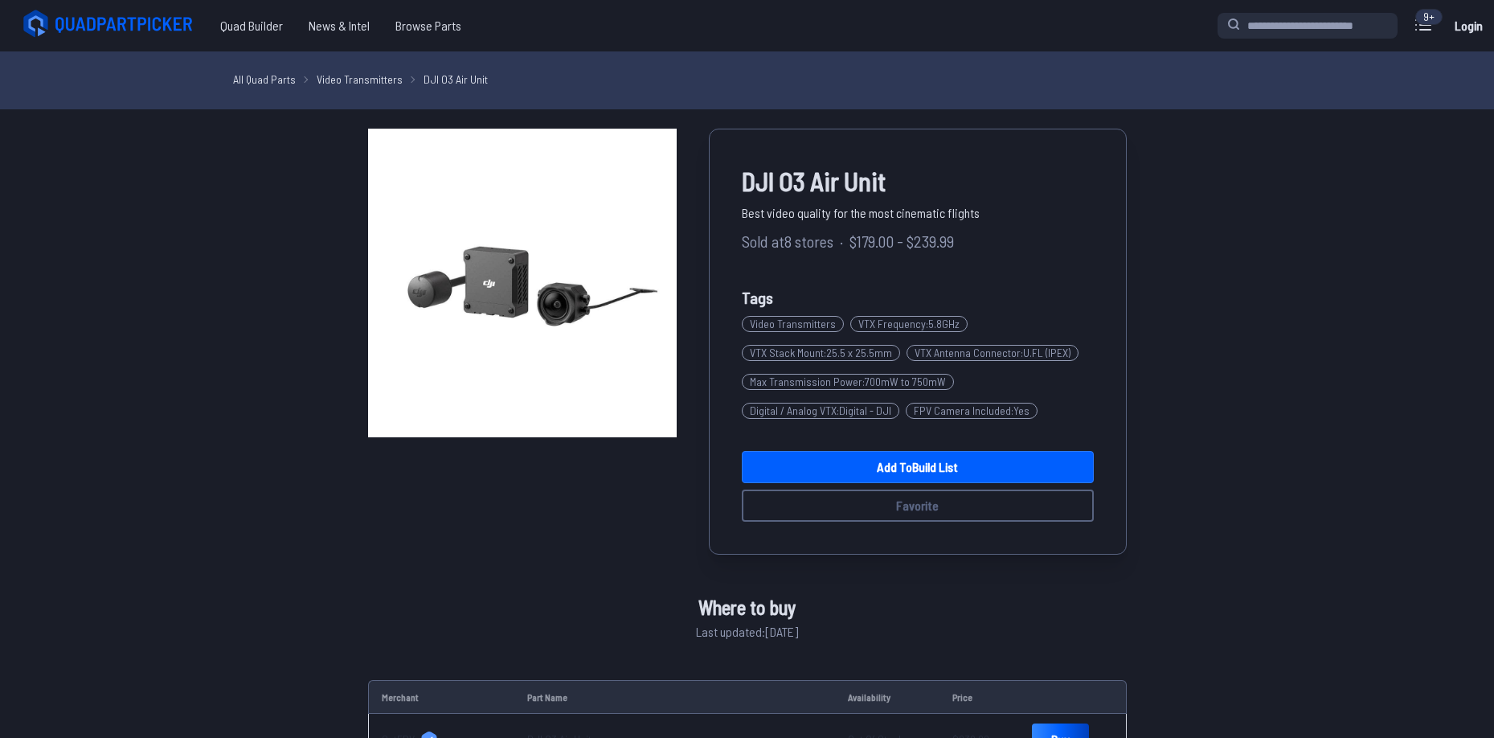
click at [792, 178] on span "DJI O3 Air Unit" at bounding box center [918, 181] width 352 height 39
copy span "DJI O3 Air Unit"
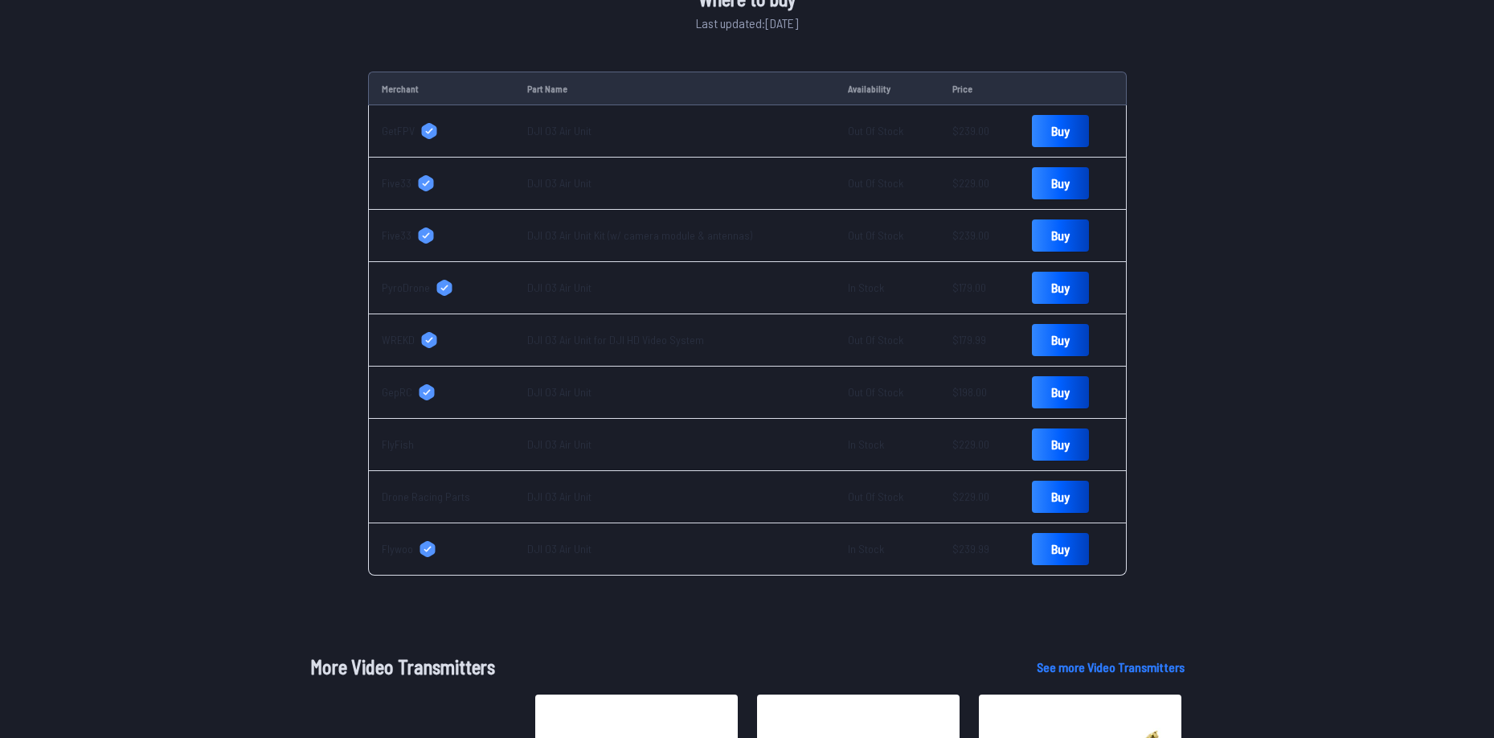
scroll to position [643, 0]
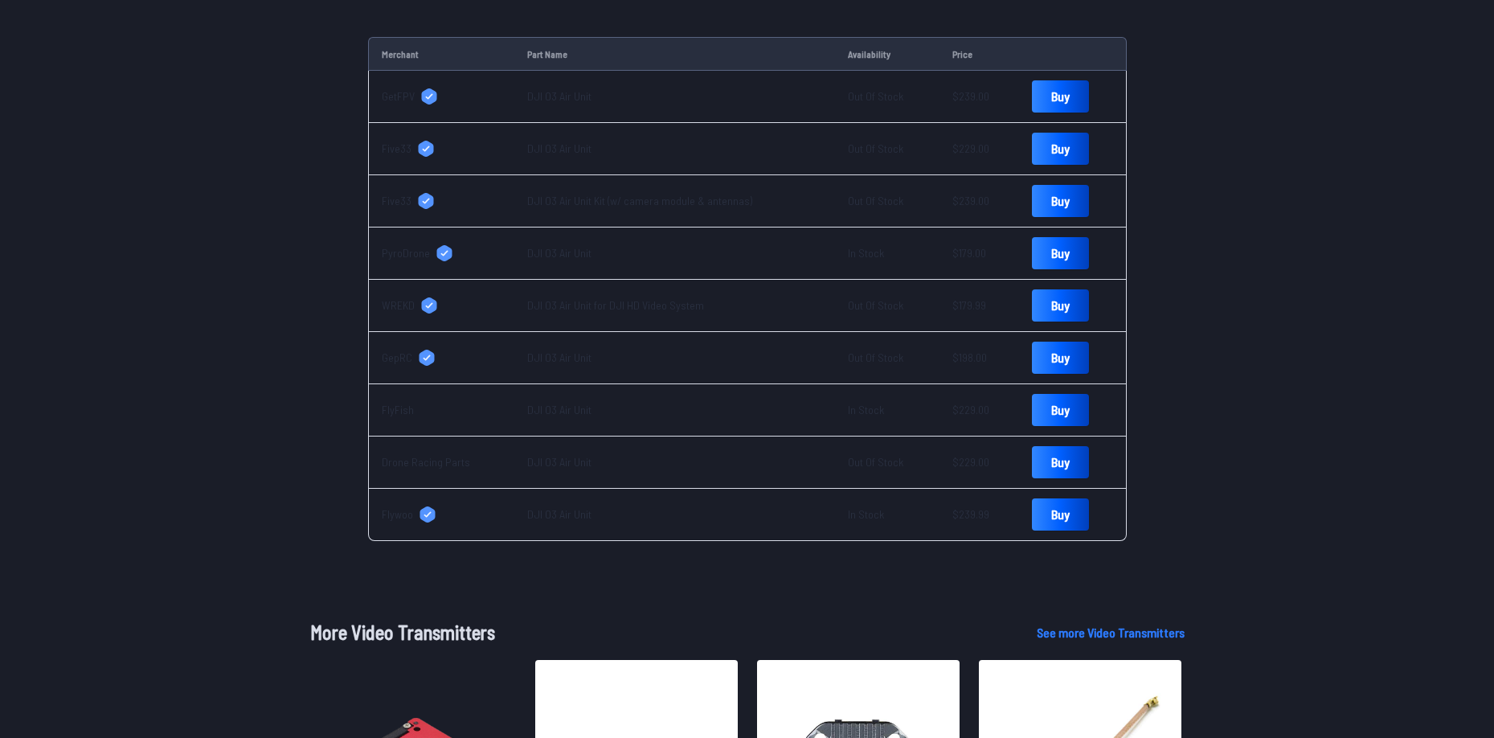
click at [411, 255] on span "PyroDrone" at bounding box center [406, 253] width 48 height 16
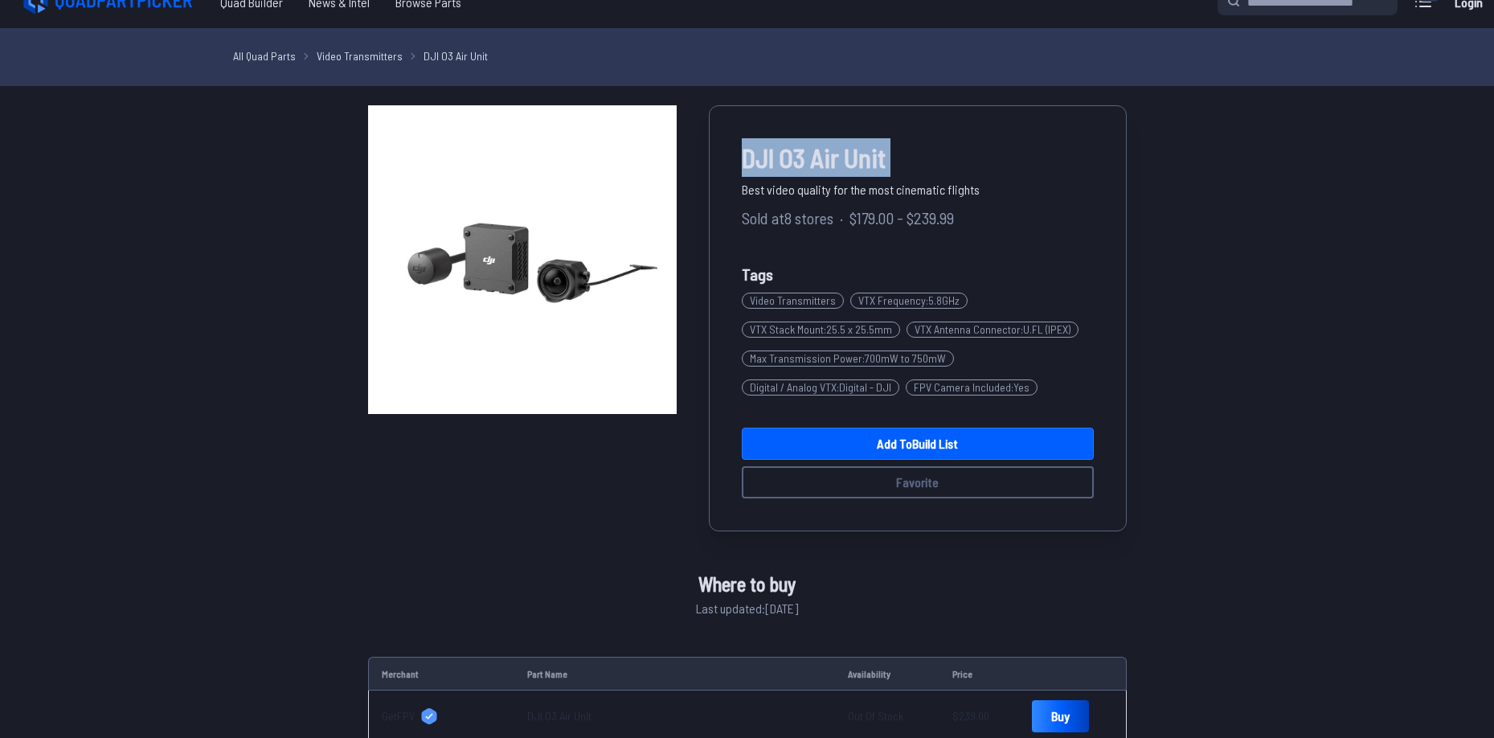
scroll to position [0, 0]
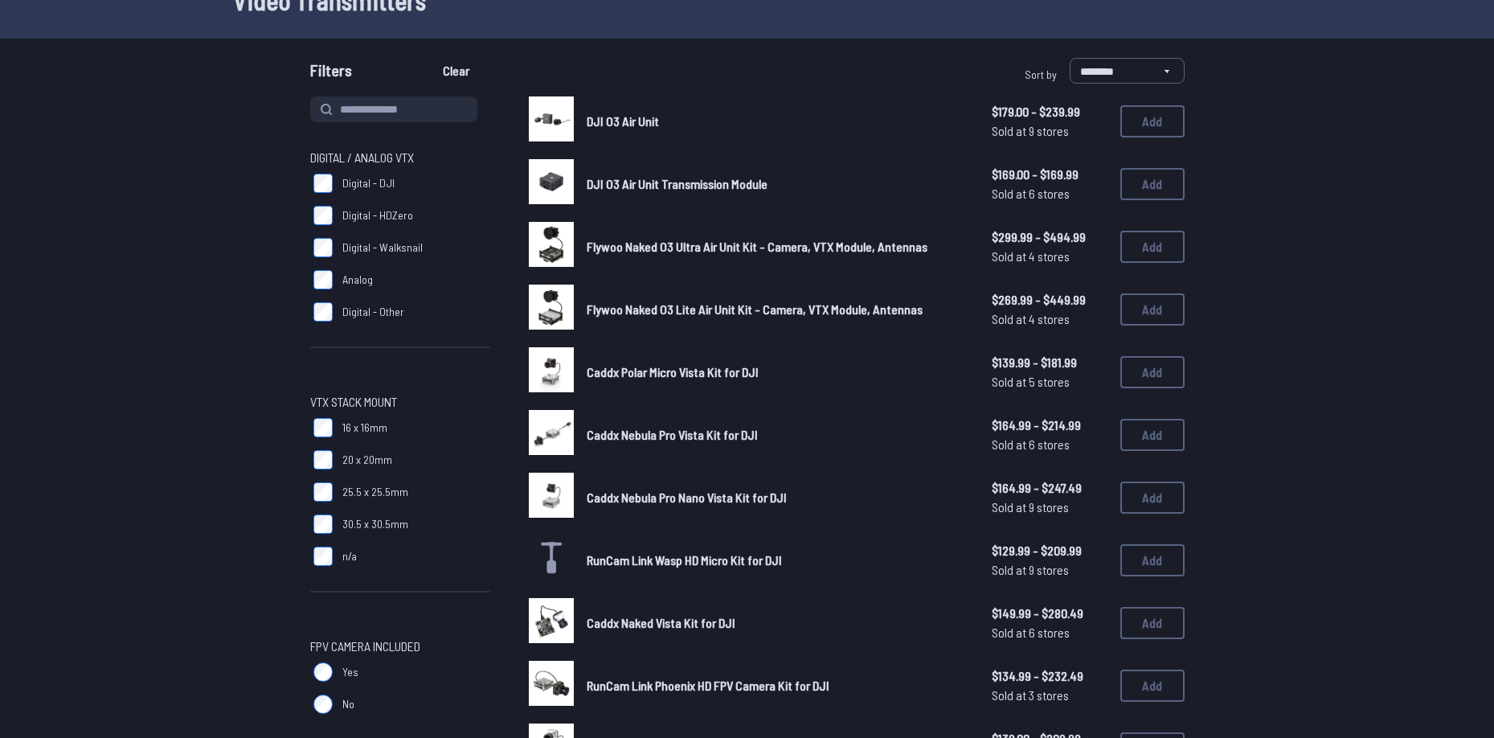
scroll to position [80, 0]
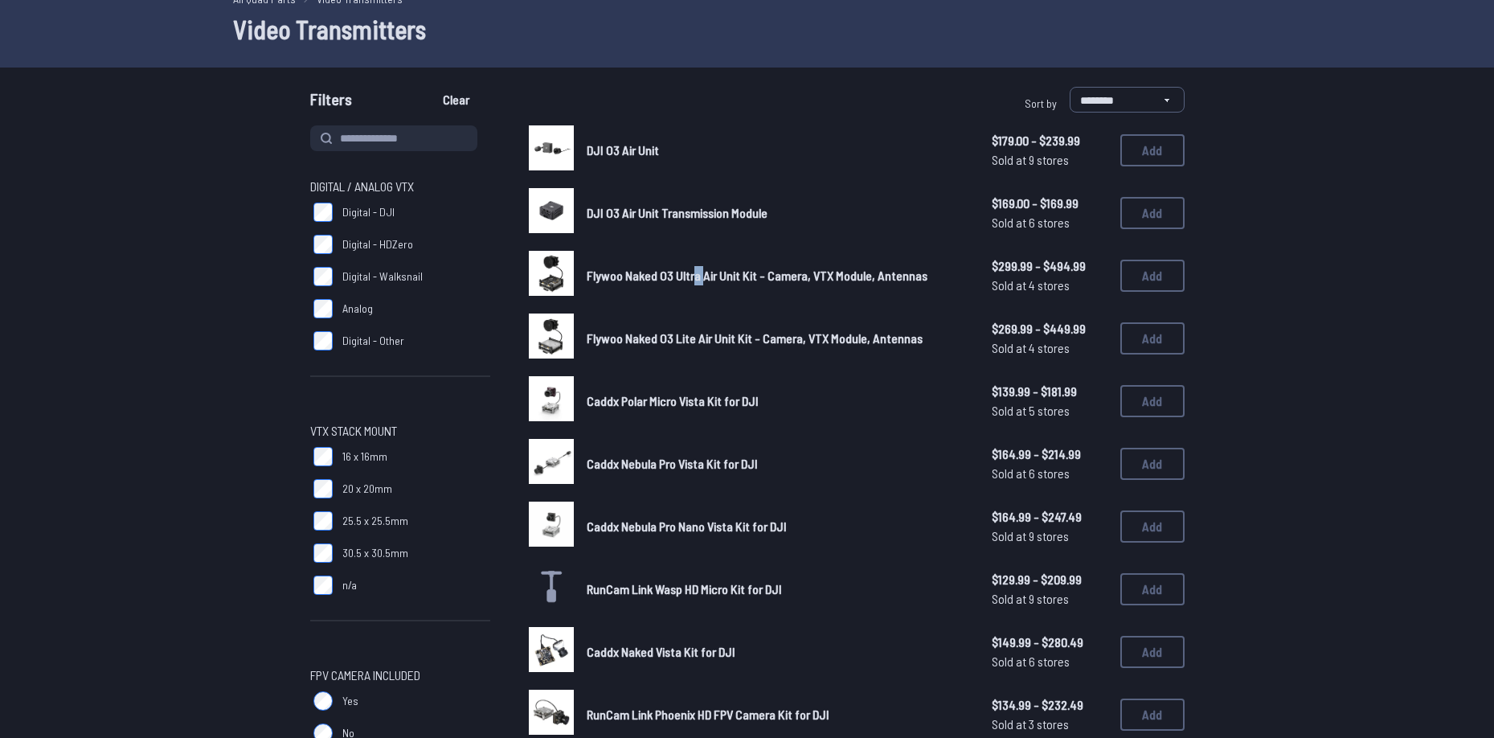
click at [701, 283] on link "Flywoo Naked O3 Ultra Air Unit Kit - Camera, VTX Module, Antennas" at bounding box center [776, 275] width 379 height 19
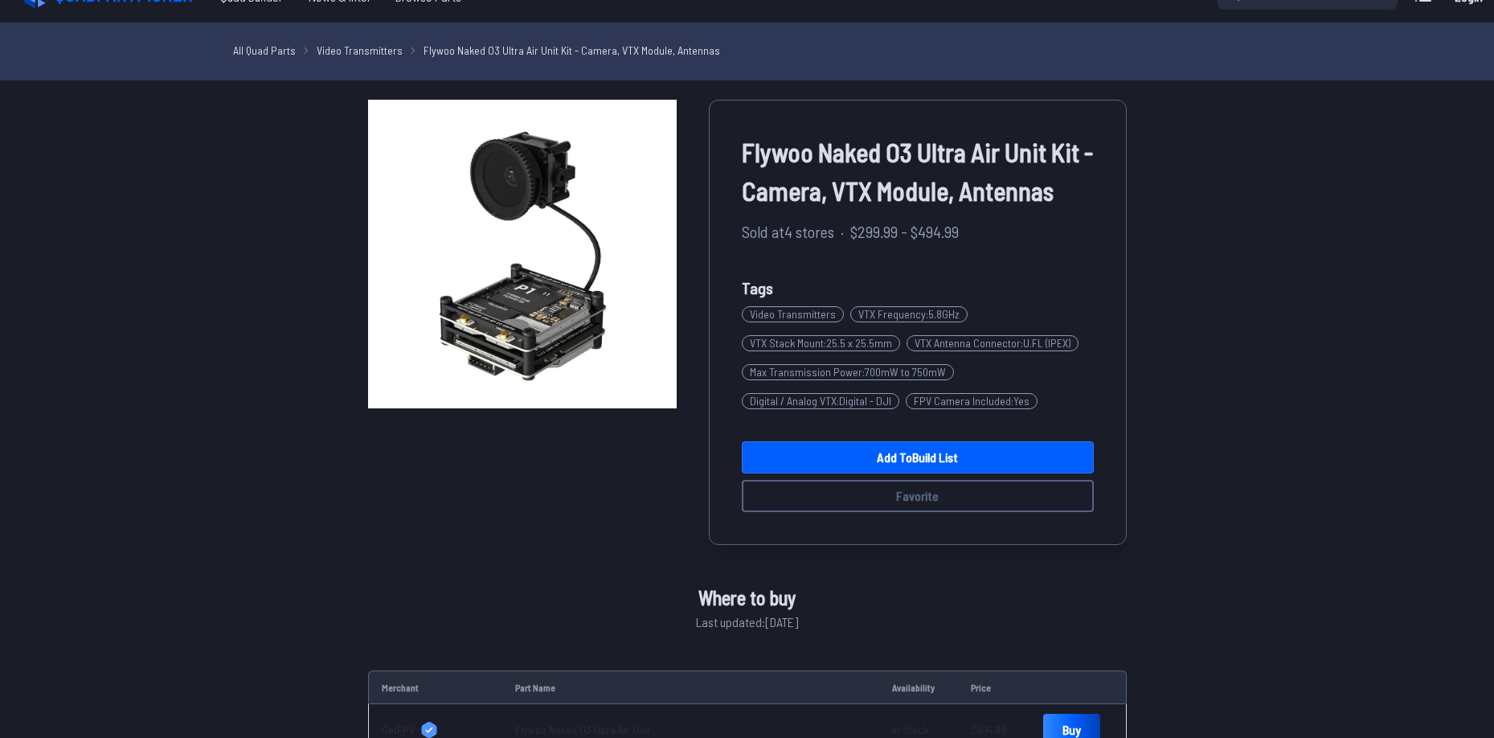
click at [711, 275] on div "Flywoo Naked O3 Ultra Air Unit Kit - Camera, VTX Module, Antennas Sold at 4 sto…" at bounding box center [918, 322] width 418 height 445
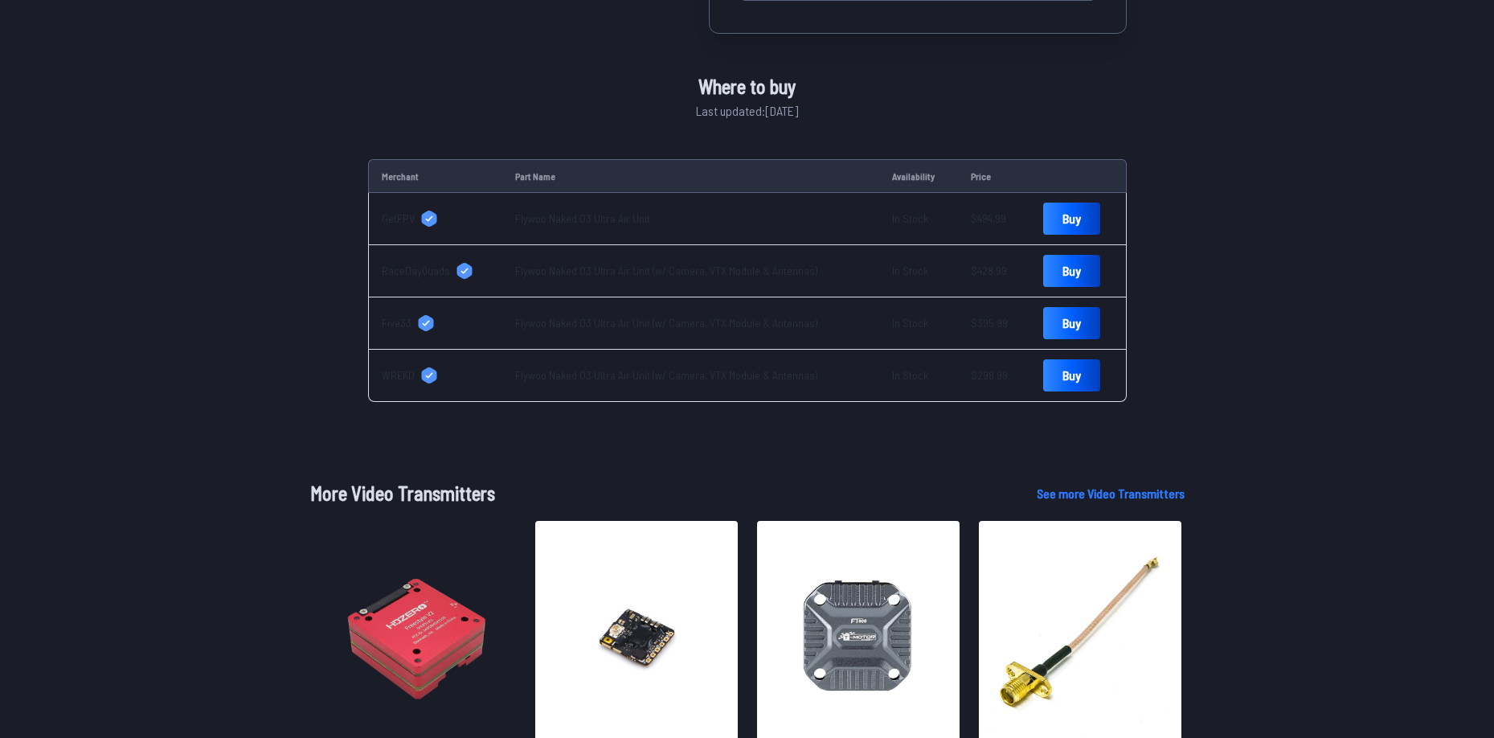
scroll to position [511, 0]
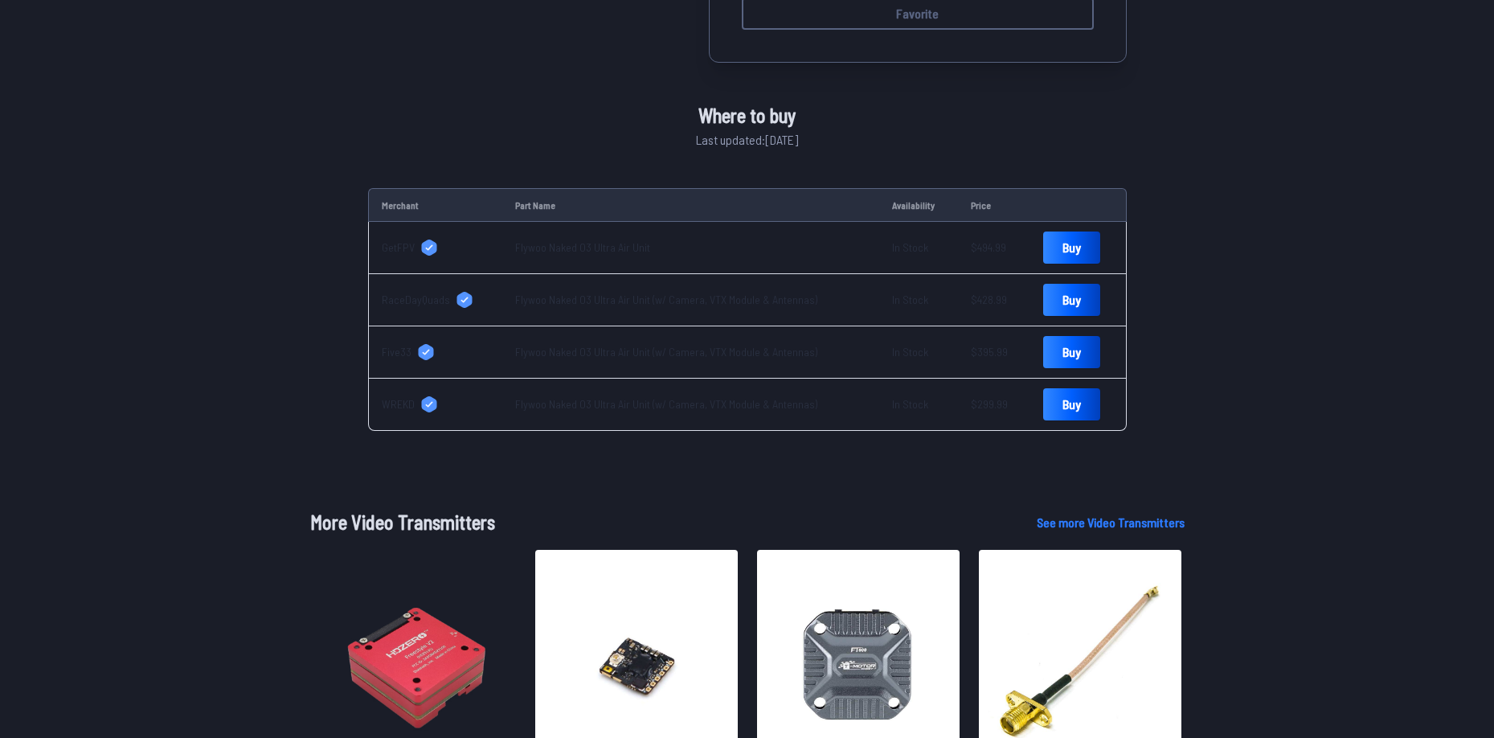
click at [405, 407] on span "WREKD" at bounding box center [398, 404] width 33 height 16
drag, startPoint x: 500, startPoint y: 403, endPoint x: 851, endPoint y: 399, distance: 351.2
click at [851, 399] on td "Flywoo Naked O3 Ultra Air Unit (w/ Camera, VTX Module & Antennas)" at bounding box center [690, 404] width 377 height 52
copy link "Flywoo Naked O3 Ultra Air Unit (w/ Camera, VTX Module & Antennas)"
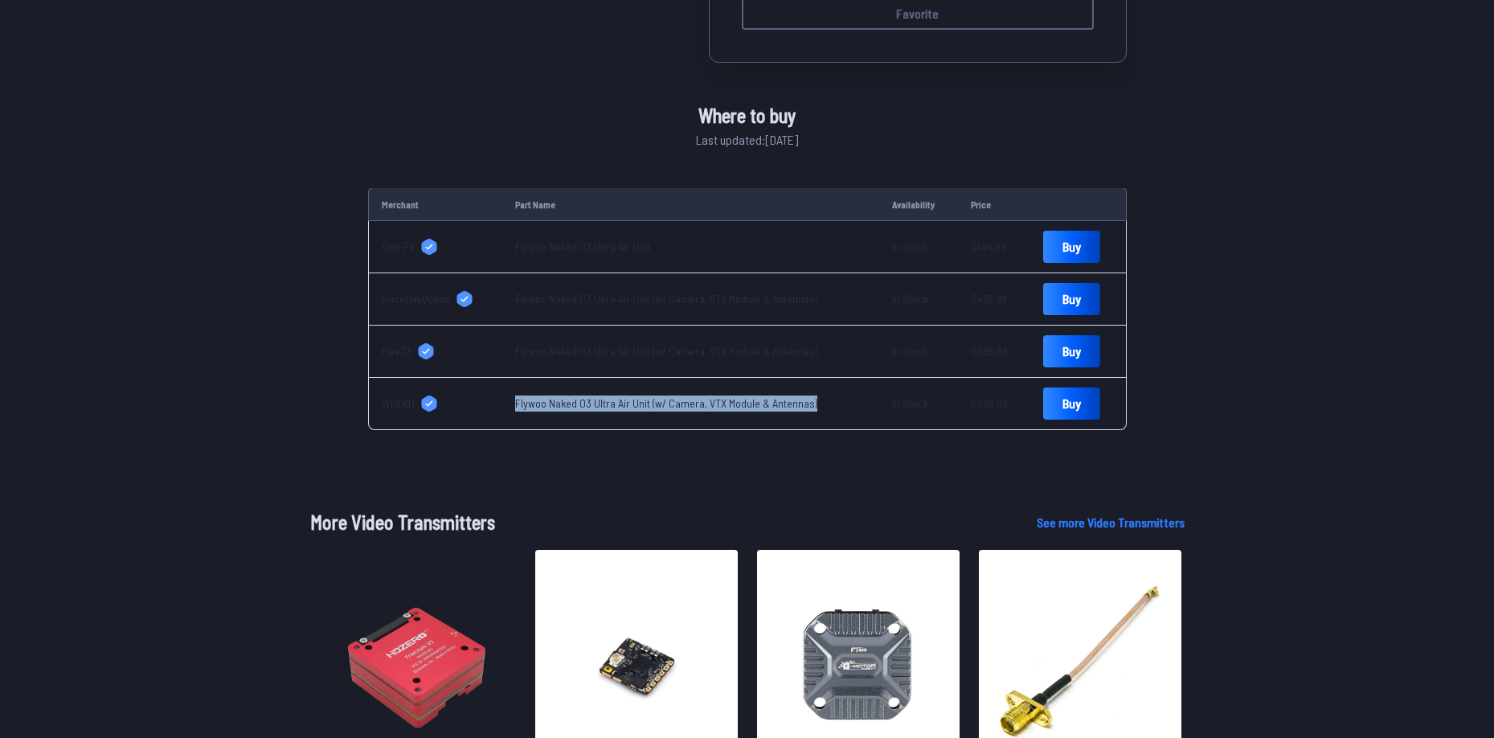
scroll to position [0, 0]
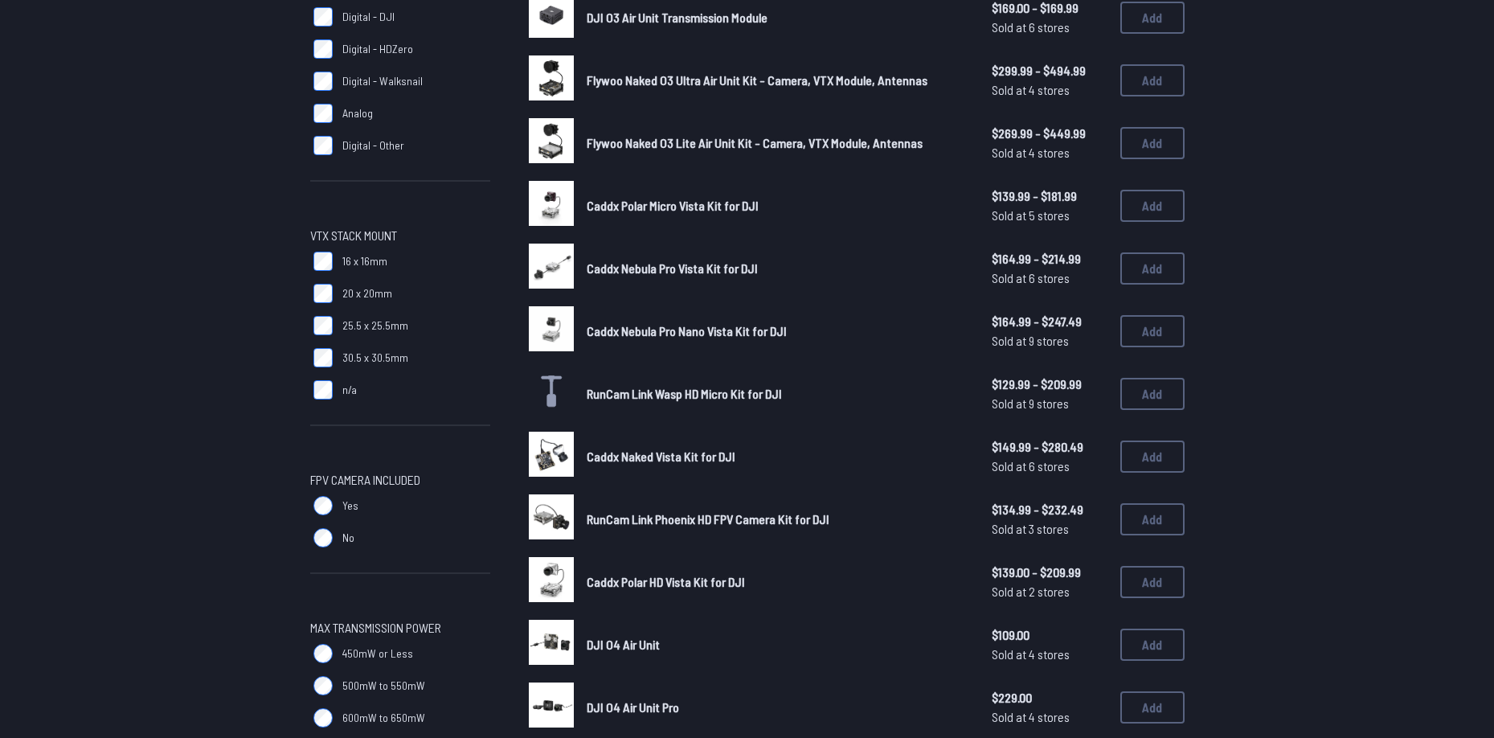
scroll to position [482, 0]
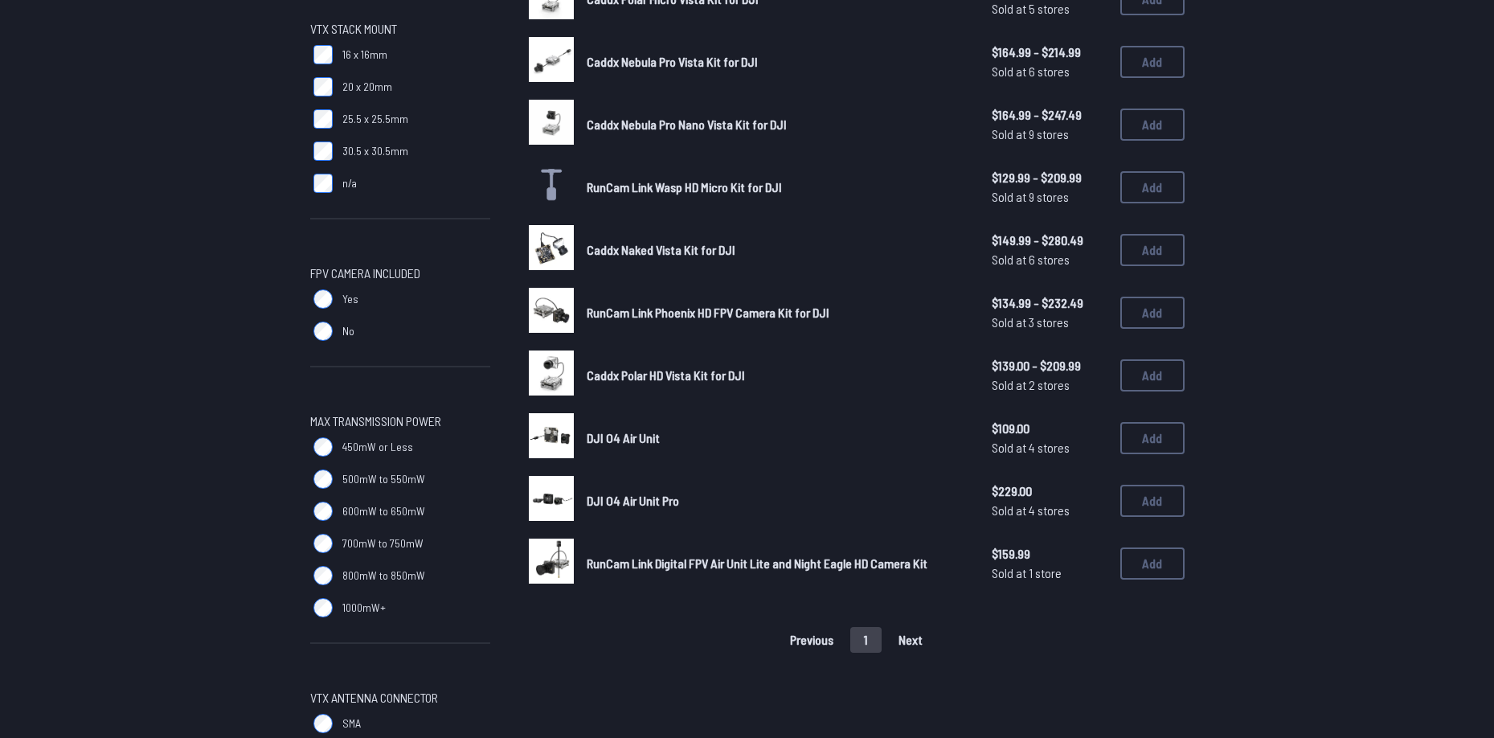
click at [340, 305] on label "Yes" at bounding box center [400, 299] width 180 height 32
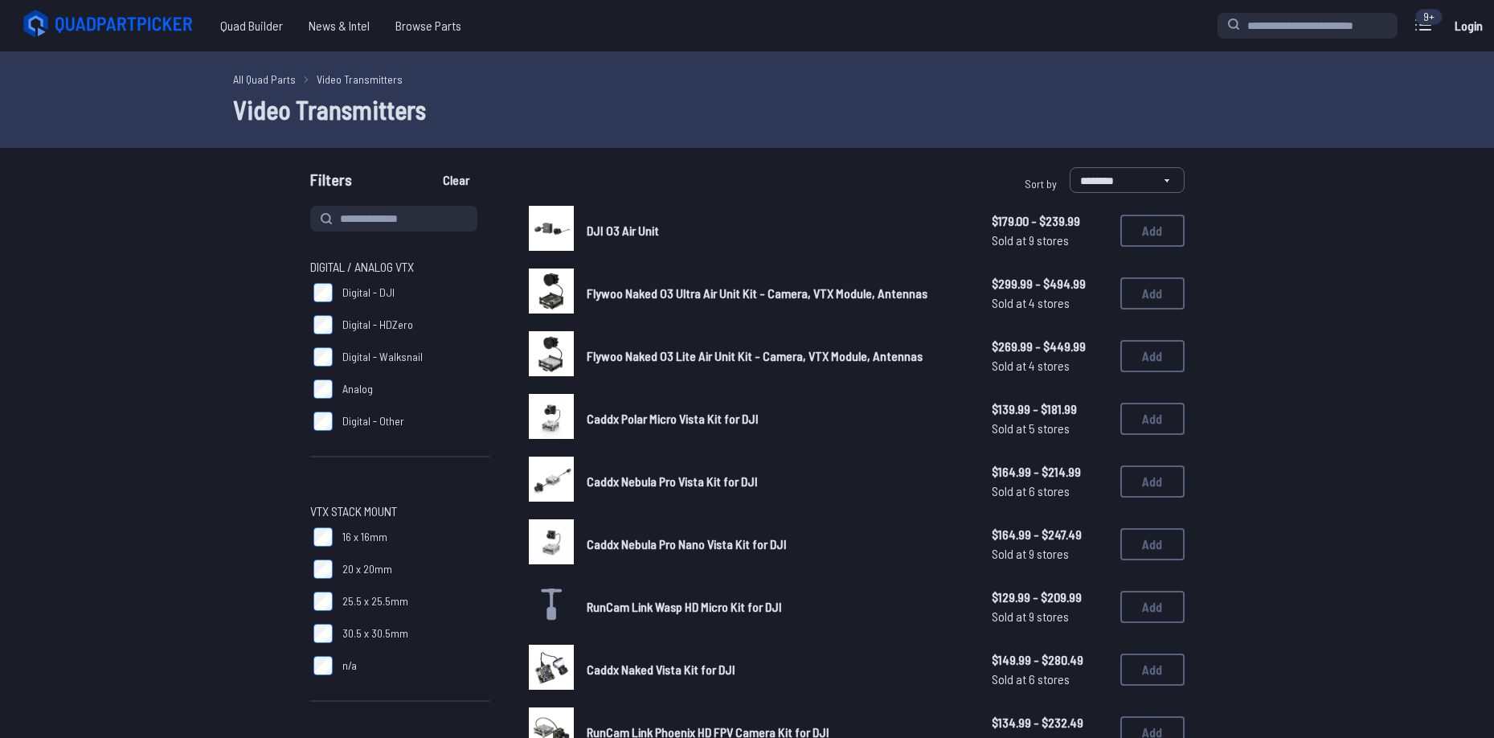
click at [686, 416] on span "Caddx Polar Micro Vista Kit for DJI" at bounding box center [673, 418] width 172 height 15
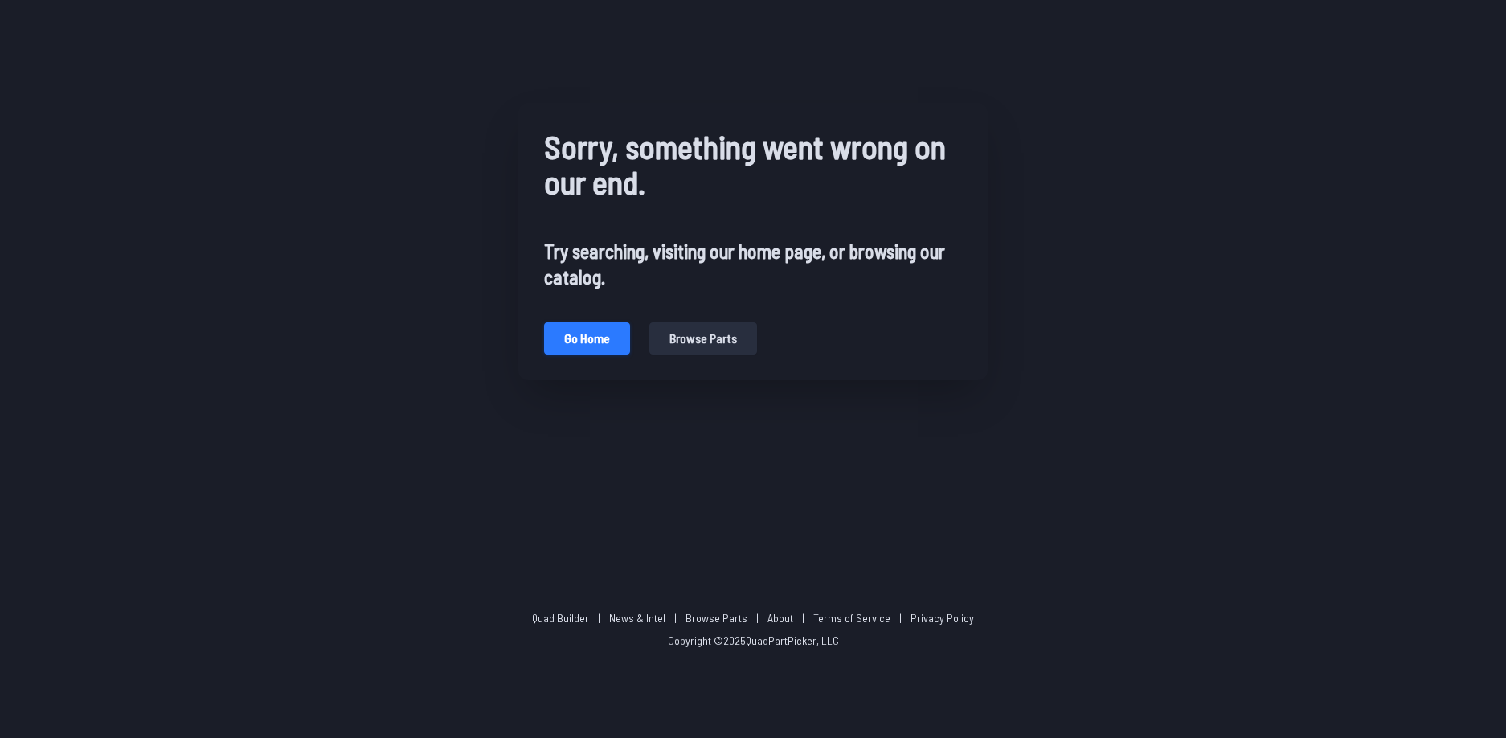
click at [575, 334] on button "Go home" at bounding box center [587, 338] width 86 height 32
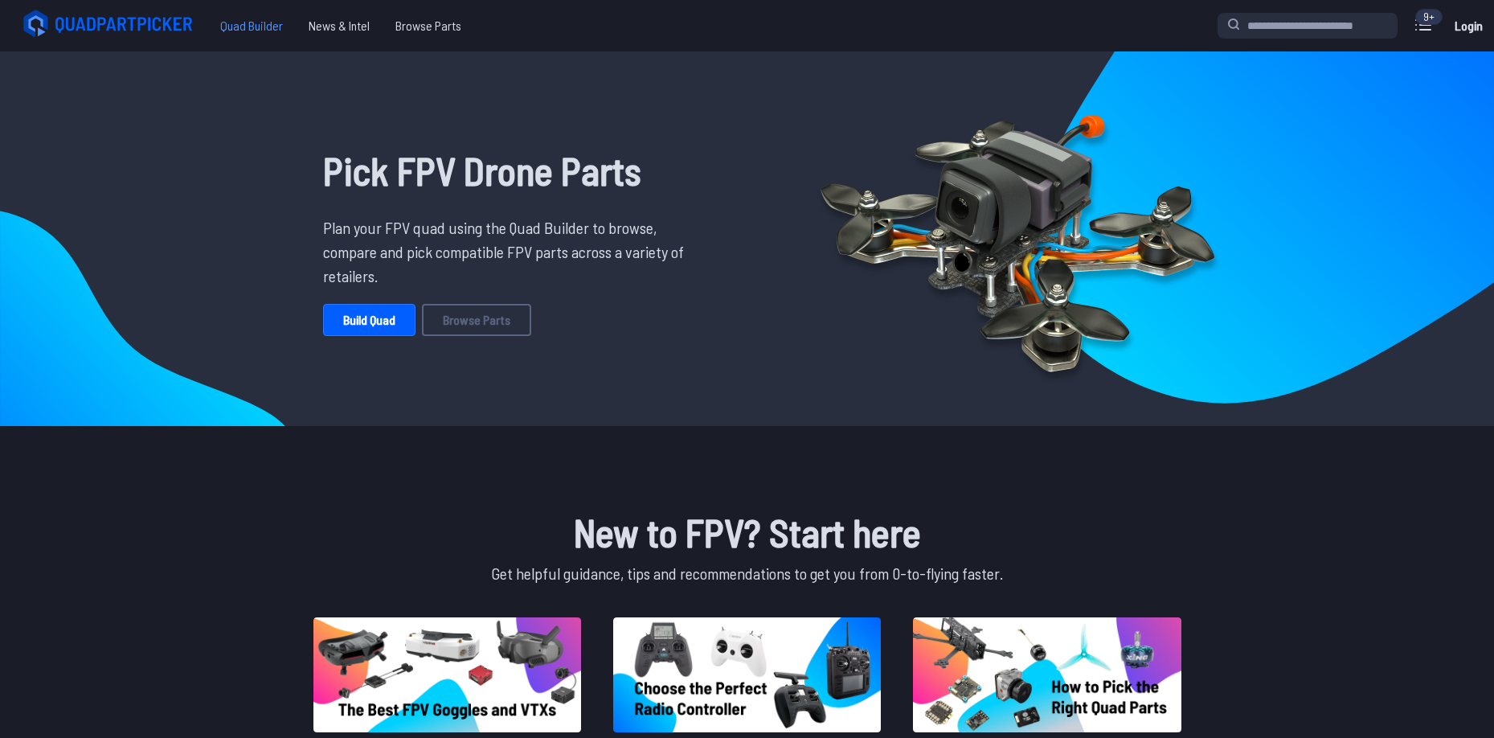
click at [256, 22] on span "Quad Builder" at bounding box center [251, 26] width 88 height 32
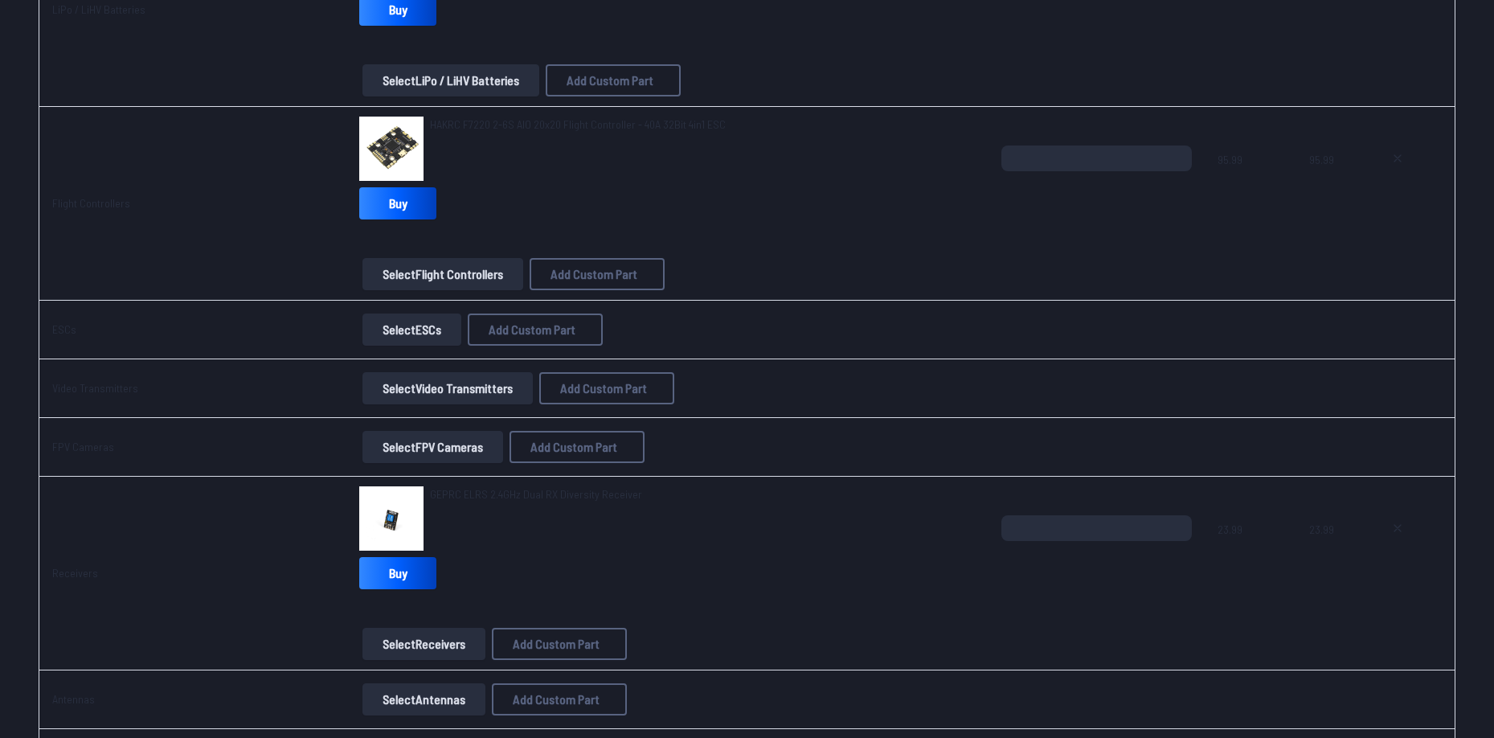
scroll to position [884, 0]
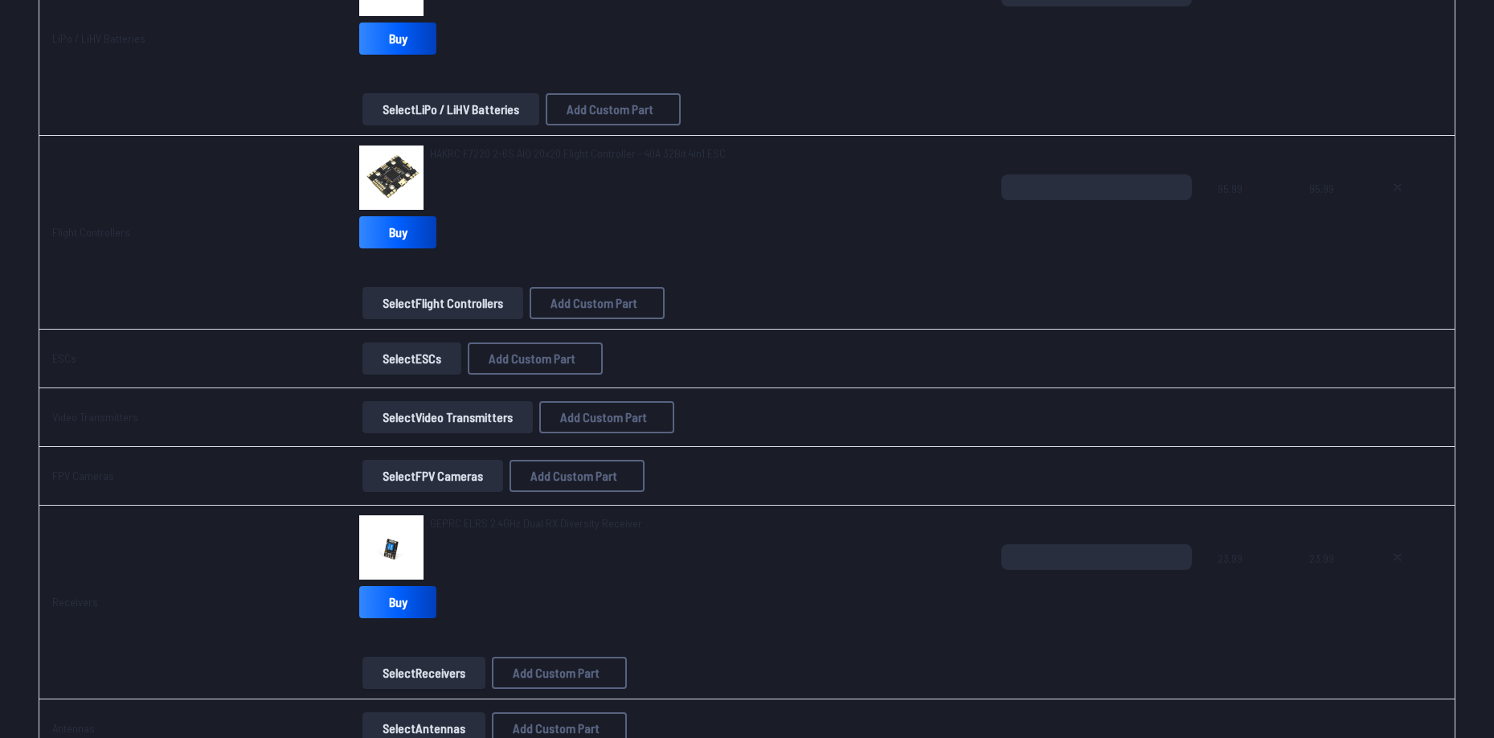
click at [451, 413] on button "Select Video Transmitters" at bounding box center [447, 417] width 170 height 32
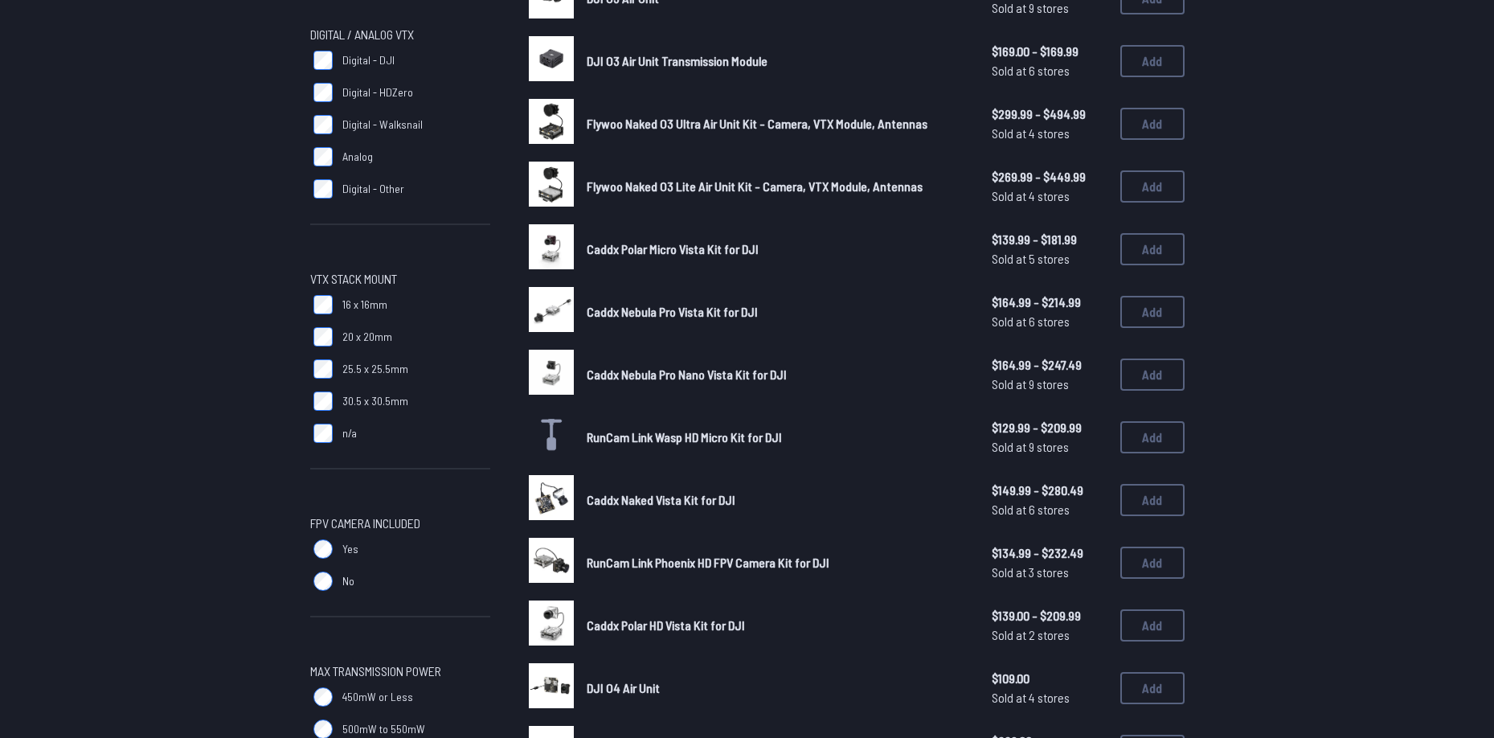
scroll to position [241, 0]
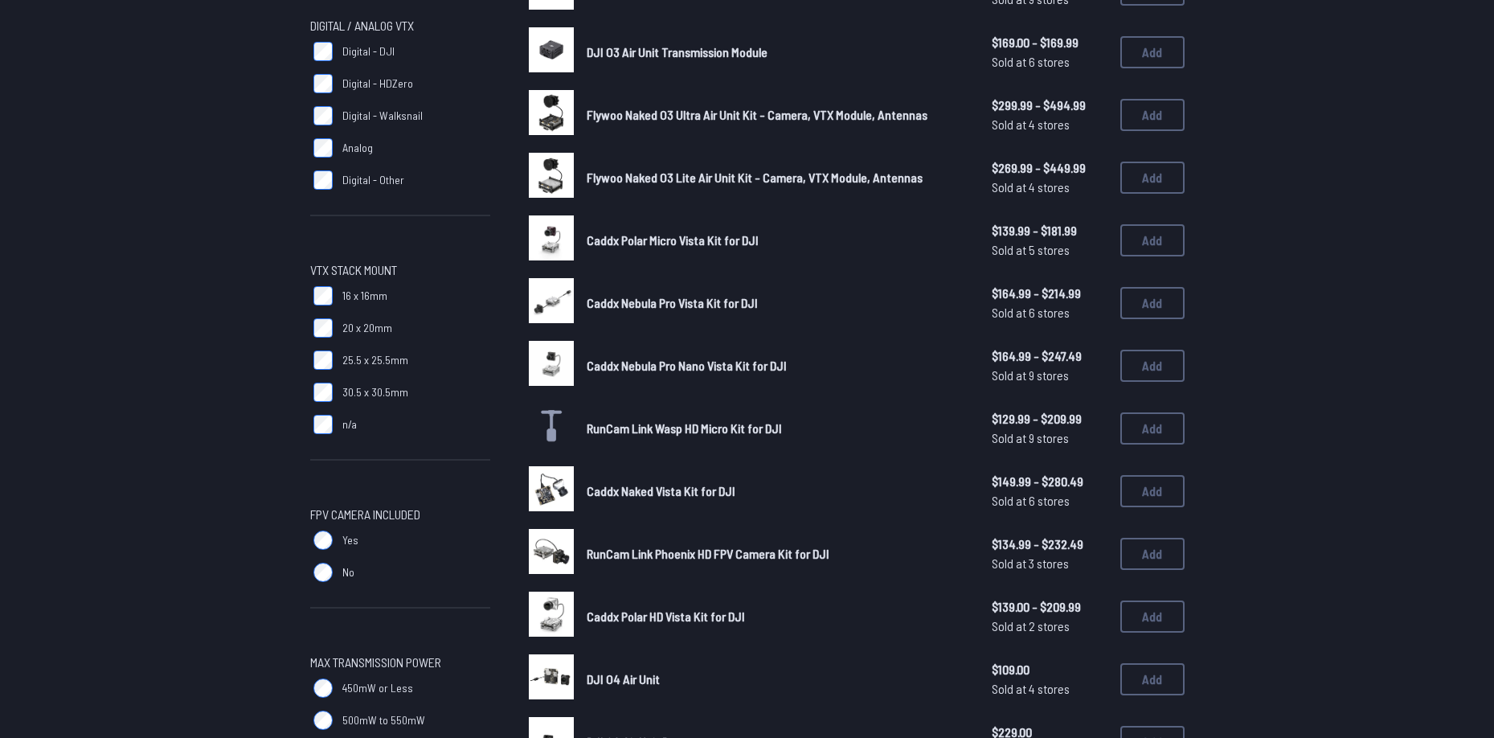
click at [357, 546] on span "Yes" at bounding box center [350, 540] width 16 height 16
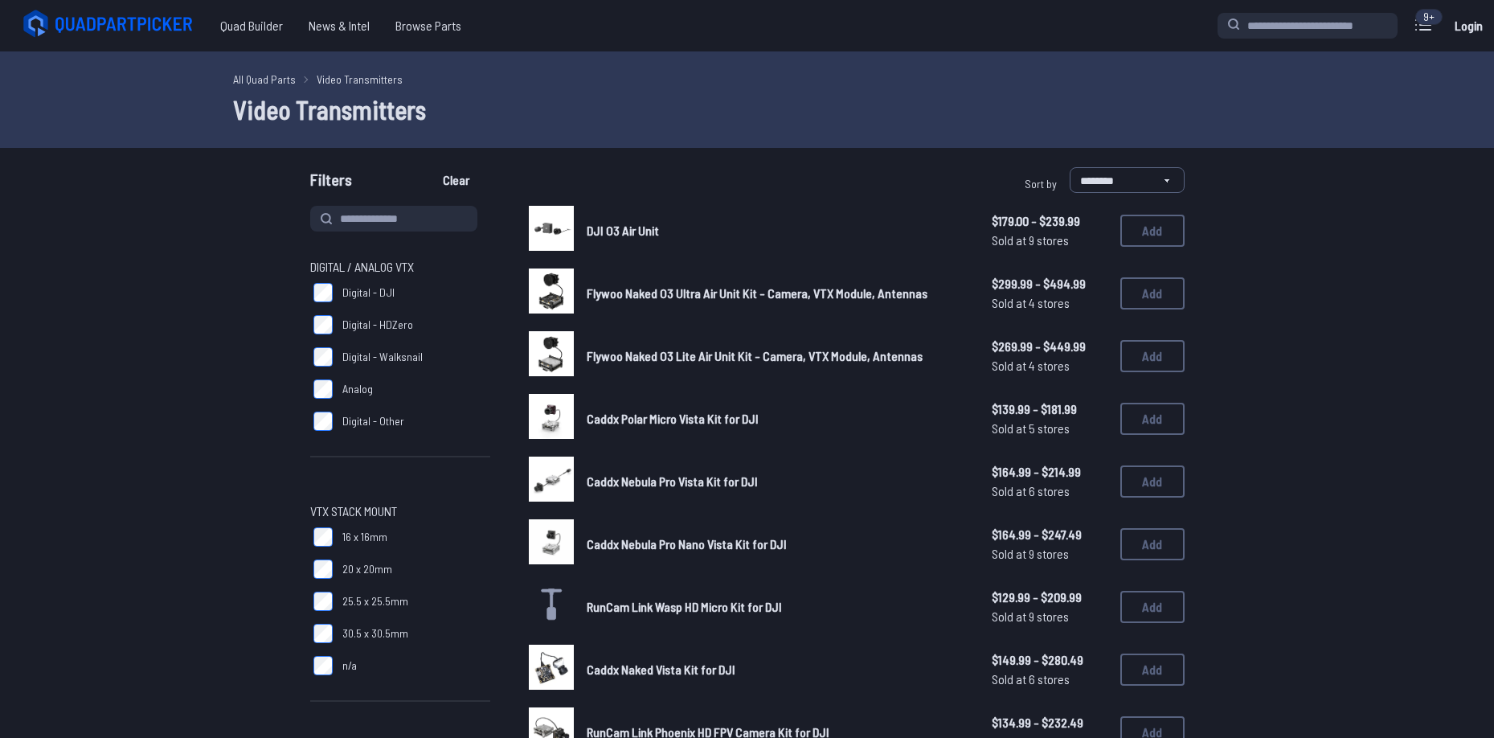
click at [664, 420] on span "Caddx Polar Micro Vista Kit for DJI" at bounding box center [673, 418] width 172 height 15
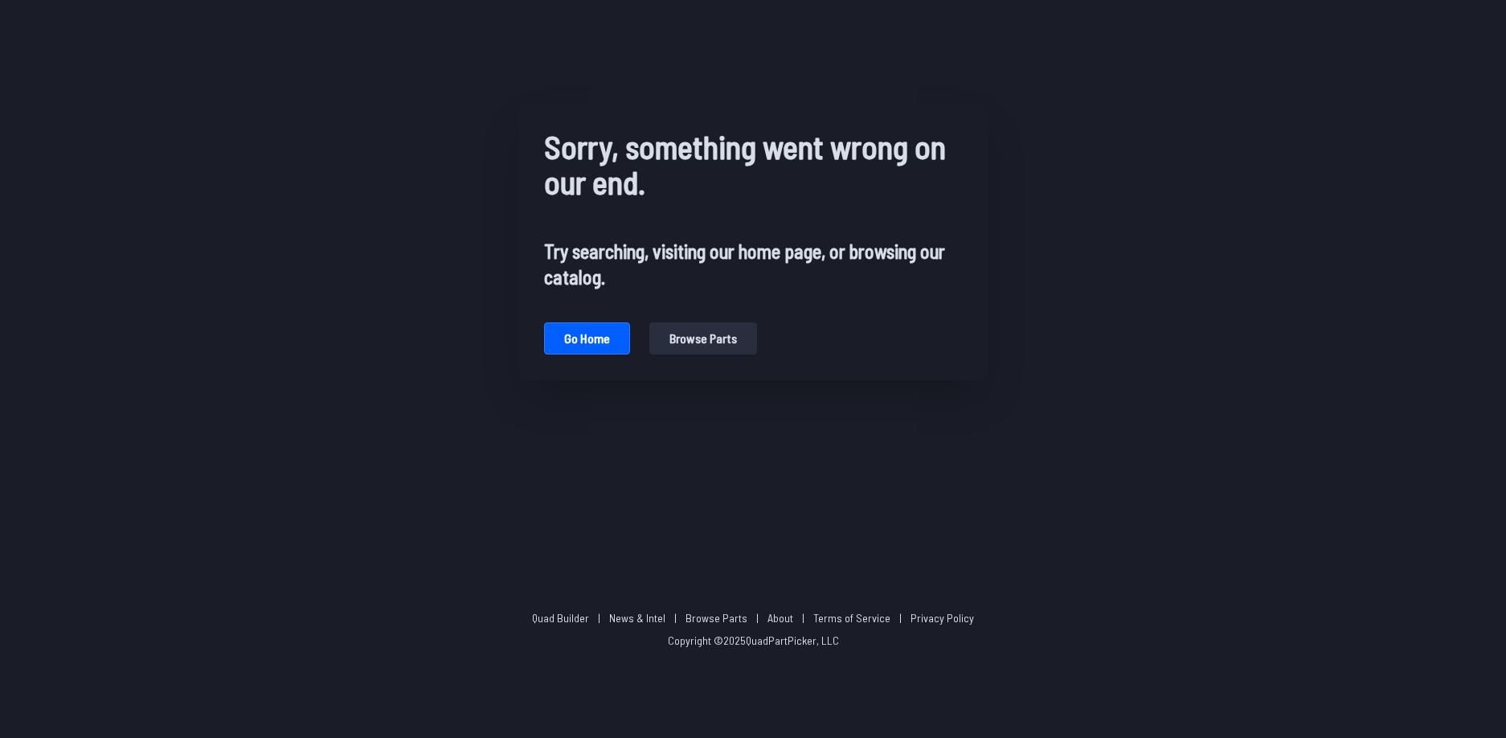
click at [683, 347] on button "Browse parts" at bounding box center [703, 338] width 108 height 32
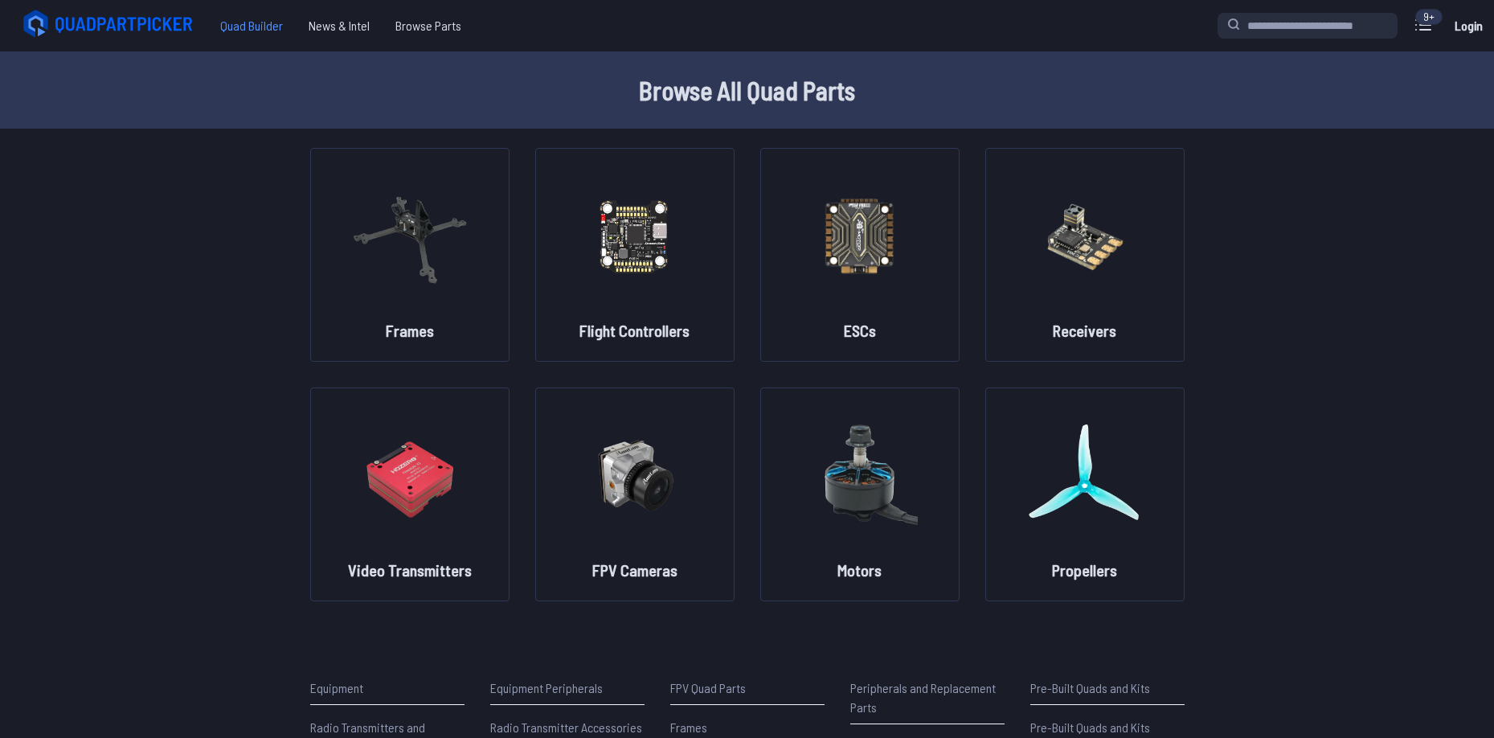
click at [246, 15] on span "Quad Builder" at bounding box center [251, 26] width 88 height 32
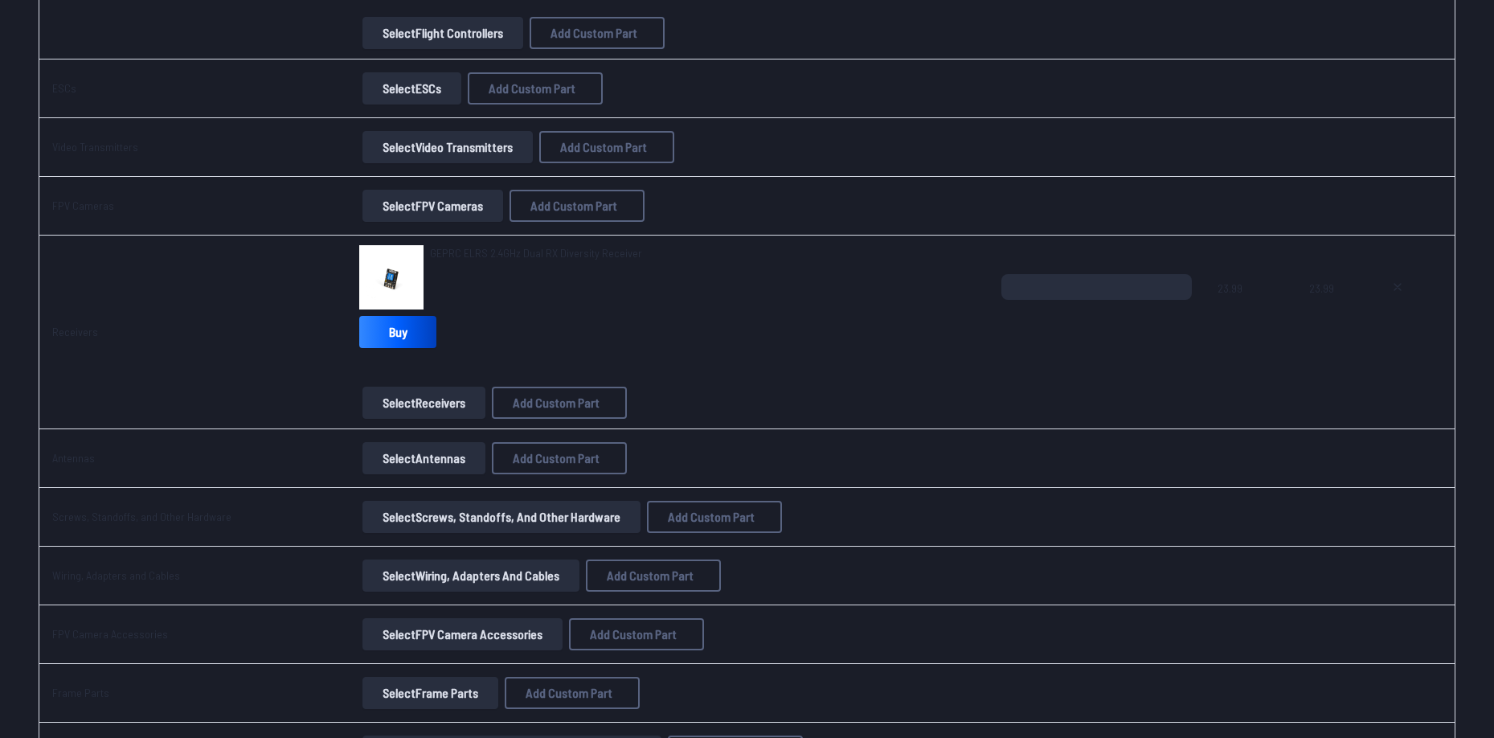
scroll to position [1125, 0]
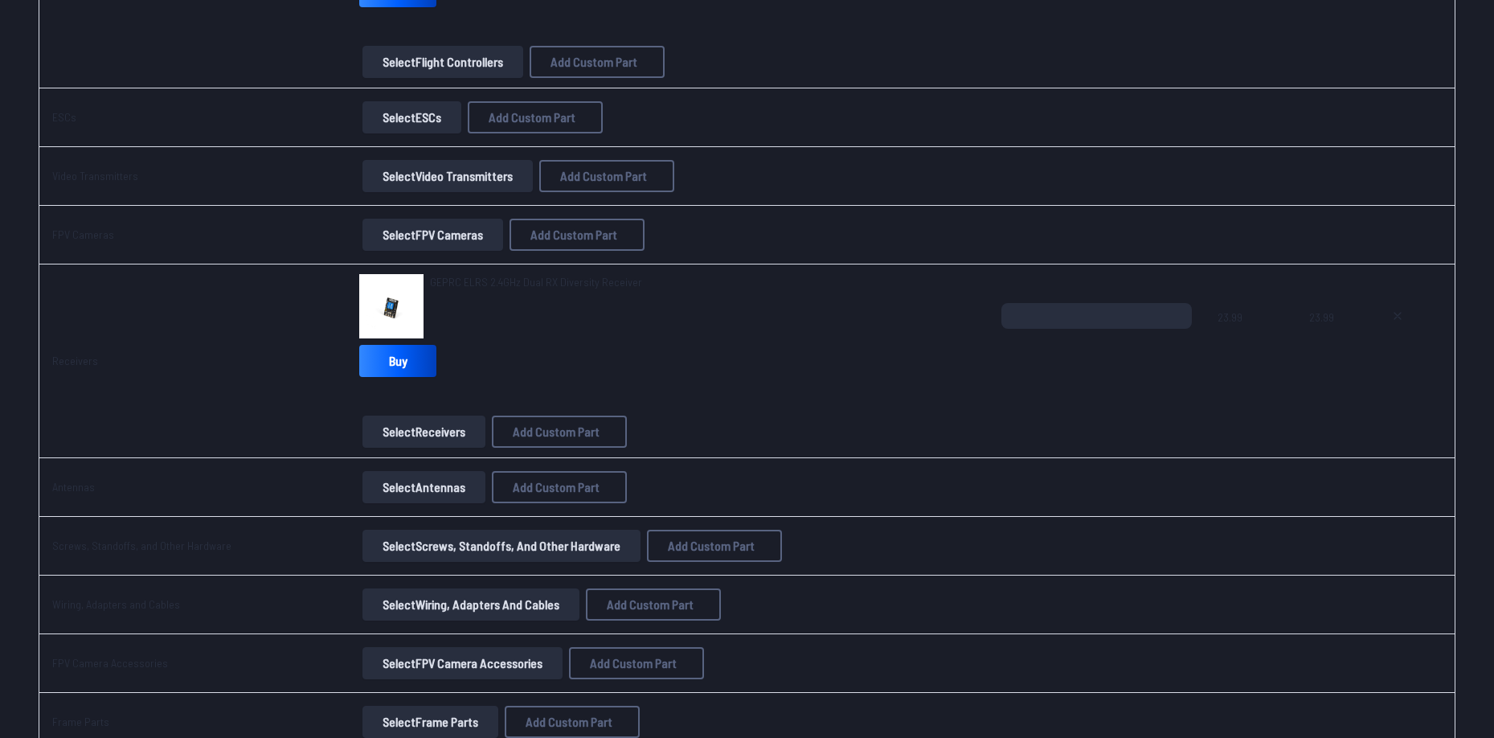
click at [427, 162] on button "Select Video Transmitters" at bounding box center [447, 176] width 170 height 32
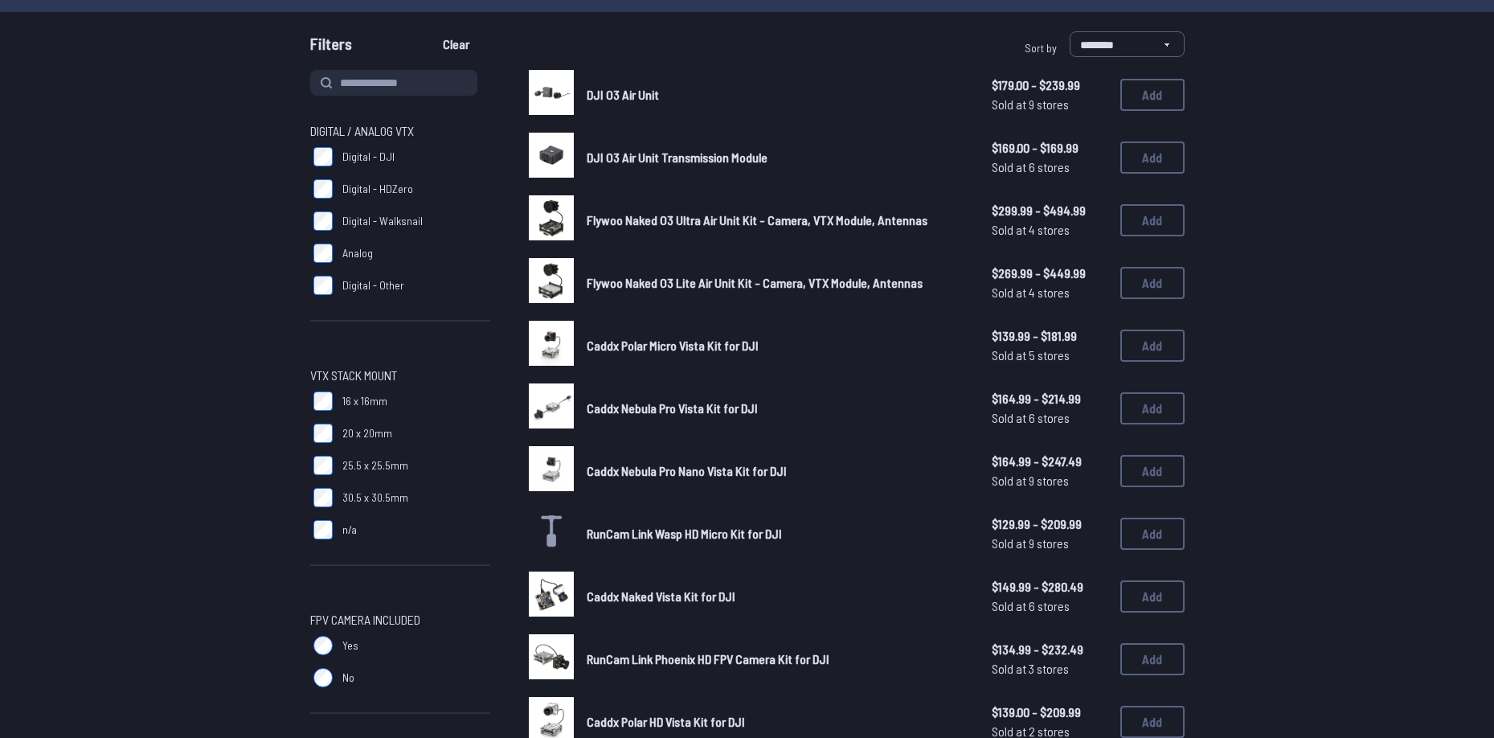
scroll to position [241, 0]
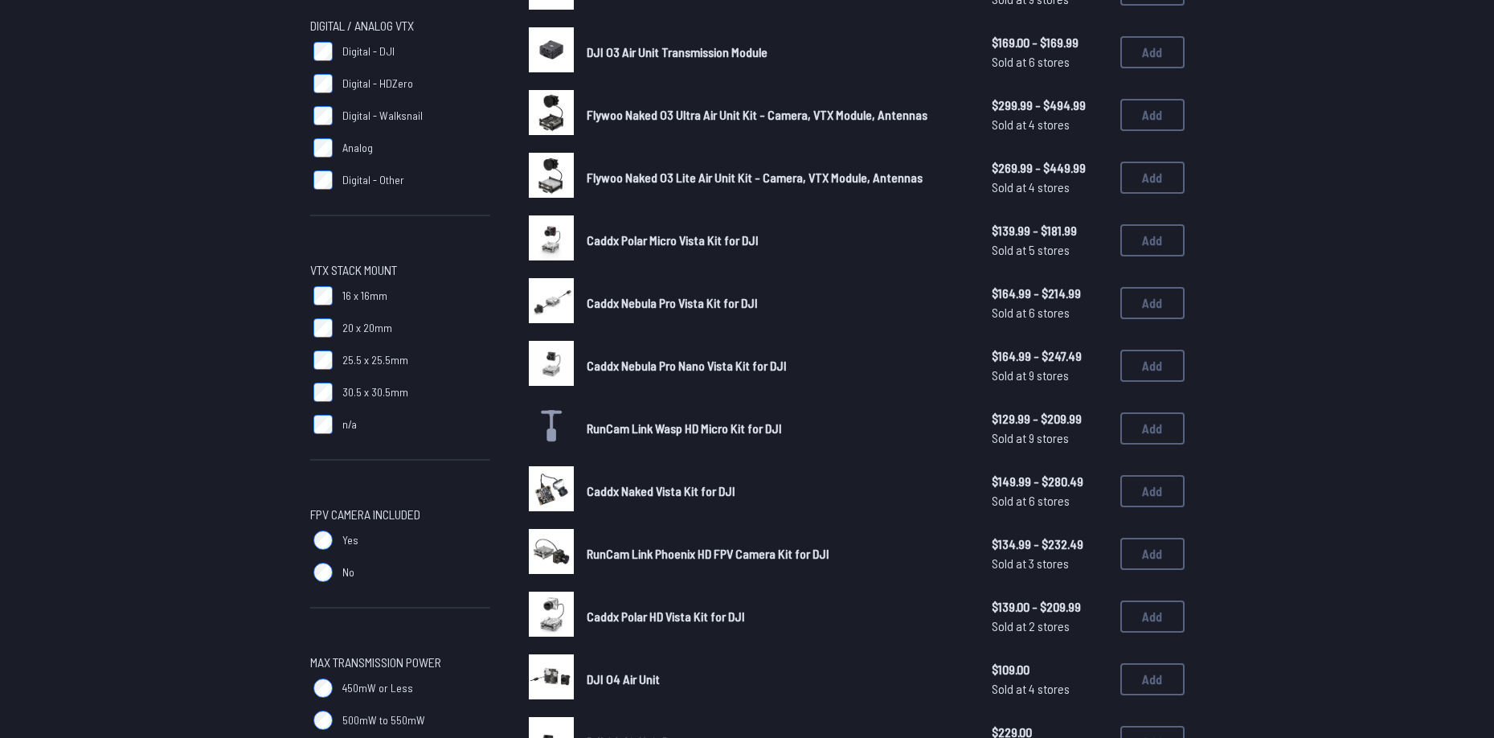
click at [342, 547] on span "Yes" at bounding box center [350, 540] width 16 height 16
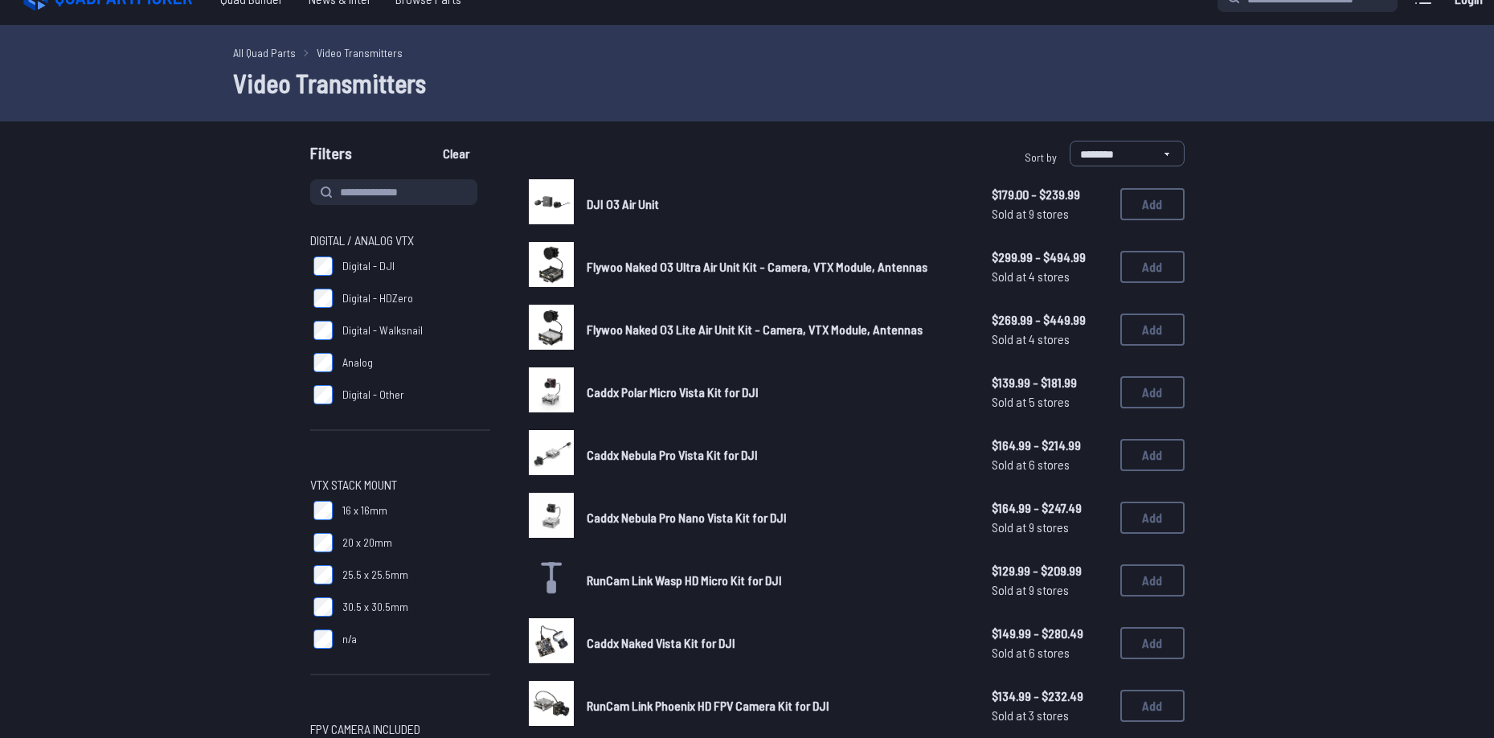
scroll to position [402, 0]
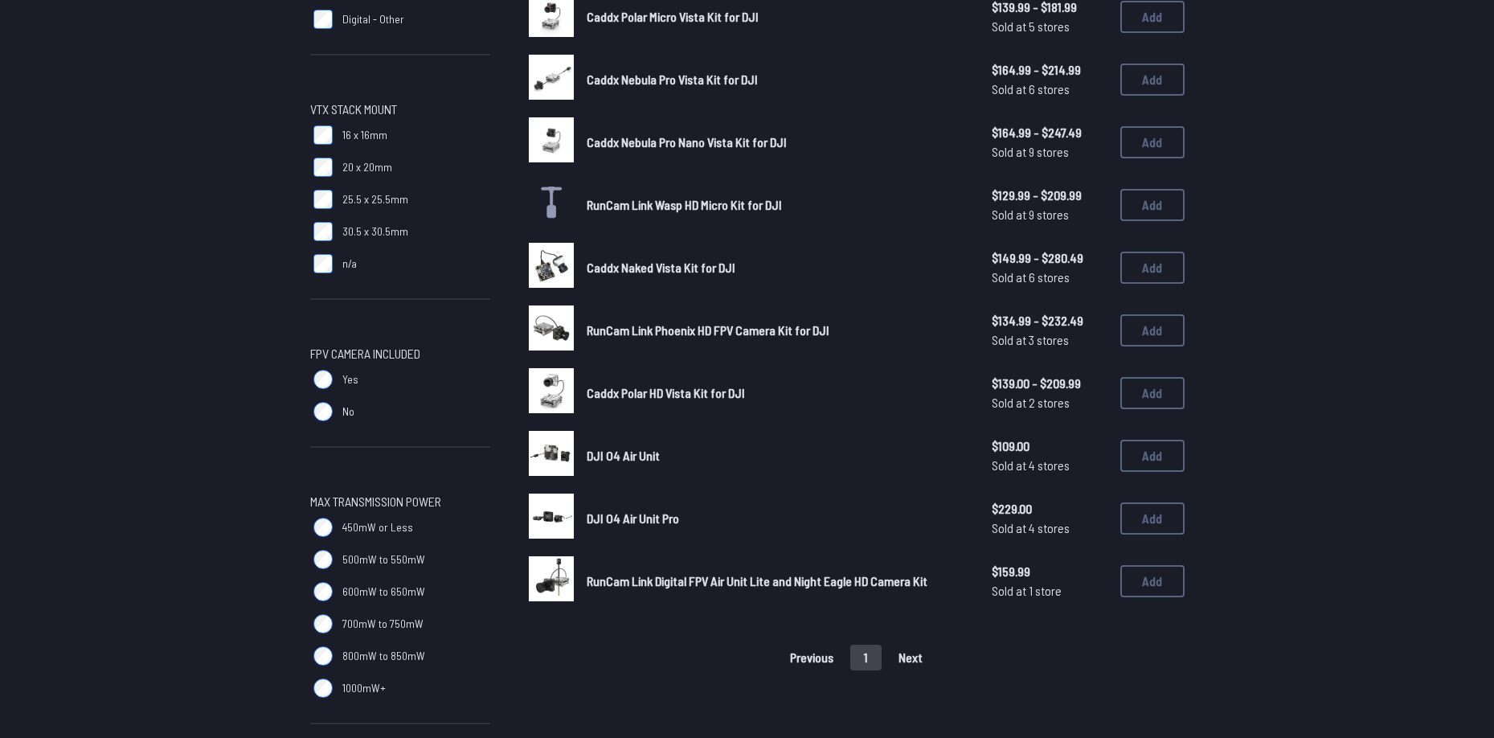
click at [788, 332] on span "RunCam Link Phoenix HD FPV Camera Kit for DJI" at bounding box center [708, 329] width 243 height 15
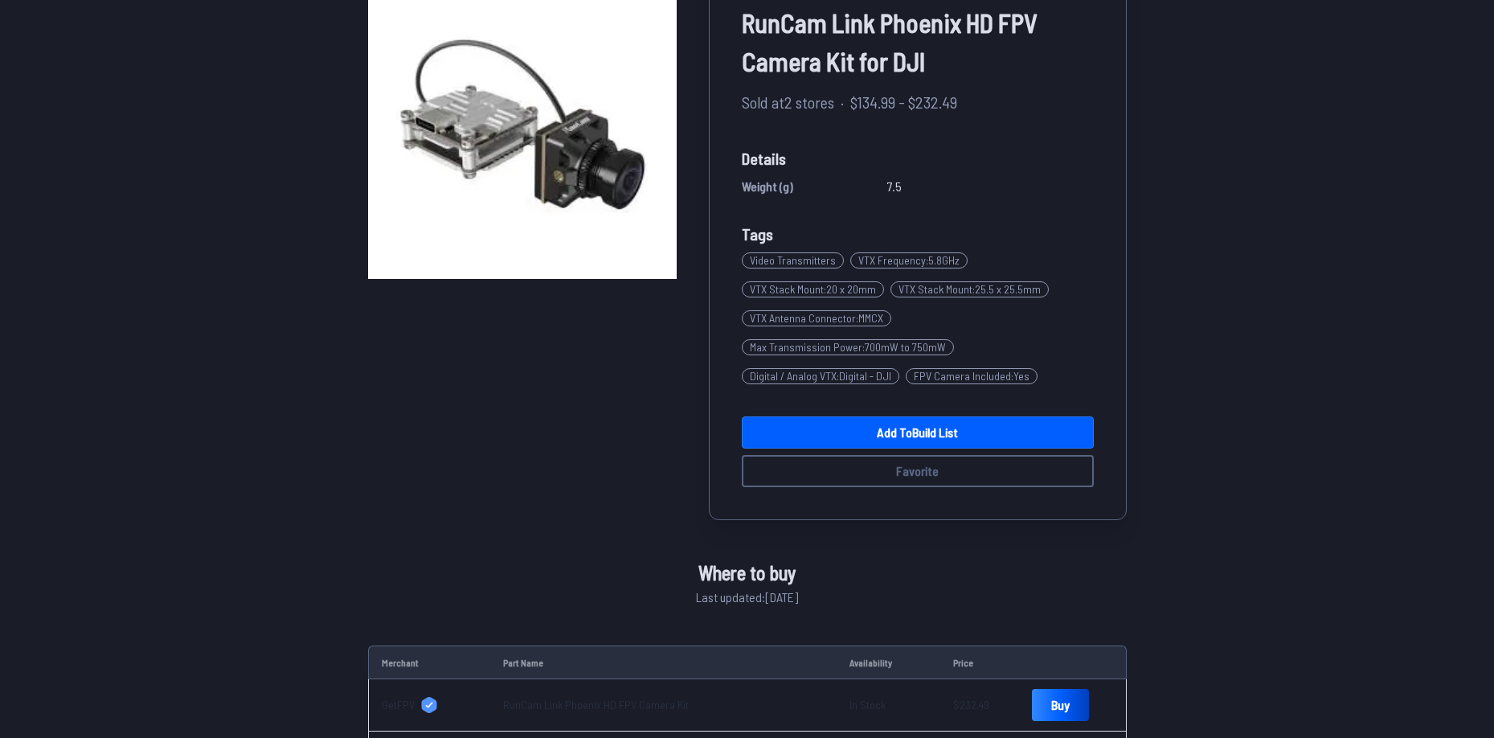
scroll to position [402, 0]
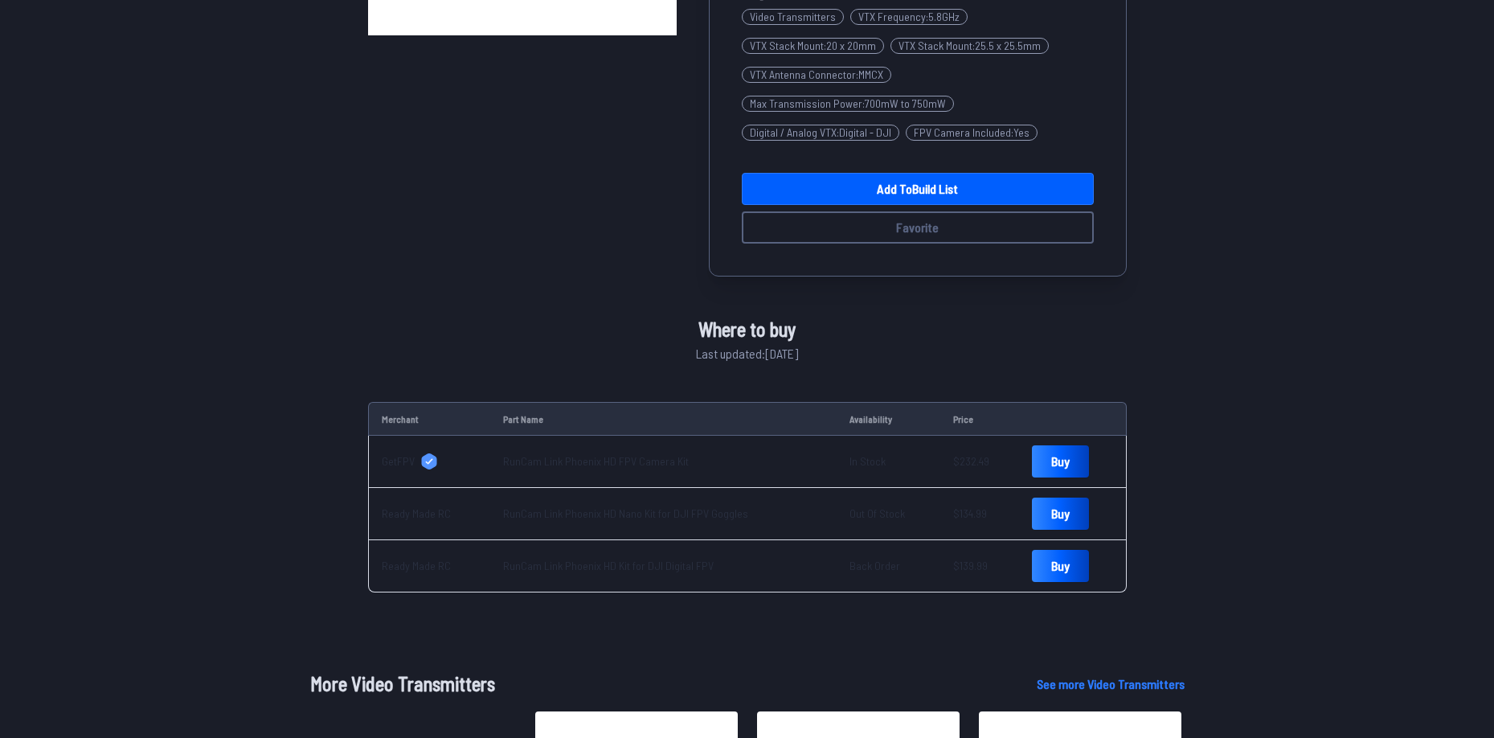
click at [600, 467] on td "RunCam Link Phoenix HD FPV Camera Kit" at bounding box center [663, 462] width 346 height 52
click at [596, 463] on link "RunCam Link Phoenix HD FPV Camera Kit" at bounding box center [596, 461] width 186 height 14
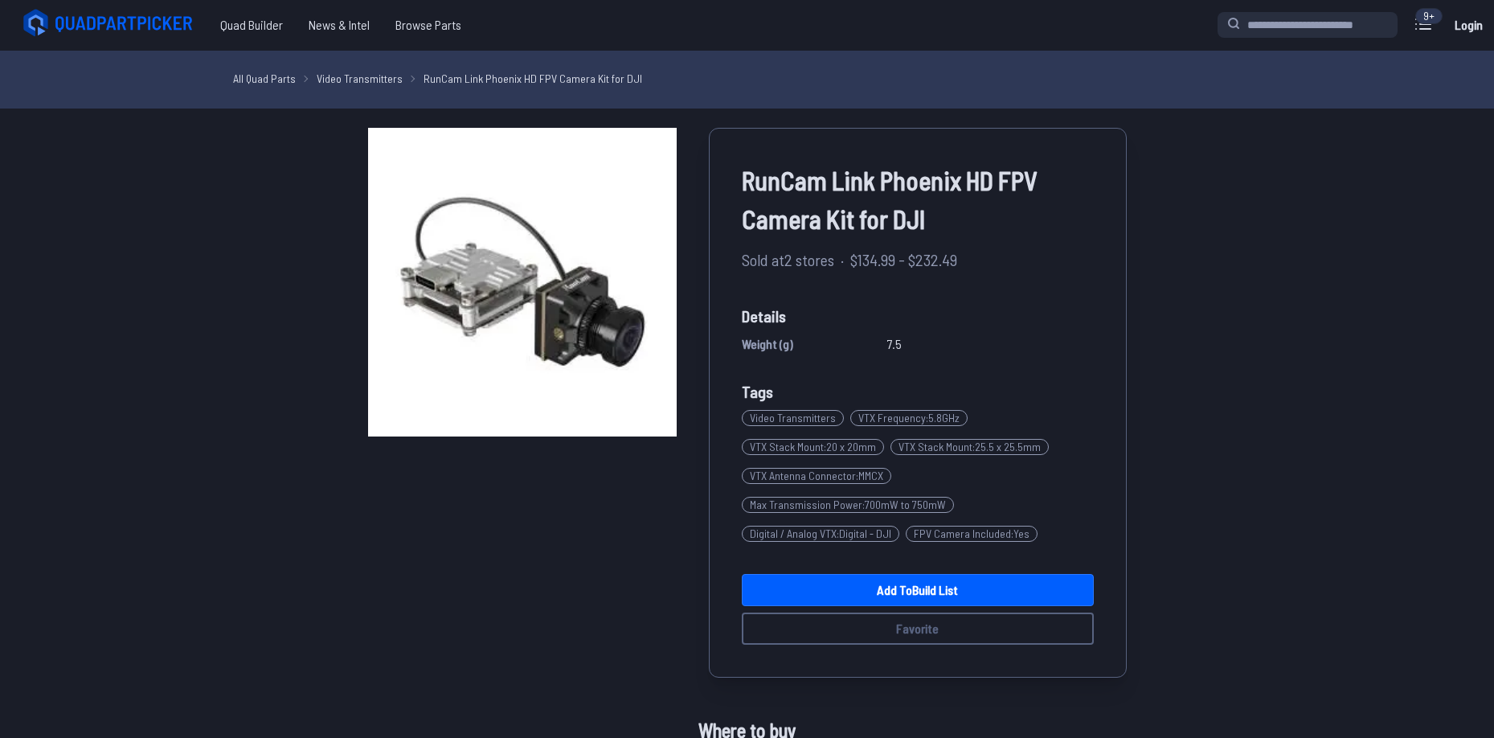
scroll to position [0, 0]
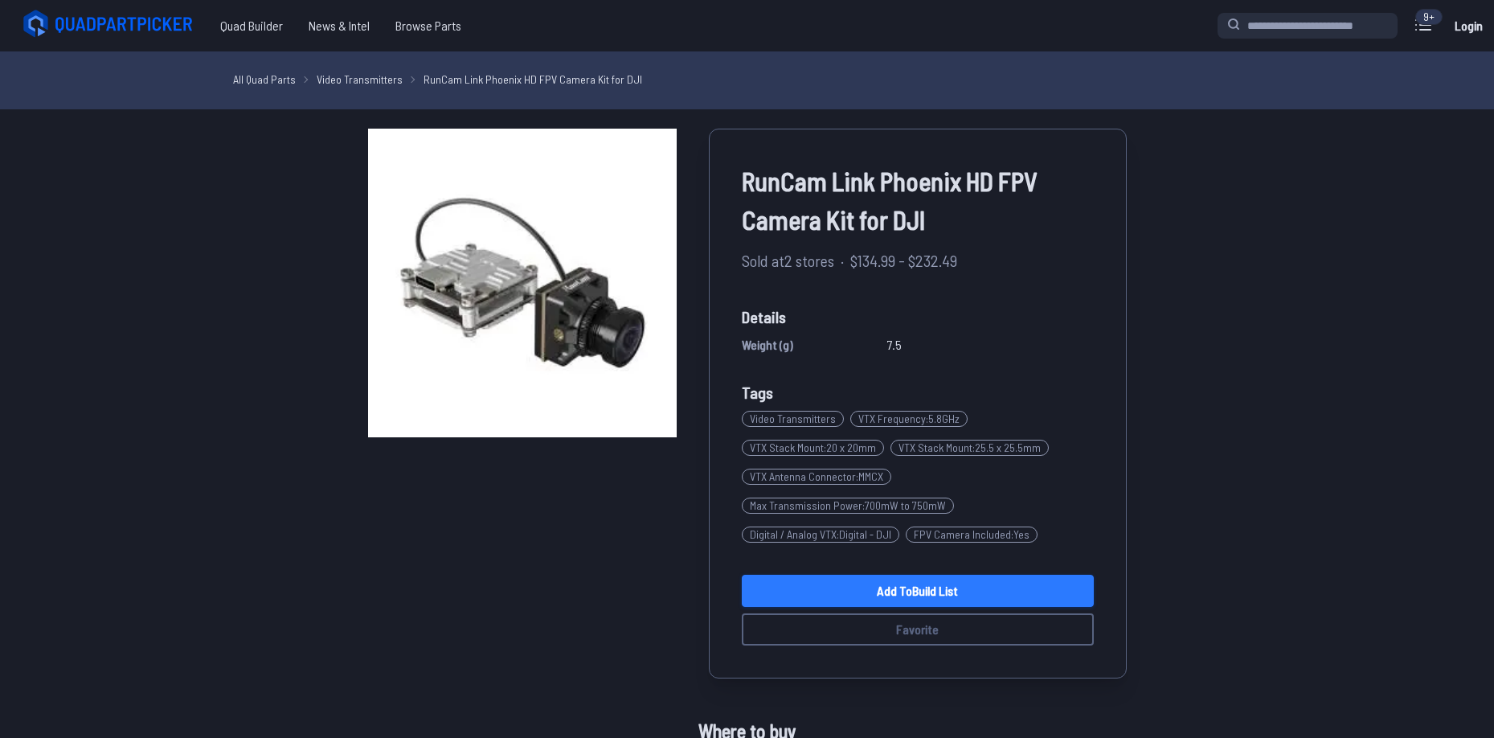
click at [948, 599] on link "Add to Build List" at bounding box center [918, 591] width 352 height 32
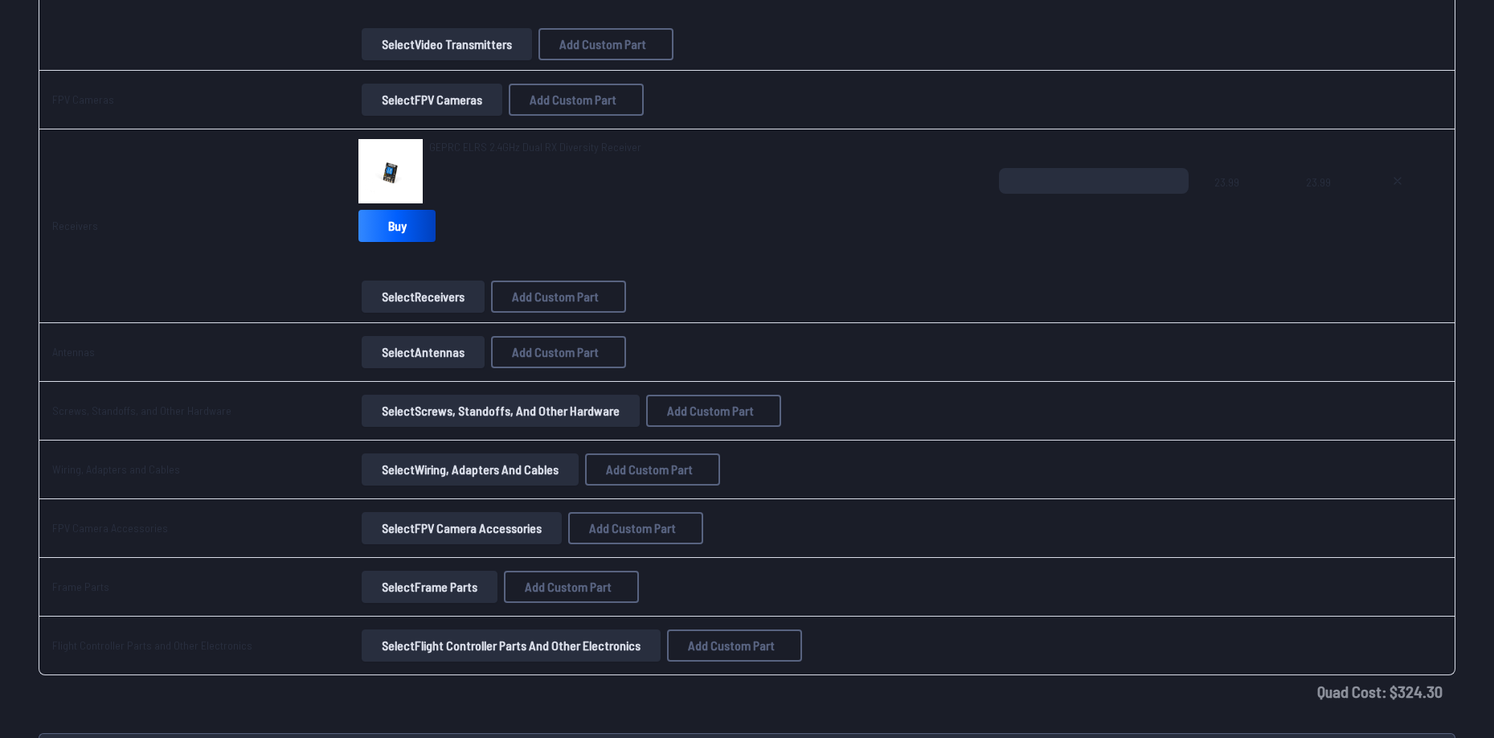
scroll to position [1366, 0]
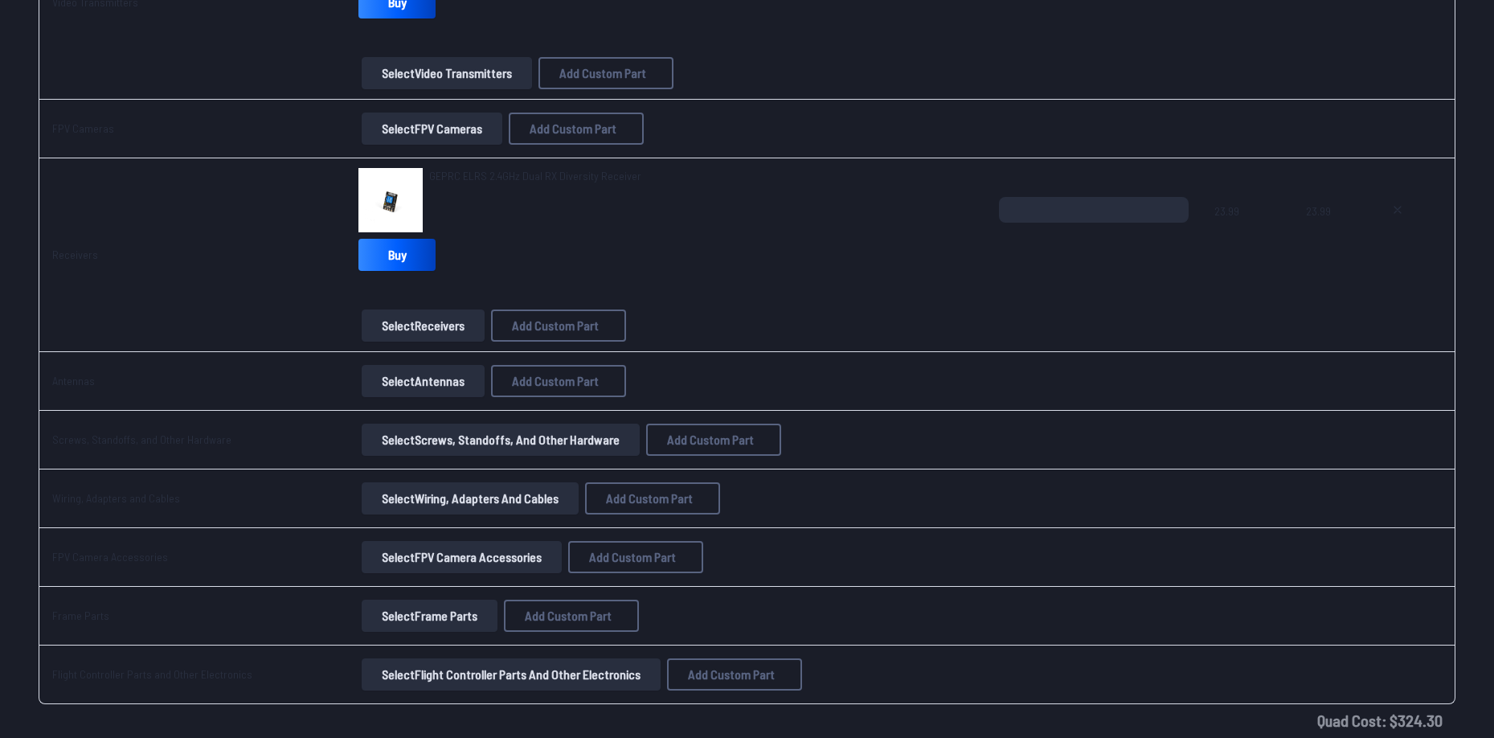
click at [484, 170] on span "GEPRC ELRS 2.4GHz Dual RX Diversity Receiver" at bounding box center [535, 176] width 212 height 14
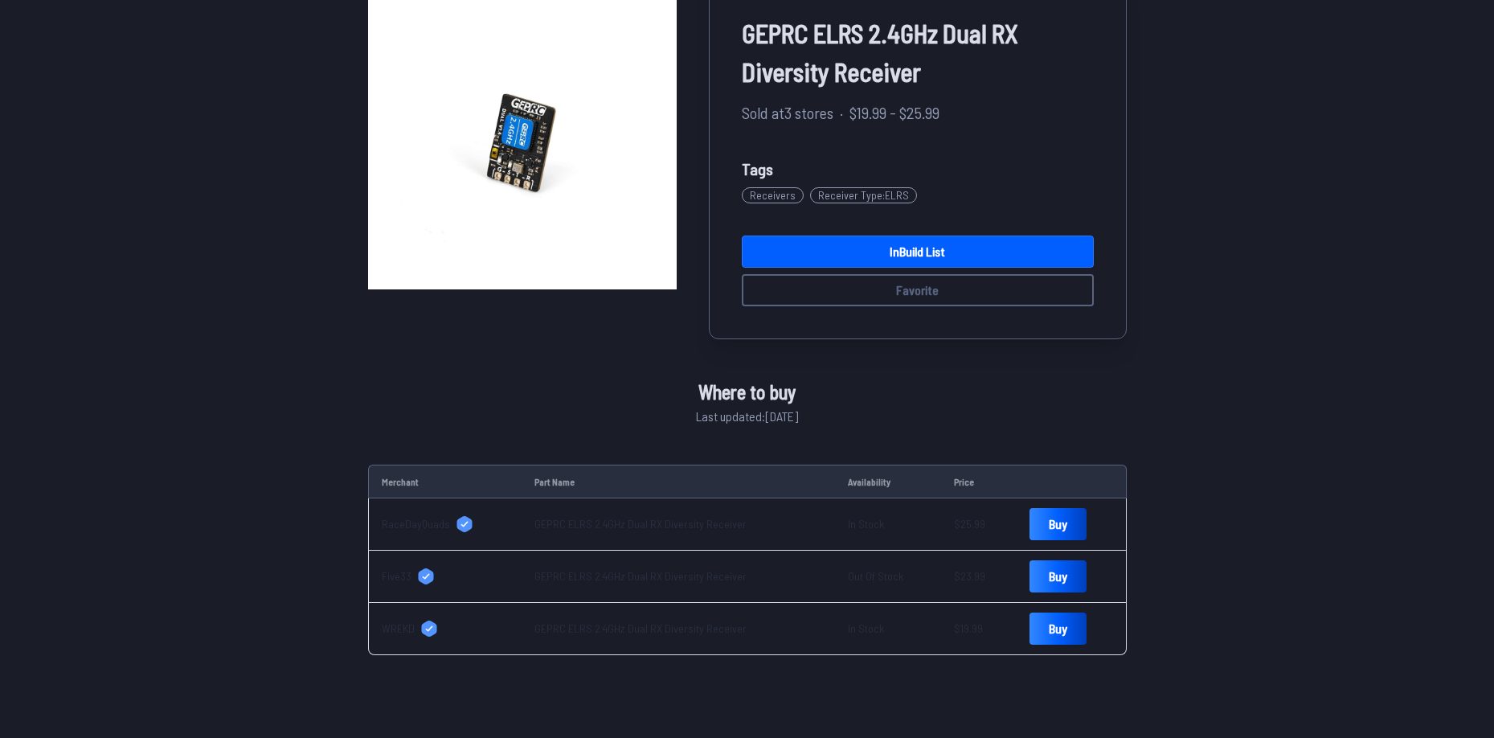
scroll to position [161, 0]
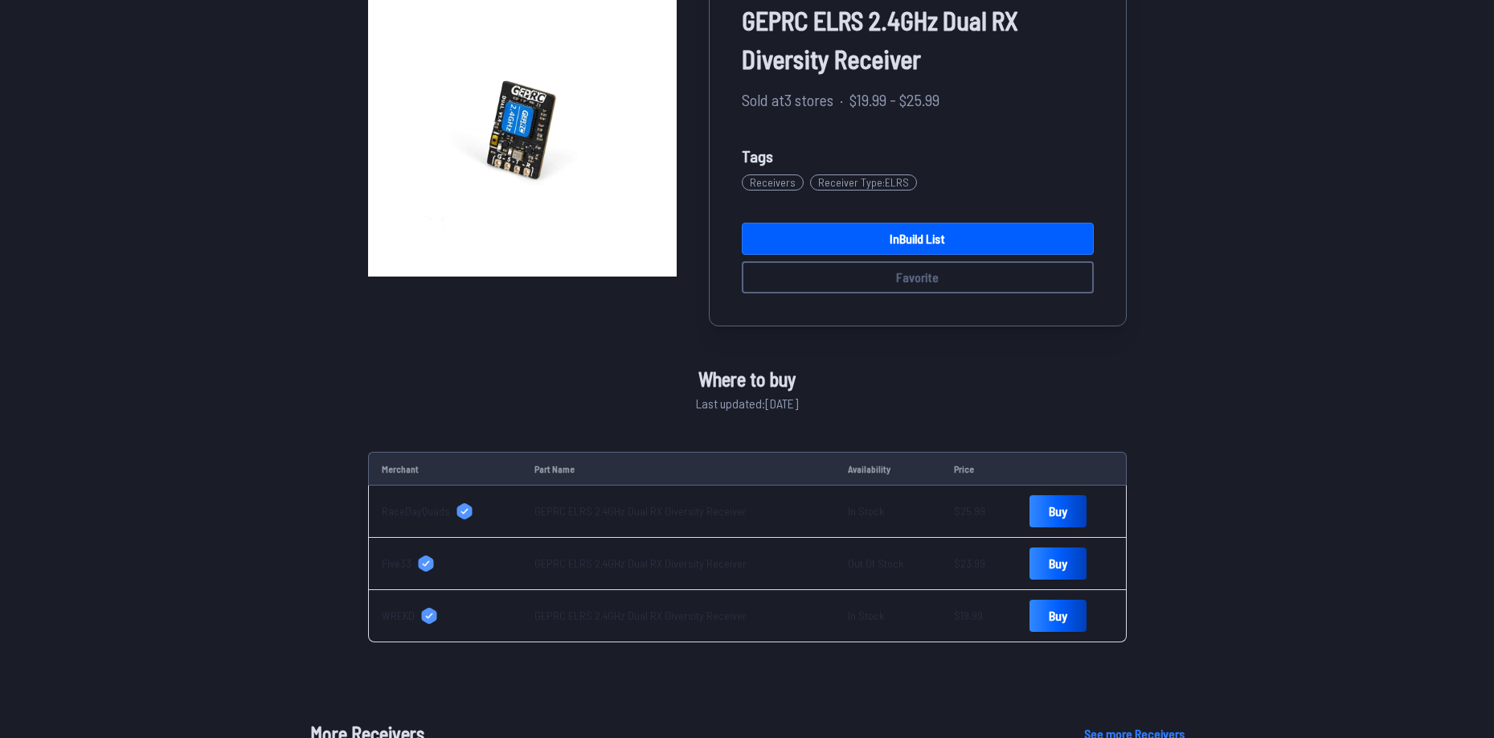
click at [609, 605] on td "GEPRC ELRS 2.4GHz Dual RX Diversity Receiver" at bounding box center [678, 616] width 313 height 52
click at [612, 612] on link "GEPRC ELRS 2.4GHz Dual RX Diversity Receiver" at bounding box center [640, 615] width 212 height 14
drag, startPoint x: 292, startPoint y: 342, endPoint x: 344, endPoint y: 323, distance: 55.7
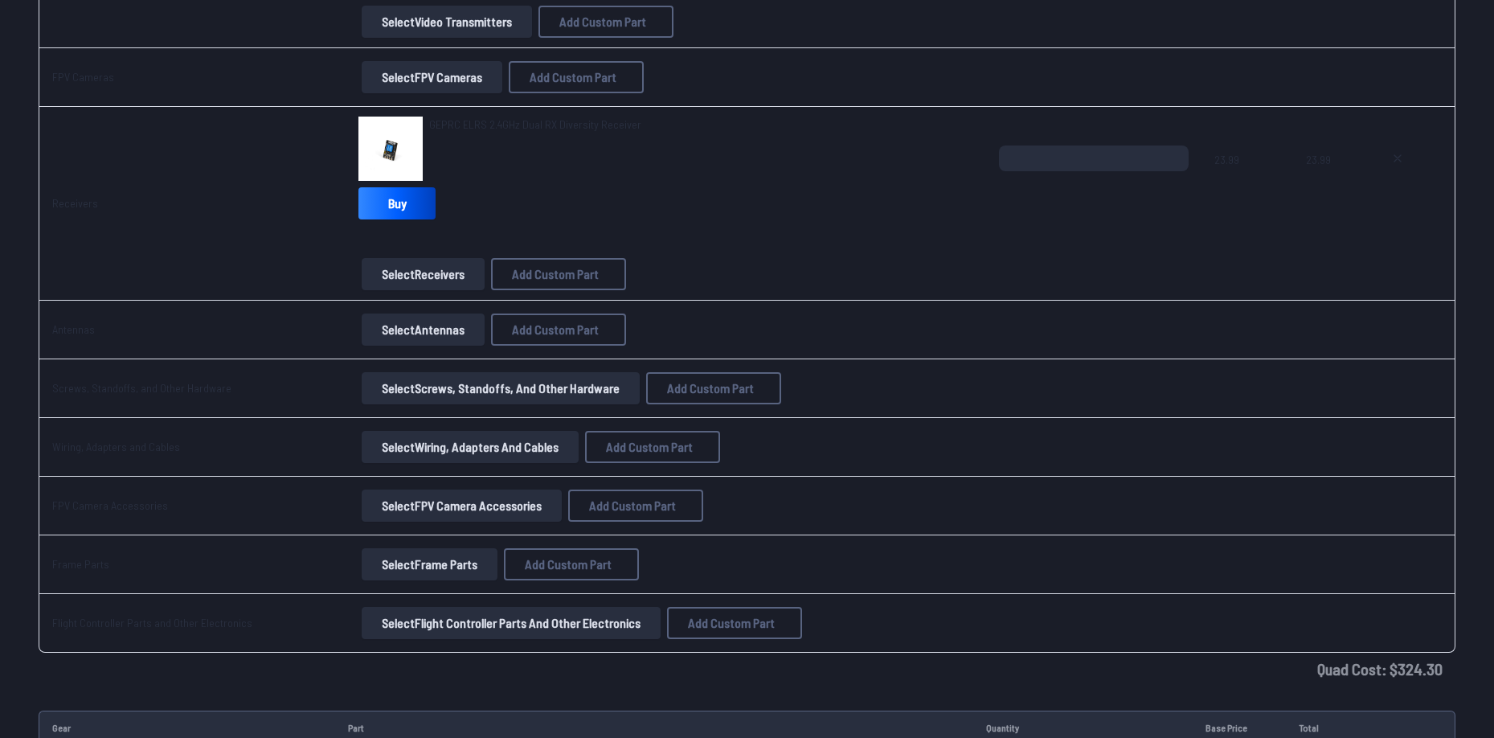
scroll to position [1447, 0]
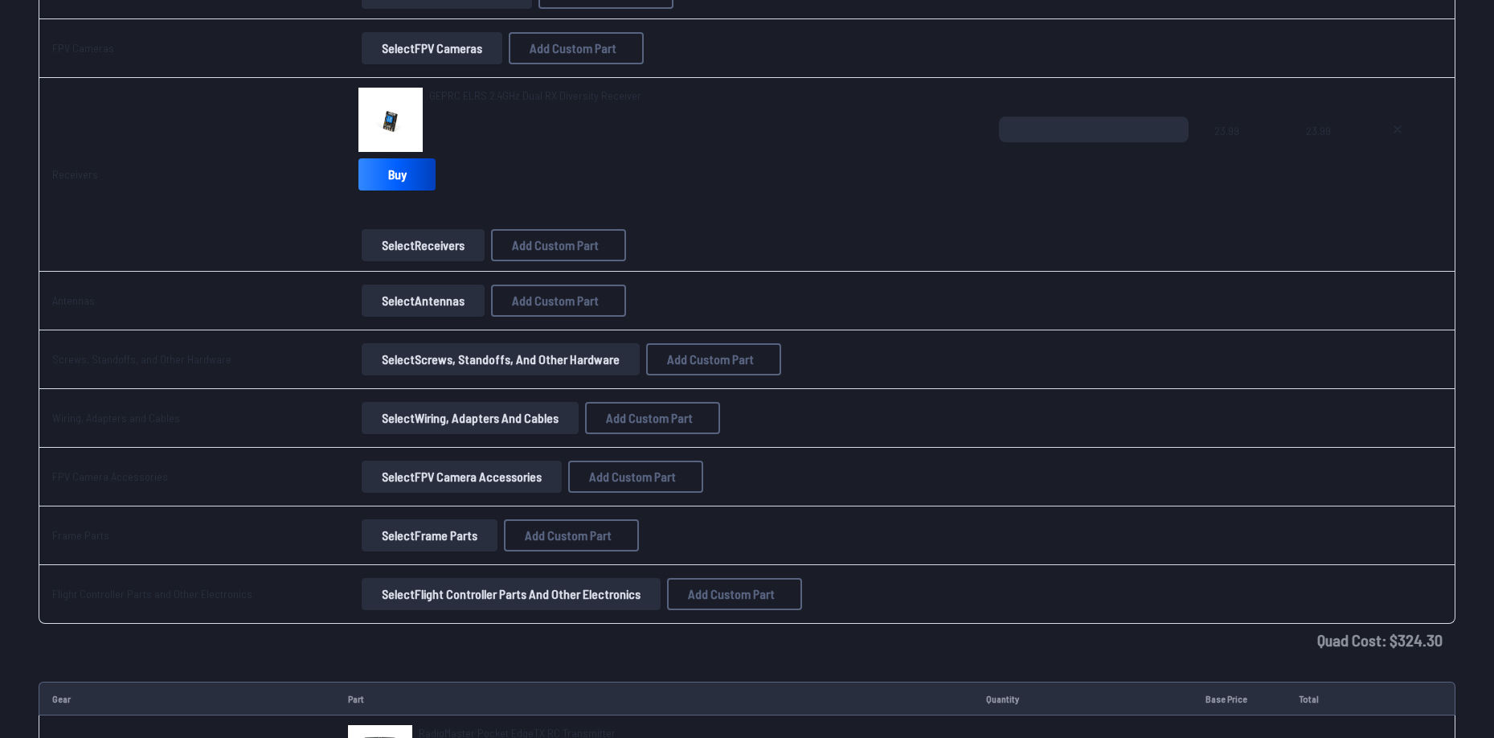
click at [398, 294] on button "Select Antennas" at bounding box center [423, 300] width 123 height 32
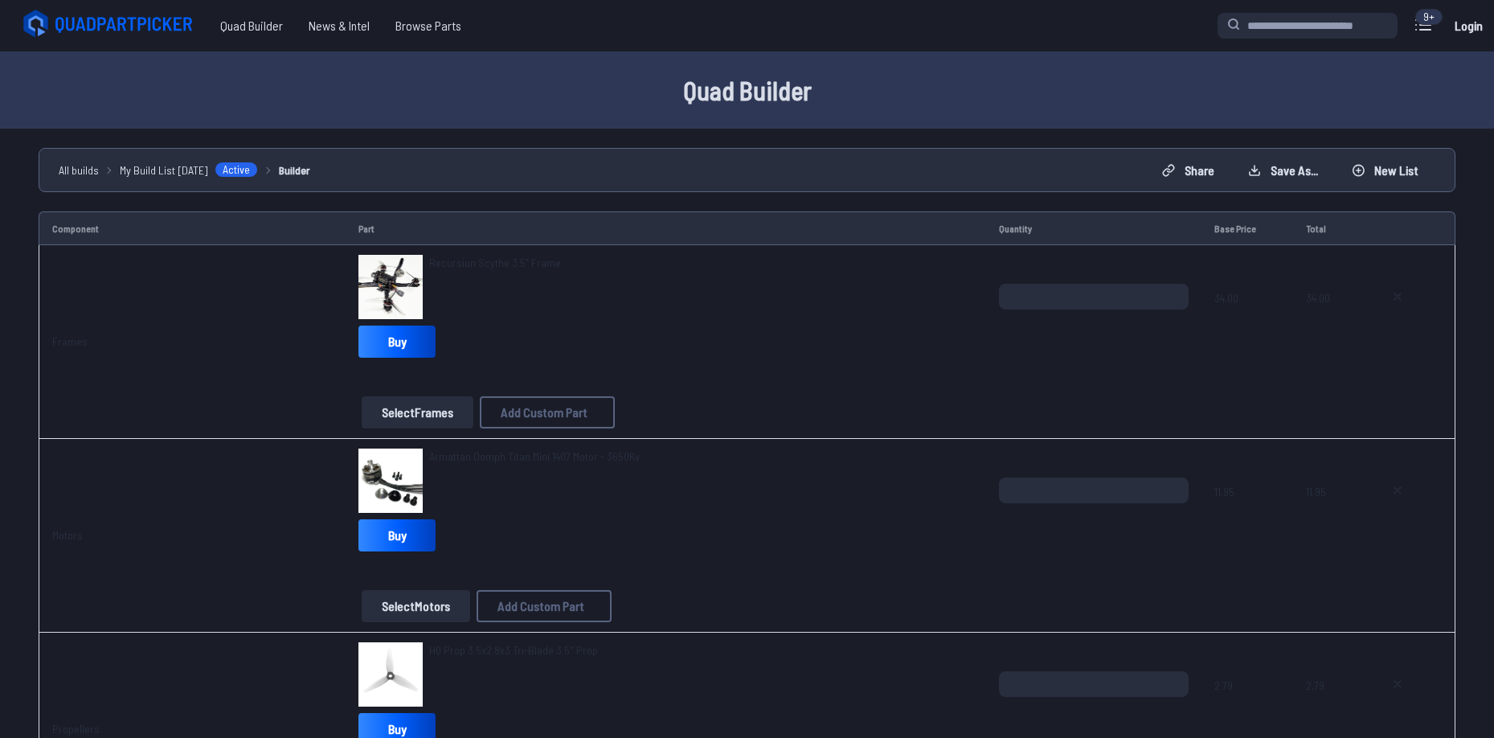
scroll to position [1447, 0]
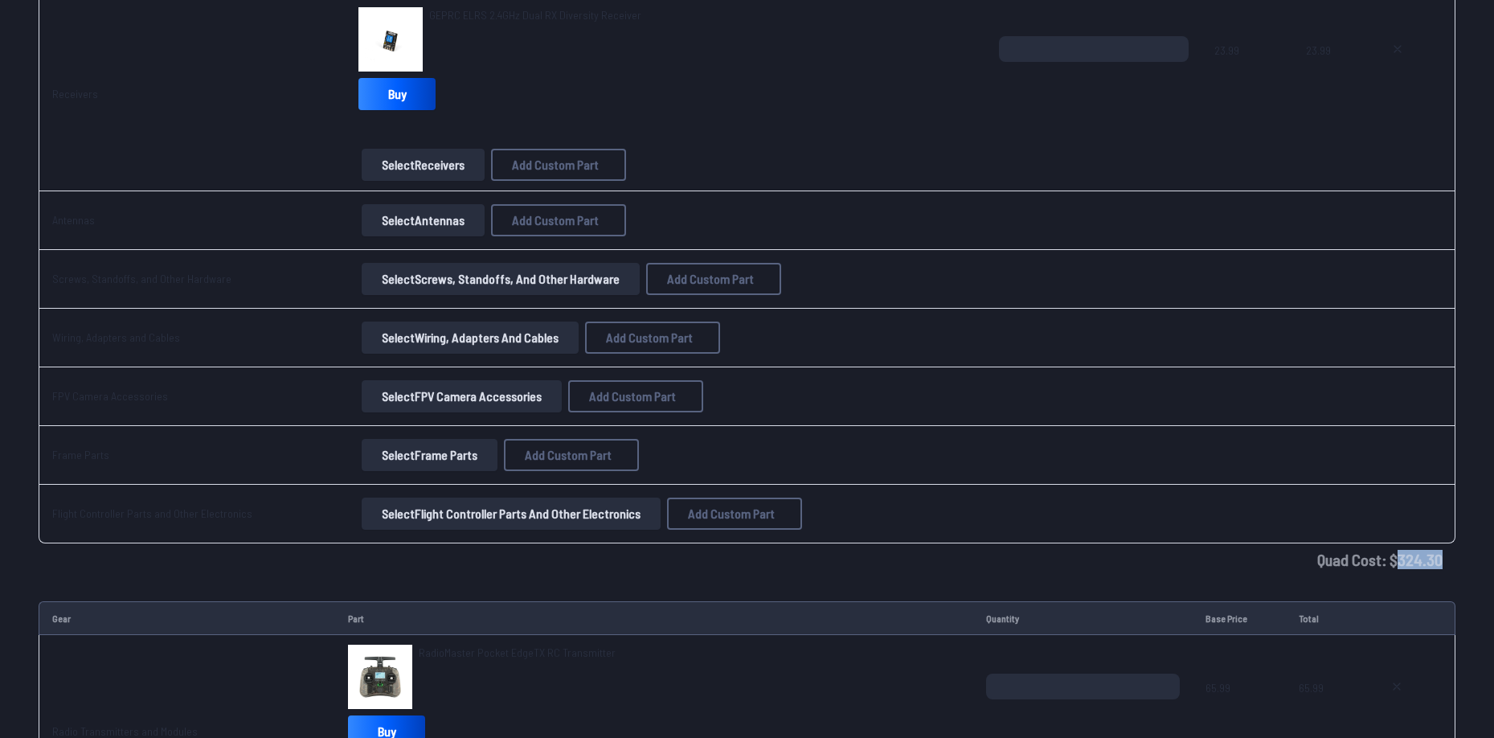
drag, startPoint x: 1465, startPoint y: 585, endPoint x: 1492, endPoint y: 612, distance: 38.1
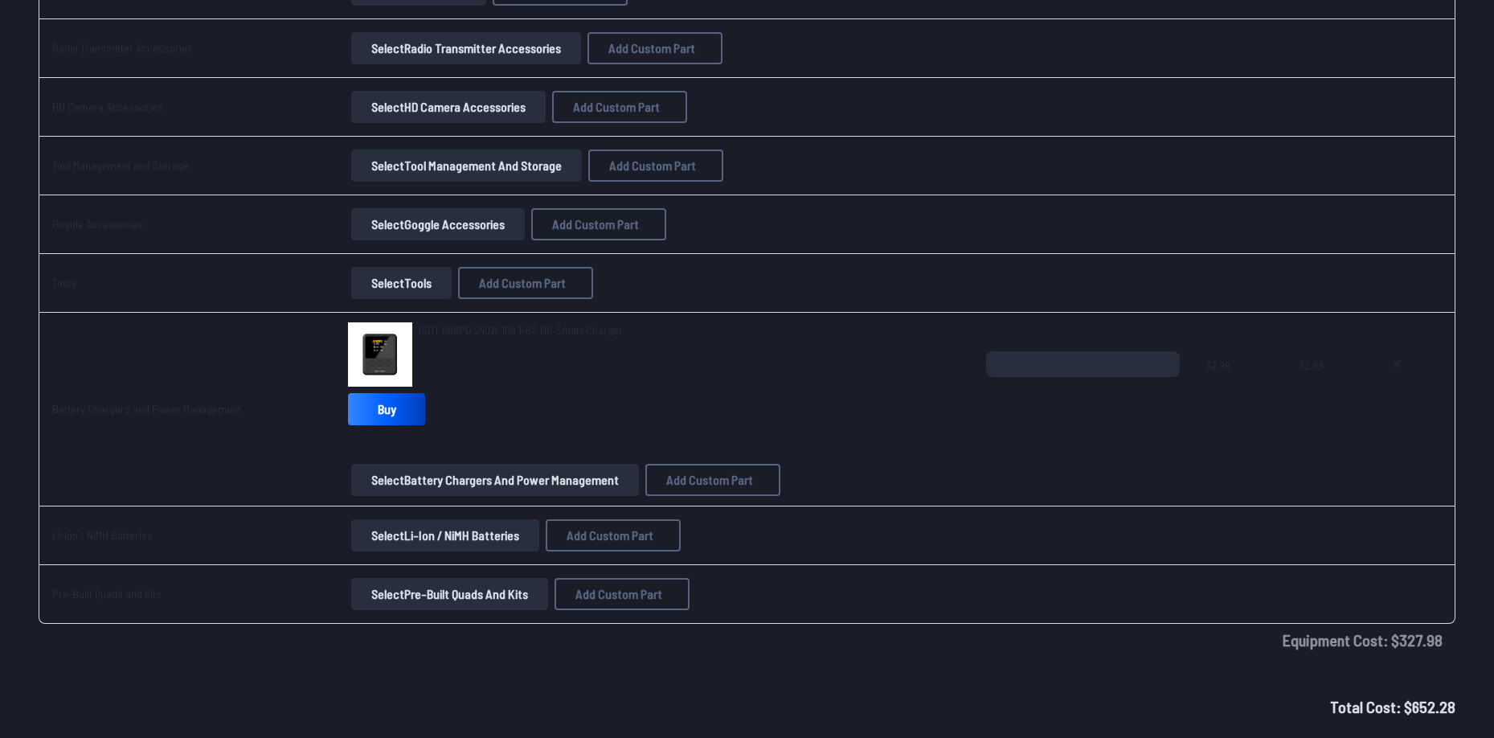
scroll to position [2685, 0]
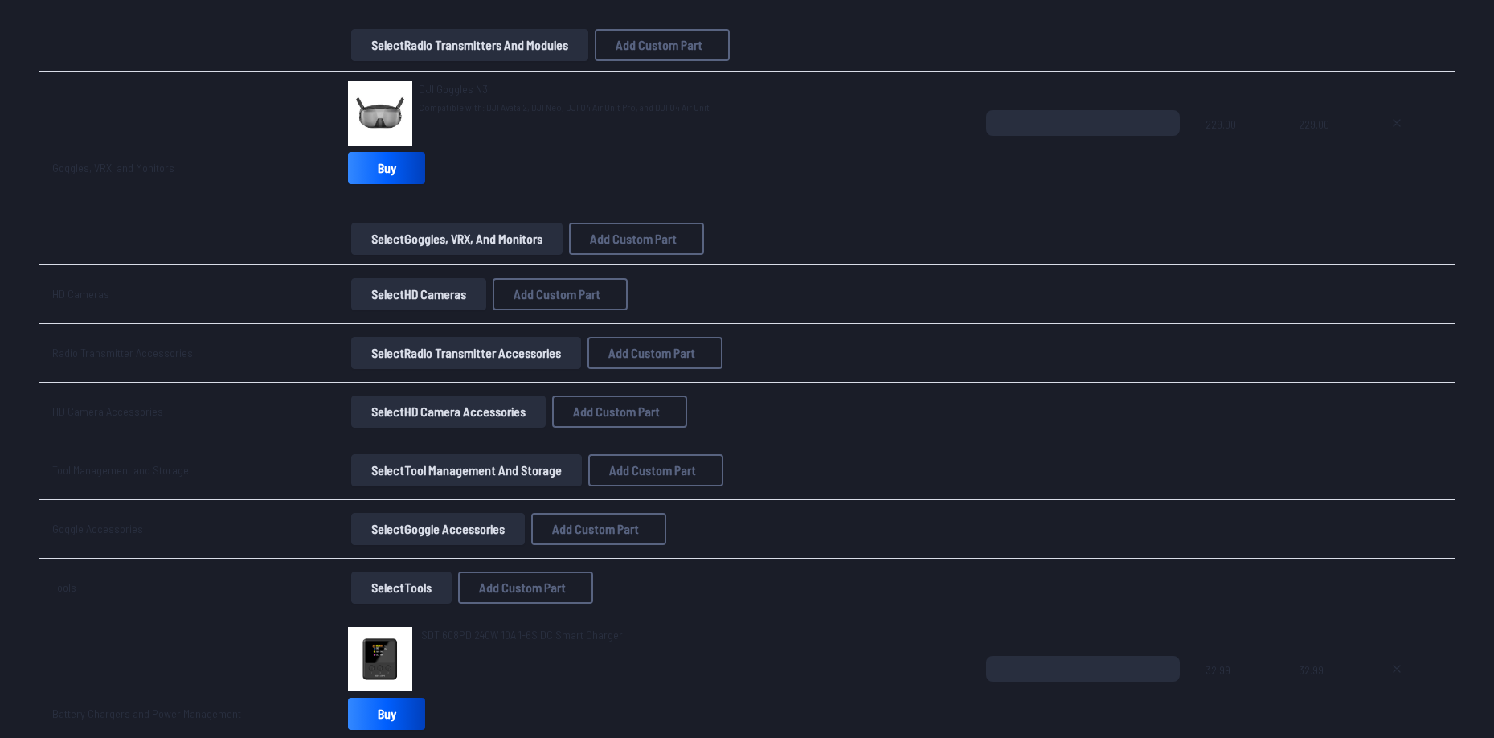
scroll to position [2283, 0]
click at [424, 294] on button "Select HD Cameras" at bounding box center [418, 295] width 135 height 32
